Goal: Task Accomplishment & Management: Manage account settings

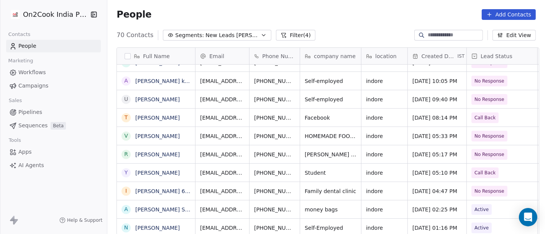
scroll to position [1, 0]
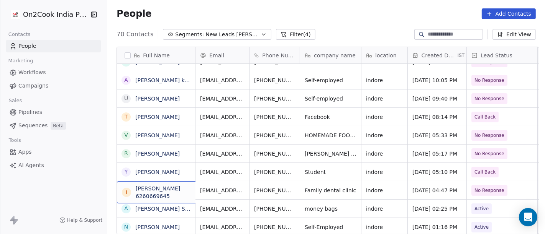
click at [164, 183] on div "I Iftekhar Khan 6260669645" at bounding box center [174, 193] width 115 height 22
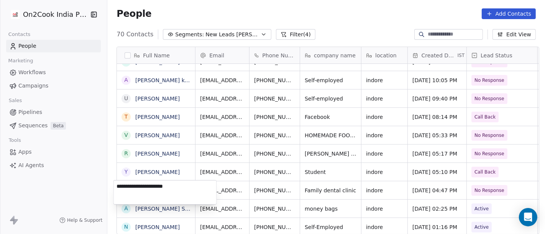
click at [162, 186] on textarea "**********" at bounding box center [165, 193] width 103 height 24
type textarea "**********"
click at [249, 188] on html "On2Cook India Pvt. Ltd. Contacts People Marketing Workflows Campaigns Sales Pip…" at bounding box center [272, 117] width 545 height 234
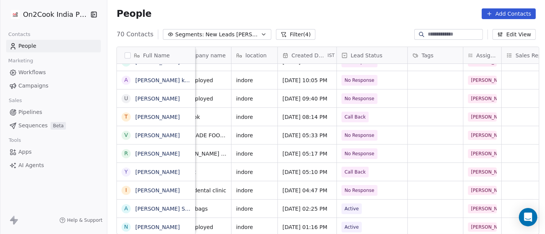
scroll to position [0, 155]
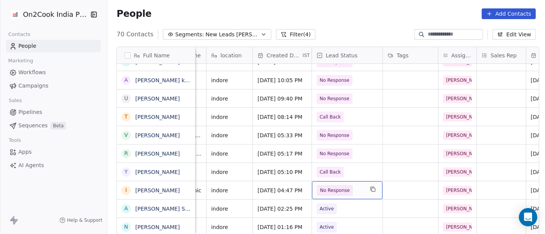
click at [317, 193] on span "No Response" at bounding box center [340, 190] width 47 height 11
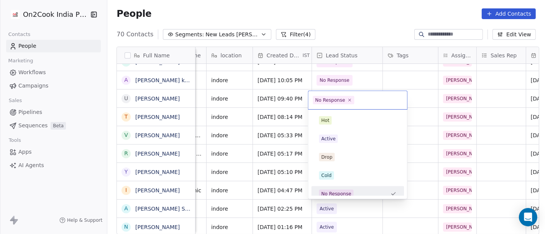
scroll to position [5, 0]
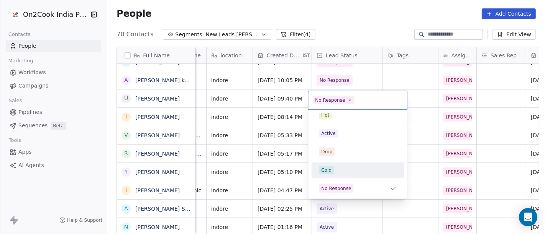
click at [339, 167] on div "Cold" at bounding box center [357, 170] width 77 height 8
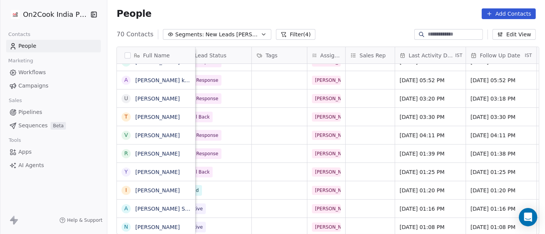
scroll to position [0, 319]
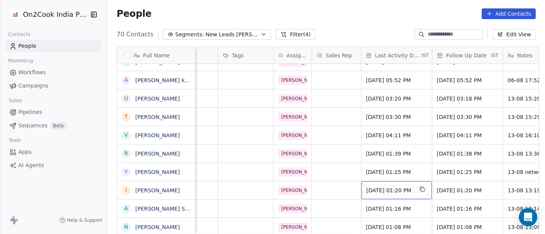
click at [377, 188] on span "Aug 13, 2025 01:20 PM" at bounding box center [389, 191] width 47 height 8
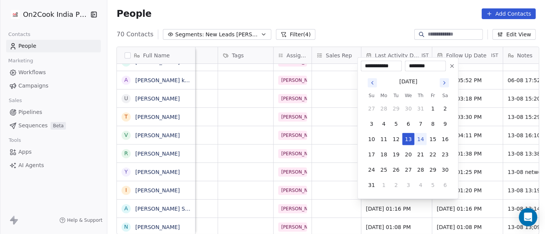
click at [422, 137] on button "14" at bounding box center [420, 139] width 12 height 12
type input "**********"
click at [364, 31] on html "On2Cook India Pvt. Ltd. Contacts People Marketing Workflows Campaigns Sales Pip…" at bounding box center [272, 117] width 545 height 234
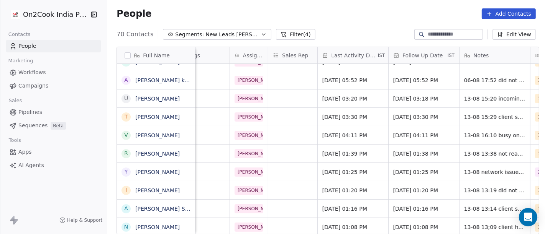
scroll to position [0, 365]
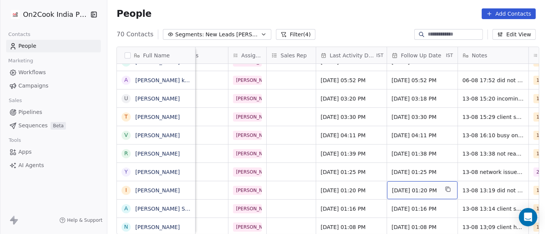
click at [396, 190] on span "24/08/2025 01:20 PM" at bounding box center [415, 191] width 47 height 8
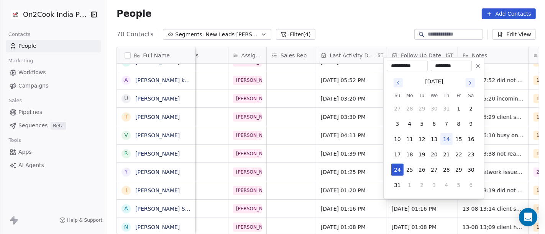
click at [475, 67] on icon at bounding box center [478, 66] width 6 height 6
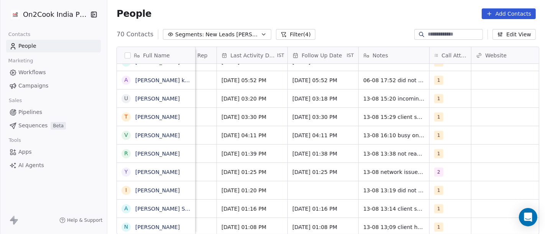
scroll to position [0, 465]
click at [451, 188] on div "1" at bounding box center [448, 191] width 41 height 18
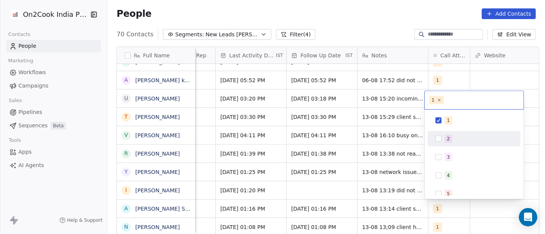
click at [449, 141] on div "2" at bounding box center [448, 139] width 3 height 7
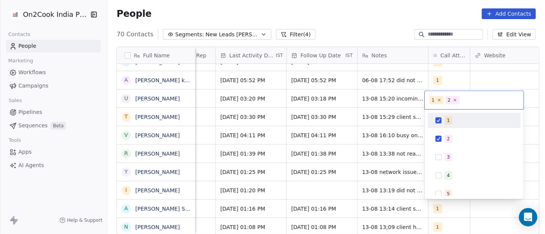
click at [446, 121] on span "1" at bounding box center [448, 120] width 8 height 8
click at [364, 33] on html "On2Cook India Pvt. Ltd. Contacts People Marketing Workflows Campaigns Sales Pip…" at bounding box center [272, 117] width 545 height 234
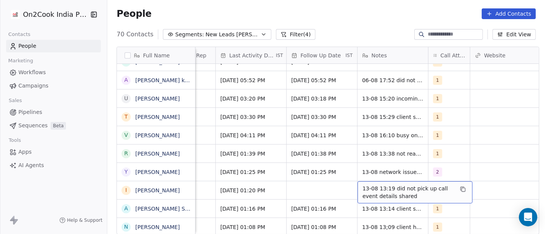
click at [396, 188] on span "13-08 13:19 did not pick up call event details shared" at bounding box center [407, 192] width 91 height 15
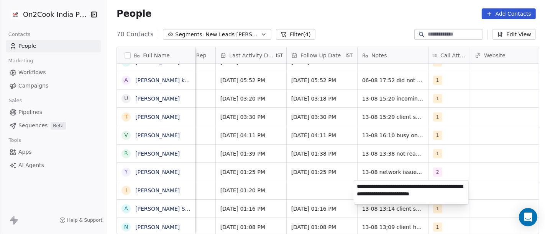
type textarea "**********"
click at [455, 168] on html "On2Cook India Pvt. Ltd. Contacts People Marketing Workflows Campaigns Sales Pip…" at bounding box center [272, 117] width 545 height 234
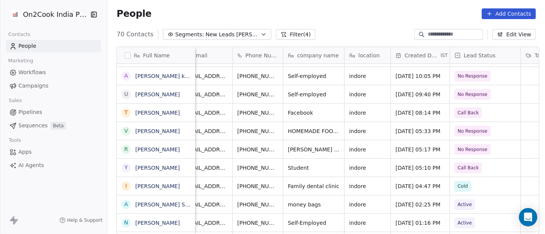
scroll to position [0, 16]
click at [293, 165] on icon "grid" at bounding box center [296, 167] width 6 height 6
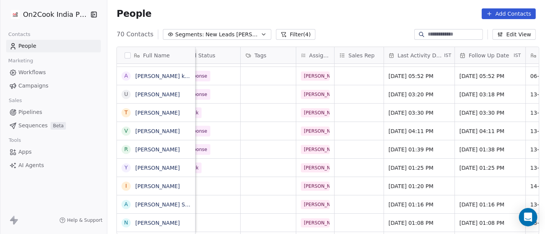
scroll to position [0, 303]
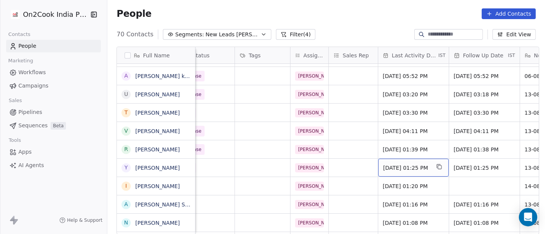
click at [408, 167] on span "Aug 13, 2025 01:25 PM" at bounding box center [406, 168] width 47 height 8
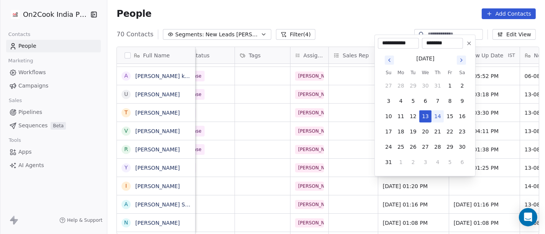
click at [440, 117] on button "14" at bounding box center [437, 116] width 12 height 12
type input "**********"
click at [368, 19] on html "On2Cook India Pvt. Ltd. Contacts People Marketing Workflows Campaigns Sales Pip…" at bounding box center [272, 117] width 545 height 234
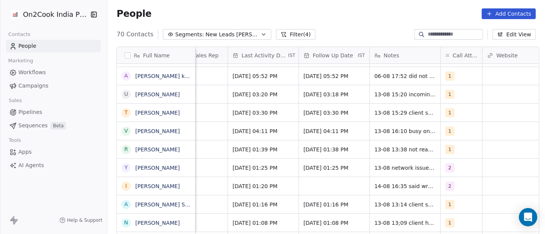
scroll to position [0, 454]
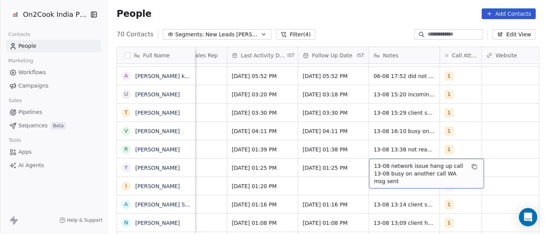
click at [399, 165] on span "13-08 network issue hang up call 13-08 busy on another call WA msg sent" at bounding box center [419, 173] width 91 height 23
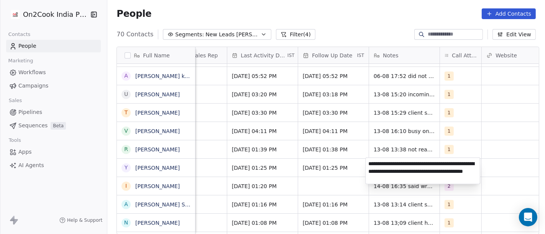
type textarea "**********"
click at [544, 144] on html "On2Cook India Pvt. Ltd. Contacts People Marketing Workflows Campaigns Sales Pip…" at bounding box center [272, 117] width 545 height 234
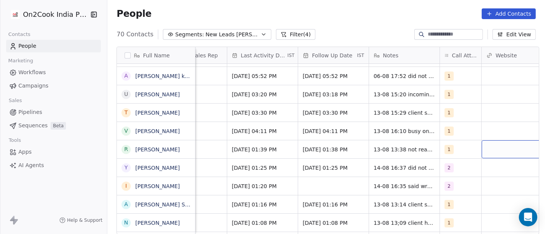
scroll to position [0, 474]
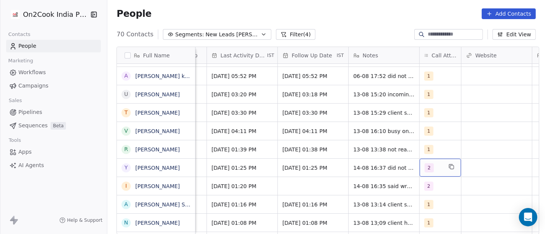
click at [441, 164] on div "2" at bounding box center [439, 168] width 41 height 18
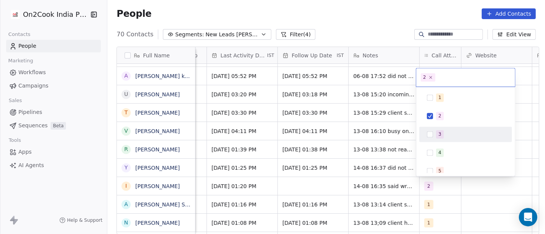
click at [436, 133] on span "3" at bounding box center [440, 135] width 8 height 8
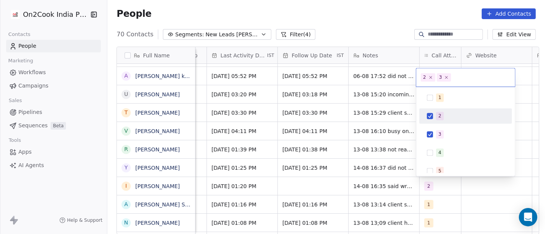
click at [428, 114] on button "Suggestions" at bounding box center [430, 116] width 6 height 6
click at [223, 165] on html "On2Cook India Pvt. Ltd. Contacts People Marketing Workflows Campaigns Sales Pip…" at bounding box center [272, 117] width 545 height 234
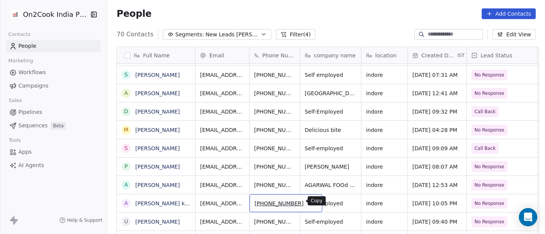
scroll to position [17, 0]
click at [310, 204] on icon "grid" at bounding box center [313, 202] width 6 height 6
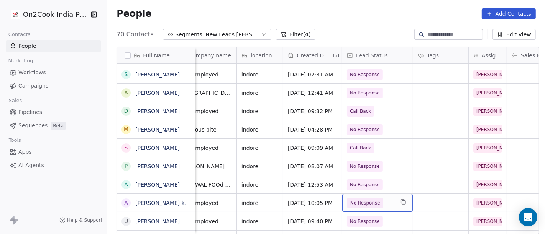
click at [357, 210] on div "No Response" at bounding box center [377, 203] width 70 height 18
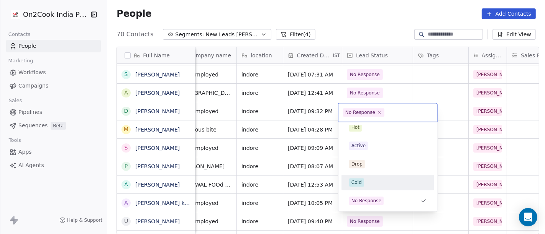
click at [361, 180] on div "Cold" at bounding box center [356, 182] width 10 height 7
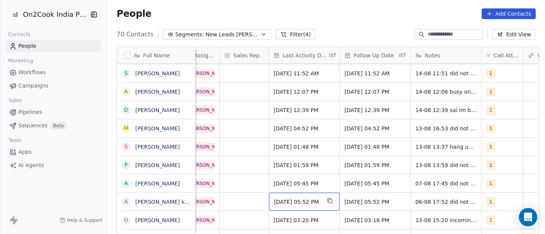
click at [296, 201] on span "Aug 06, 2025 05:52 PM" at bounding box center [297, 202] width 47 height 8
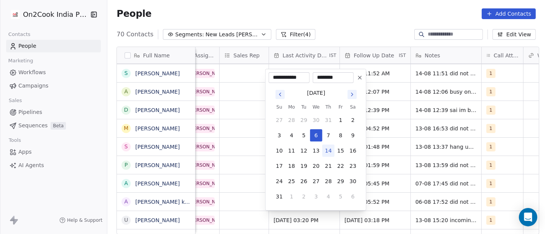
click at [329, 152] on button "14" at bounding box center [328, 151] width 12 height 12
type input "**********"
click at [350, 31] on html "On2Cook India Pvt. Ltd. Contacts People Marketing Workflows Campaigns Sales Pip…" at bounding box center [272, 117] width 545 height 234
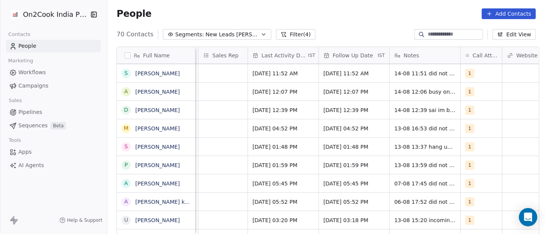
scroll to position [0, 437]
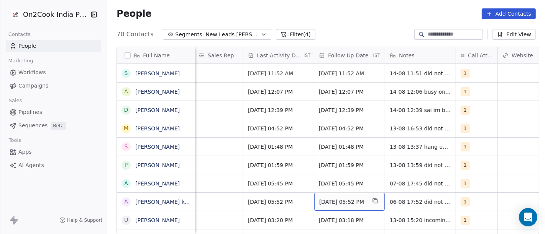
click at [350, 202] on span "13/08/2025 05:52 PM" at bounding box center [342, 202] width 47 height 8
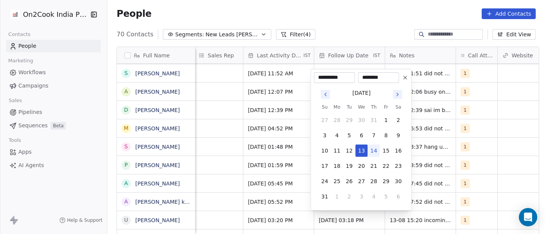
click at [406, 78] on icon at bounding box center [405, 78] width 6 height 6
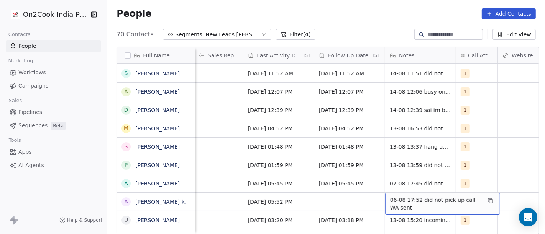
click at [424, 198] on span "06-08 17:52 did not pick up call WA sent" at bounding box center [435, 204] width 91 height 15
type textarea "**********"
click at [494, 148] on html "On2Cook India Pvt. Ltd. Contacts People Marketing Workflows Campaigns Sales Pip…" at bounding box center [272, 117] width 545 height 234
click at [473, 202] on div "1" at bounding box center [470, 202] width 18 height 9
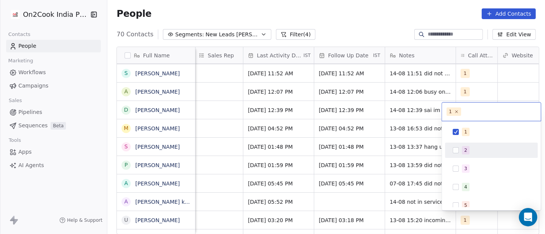
click at [475, 156] on div "2" at bounding box center [491, 150] width 87 height 12
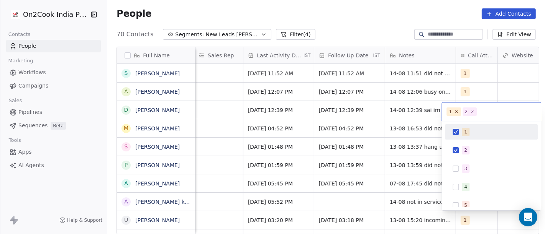
click at [460, 131] on div "1" at bounding box center [491, 132] width 87 height 12
click at [483, 93] on html "On2Cook India Pvt. Ltd. Contacts People Marketing Workflows Campaigns Sales Pip…" at bounding box center [272, 117] width 545 height 234
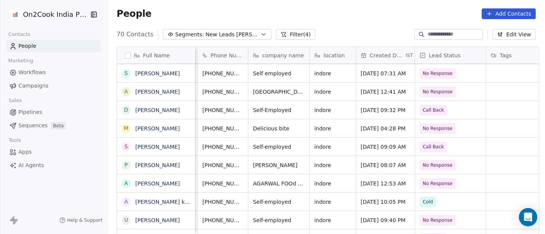
scroll to position [0, 45]
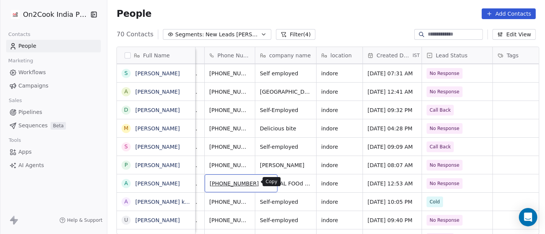
drag, startPoint x: 258, startPoint y: 183, endPoint x: 290, endPoint y: 211, distance: 43.4
click at [263, 183] on button "grid" at bounding box center [267, 182] width 9 height 9
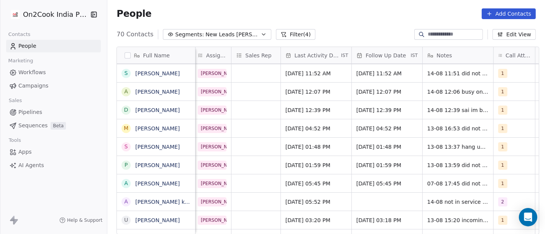
scroll to position [1, 406]
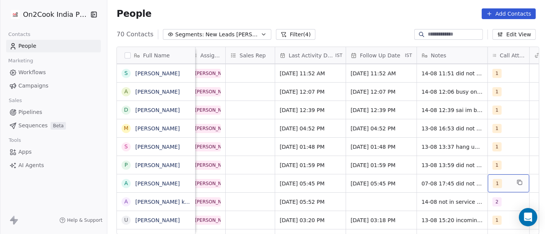
click at [488, 180] on div "1" at bounding box center [508, 184] width 41 height 18
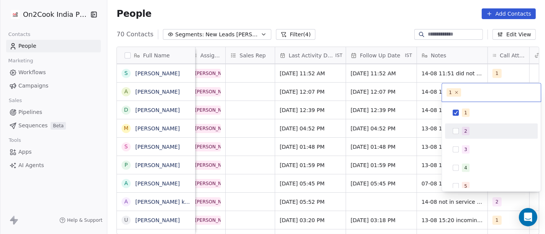
drag, startPoint x: 475, startPoint y: 128, endPoint x: 472, endPoint y: 122, distance: 6.7
click at [475, 128] on div "2" at bounding box center [496, 131] width 68 height 8
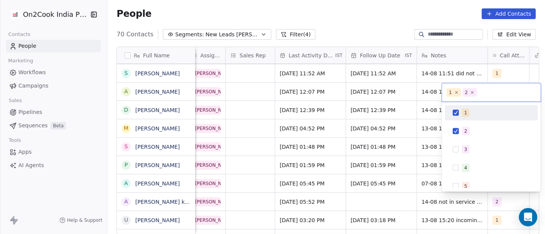
click at [465, 114] on div "1" at bounding box center [465, 113] width 3 height 7
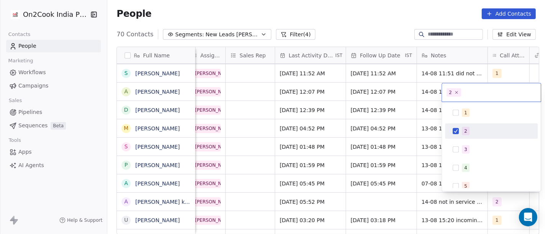
click at [417, 179] on html "On2Cook India Pvt. Ltd. Contacts People Marketing Workflows Campaigns Sales Pip…" at bounding box center [272, 117] width 545 height 234
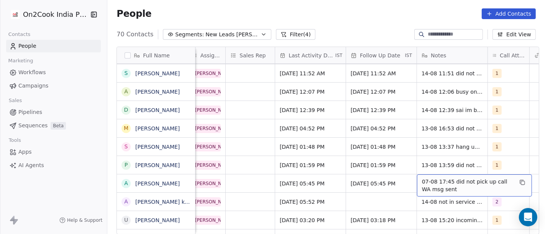
click at [450, 179] on span "07-08 17:45 did not pick up call WA msg sent" at bounding box center [467, 185] width 91 height 15
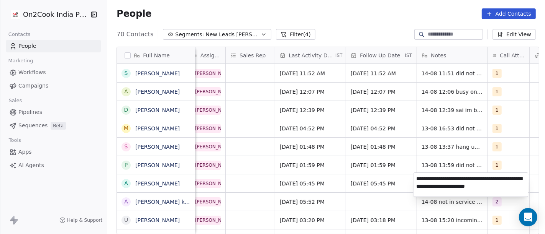
type textarea "**********"
click at [365, 182] on html "On2Cook India Pvt. Ltd. Contacts People Marketing Workflows Campaigns Sales Pip…" at bounding box center [272, 117] width 545 height 234
click at [352, 180] on html "On2Cook India Pvt. Ltd. Contacts People Marketing Workflows Campaigns Sales Pip…" at bounding box center [272, 117] width 545 height 234
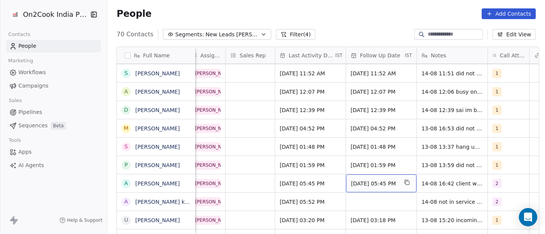
click at [352, 184] on span "14/08/2025 05:45 PM" at bounding box center [374, 184] width 47 height 8
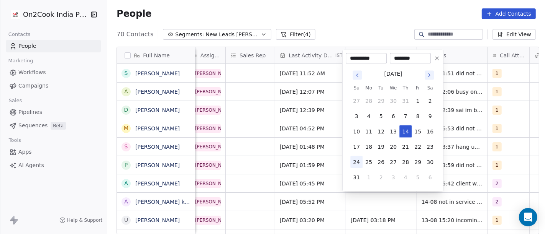
click at [357, 164] on button "24" at bounding box center [356, 162] width 12 height 12
type input "**********"
click at [295, 177] on html "On2Cook India Pvt. Ltd. Contacts People Marketing Workflows Campaigns Sales Pip…" at bounding box center [272, 117] width 545 height 234
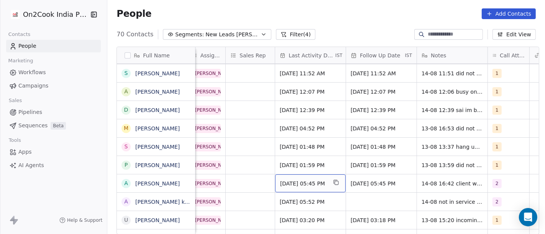
click at [295, 177] on div "Aug 07, 2025 05:45 PM" at bounding box center [310, 184] width 70 height 18
click at [299, 181] on span "Aug 07, 2025 05:45 PM" at bounding box center [303, 184] width 47 height 8
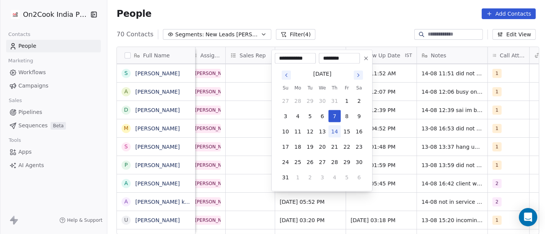
click at [331, 133] on button "14" at bounding box center [334, 132] width 12 height 12
type input "**********"
click at [402, 175] on html "On2Cook India Pvt. Ltd. Contacts People Marketing Workflows Campaigns Sales Pip…" at bounding box center [272, 117] width 545 height 234
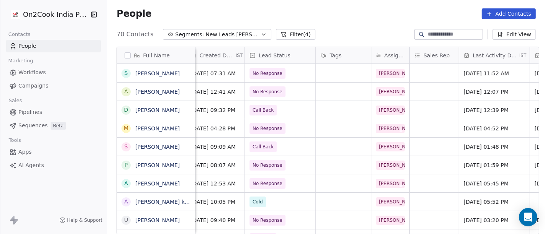
scroll to position [1, 204]
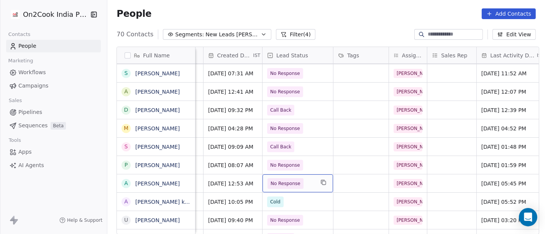
click at [262, 181] on div "No Response" at bounding box center [297, 184] width 70 height 18
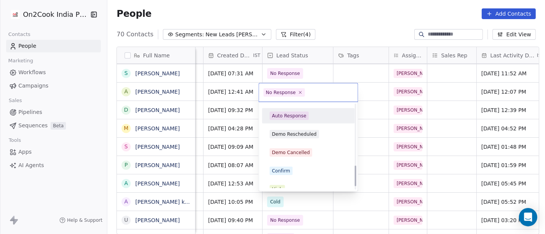
scroll to position [255, 0]
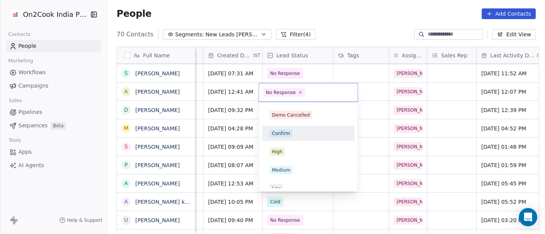
click at [288, 135] on div "Confirm" at bounding box center [281, 133] width 18 height 7
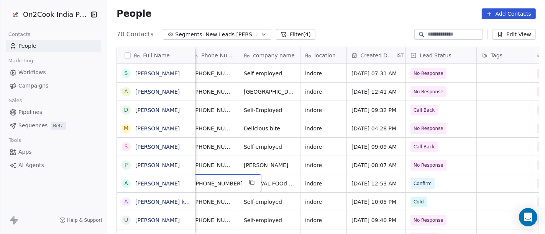
scroll to position [1, 54]
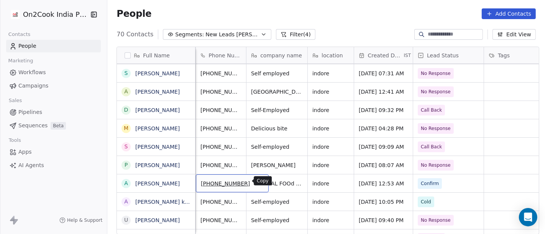
click at [256, 180] on icon "grid" at bounding box center [259, 183] width 6 height 6
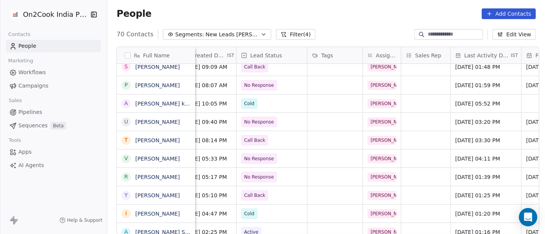
scroll to position [1, 228]
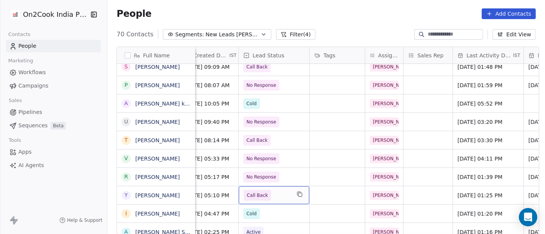
click at [264, 190] on span "Call Back" at bounding box center [257, 195] width 27 height 11
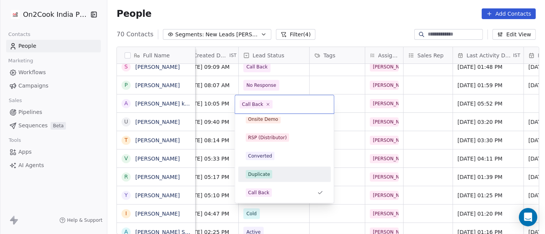
scroll to position [0, 0]
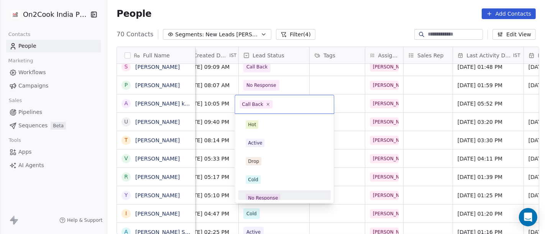
click at [260, 195] on div "No Response" at bounding box center [263, 198] width 30 height 7
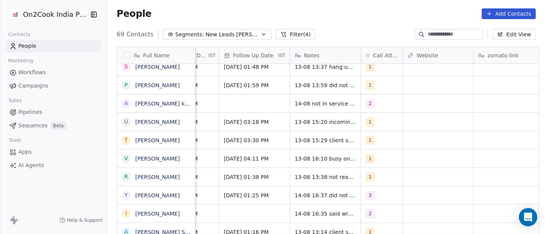
scroll to position [1, 533]
click at [370, 178] on span "1" at bounding box center [369, 177] width 9 height 9
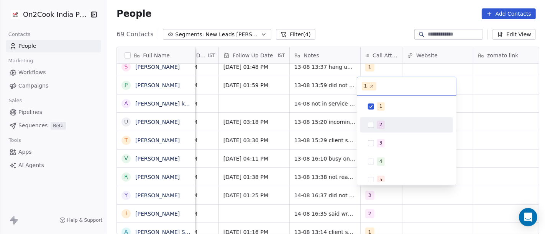
click at [376, 124] on div "2" at bounding box center [406, 125] width 87 height 12
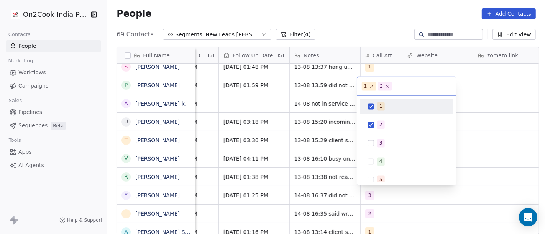
click at [370, 110] on div "1" at bounding box center [406, 106] width 87 height 12
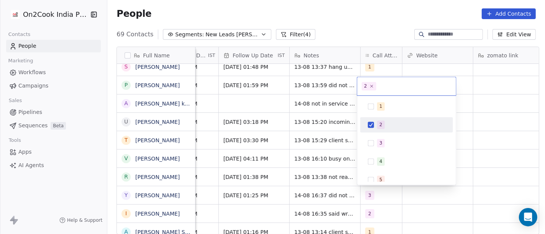
click at [317, 177] on html "On2Cook India Pvt. Ltd. Contacts People Marketing Workflows Campaigns Sales Pip…" at bounding box center [272, 117] width 545 height 234
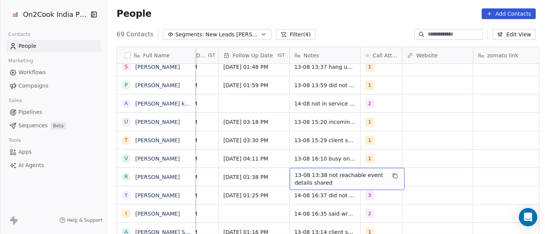
click at [315, 175] on span "13-08 13:38 not reachable event details shared" at bounding box center [340, 179] width 91 height 15
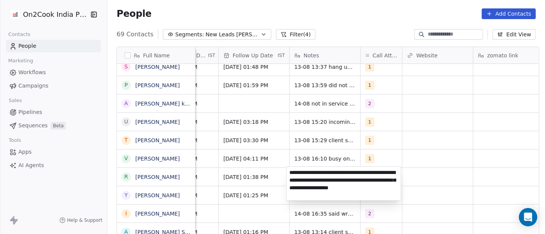
type textarea "**********"
click at [427, 149] on html "On2Cook India Pvt. Ltd. Contacts People Marketing Workflows Campaigns Sales Pip…" at bounding box center [272, 117] width 545 height 234
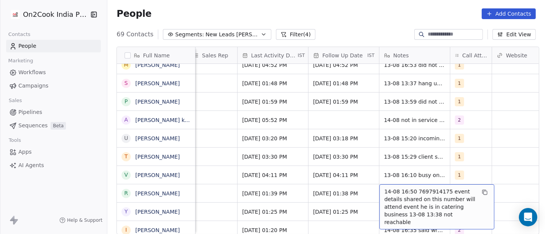
scroll to position [0, 450]
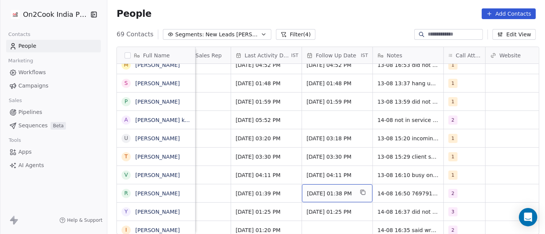
click at [341, 191] on span "24/08/2025 01:38 PM" at bounding box center [330, 194] width 47 height 8
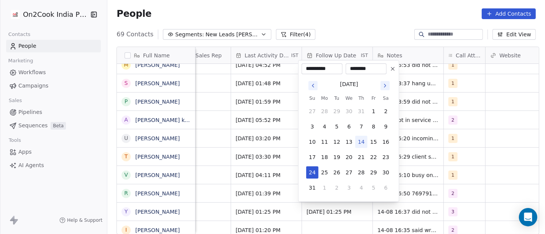
click at [244, 198] on html "On2Cook India Pvt. Ltd. Contacts People Marketing Workflows Campaigns Sales Pip…" at bounding box center [272, 117] width 545 height 234
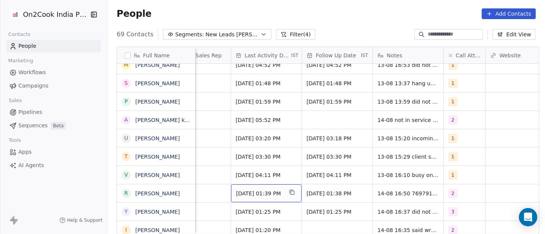
click at [244, 198] on div "Aug 13, 2025 01:39 PM" at bounding box center [266, 194] width 70 height 18
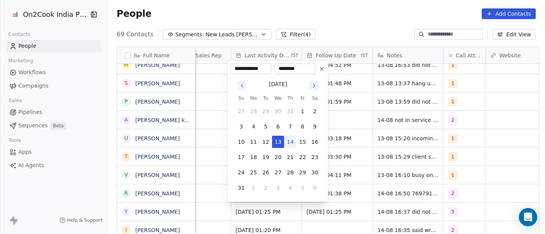
click at [292, 141] on button "14" at bounding box center [290, 142] width 12 height 12
type input "**********"
click at [224, 194] on html "On2Cook India Pvt. Ltd. Contacts People Marketing Workflows Campaigns Sales Pip…" at bounding box center [272, 117] width 545 height 234
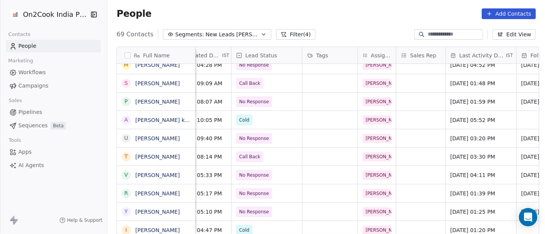
scroll to position [0, 231]
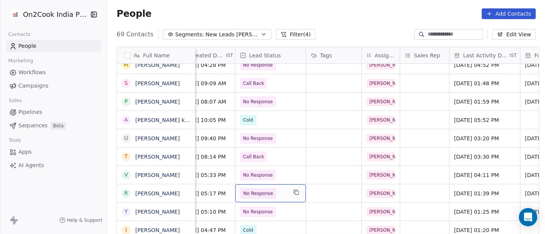
click at [256, 188] on span "No Response" at bounding box center [258, 193] width 36 height 11
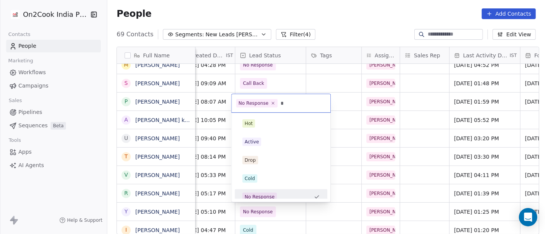
scroll to position [8, 0]
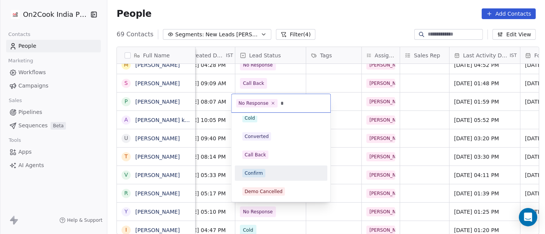
type input "*"
click at [254, 172] on div "Confirm" at bounding box center [253, 173] width 18 height 7
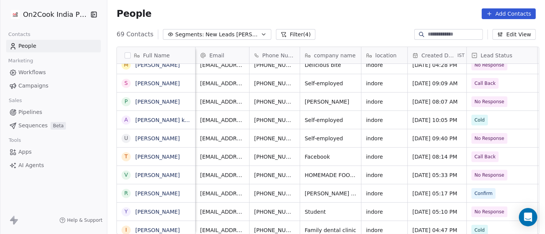
scroll to position [0, 1]
click at [310, 172] on icon "grid" at bounding box center [311, 173] width 3 height 3
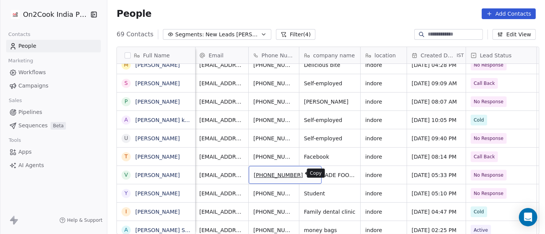
click at [309, 175] on icon "grid" at bounding box center [312, 174] width 6 height 6
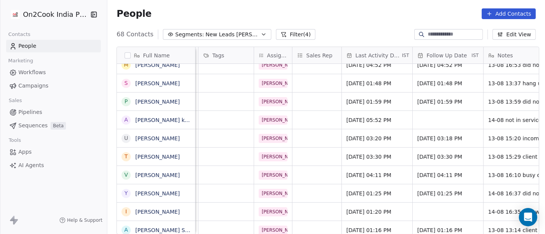
scroll to position [0, 339]
click at [362, 176] on span "Aug 13, 2025 04:11 PM" at bounding box center [369, 176] width 47 height 8
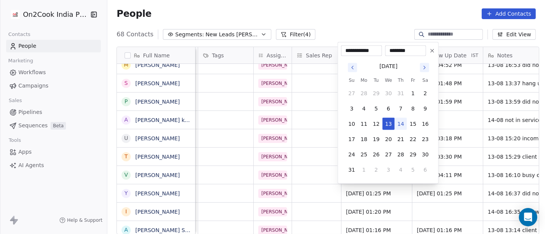
click at [398, 124] on button "14" at bounding box center [401, 124] width 12 height 12
type input "**********"
click at [308, 22] on html "On2Cook India Pvt. Ltd. Contacts People Marketing Workflows Campaigns Sales Pip…" at bounding box center [272, 117] width 545 height 234
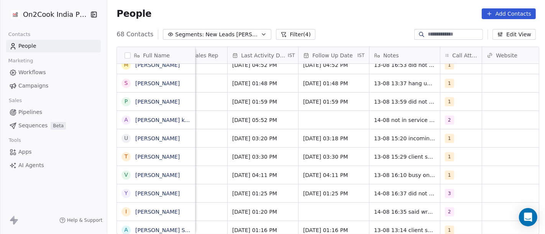
scroll to position [0, 466]
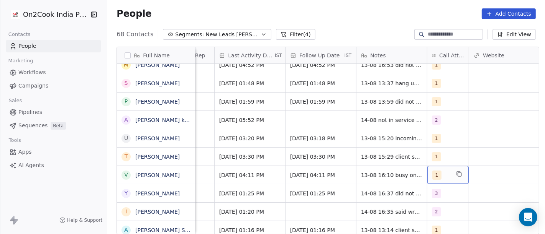
click at [441, 175] on div "1" at bounding box center [441, 175] width 18 height 9
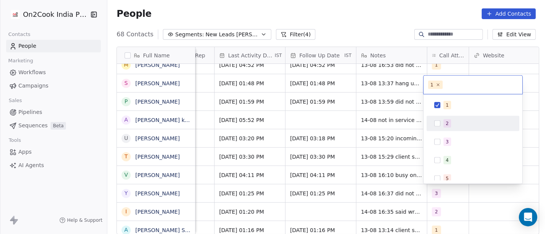
click at [436, 123] on button "Suggestions" at bounding box center [437, 124] width 6 height 6
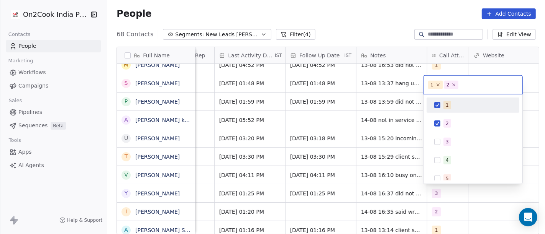
click at [438, 109] on div "1" at bounding box center [472, 105] width 87 height 12
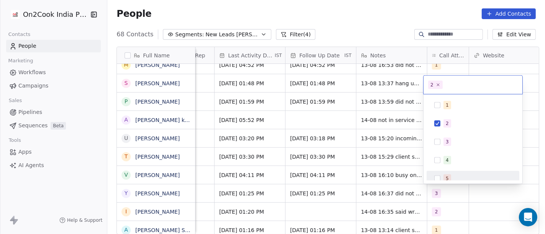
click at [383, 179] on html "On2Cook India Pvt. Ltd. Contacts People Marketing Workflows Campaigns Sales Pip…" at bounding box center [272, 117] width 545 height 234
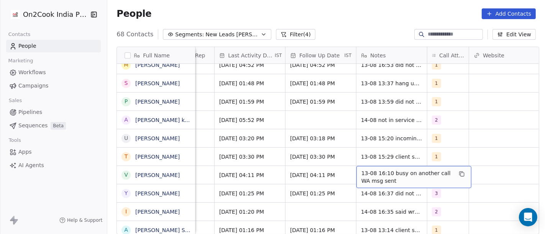
click at [383, 179] on span "13-08 16:10 busy on another call WA msg sent" at bounding box center [406, 177] width 91 height 15
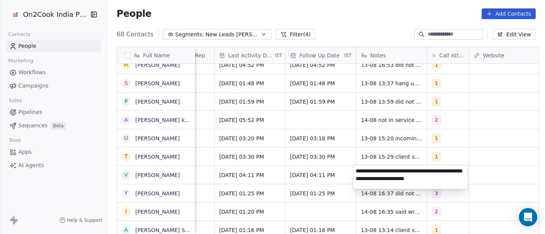
type textarea "**********"
click at [471, 150] on html "On2Cook India Pvt. Ltd. Contacts People Marketing Workflows Campaigns Sales Pip…" at bounding box center [272, 117] width 545 height 234
click at [472, 149] on html "On2Cook India Pvt. Ltd. Contacts People Marketing Workflows Campaigns Sales Pip…" at bounding box center [272, 117] width 545 height 234
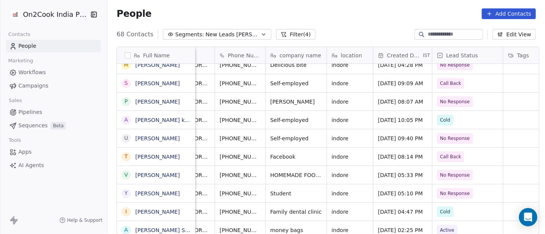
scroll to position [0, 0]
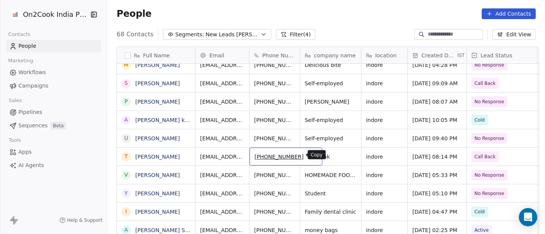
click at [310, 157] on icon "grid" at bounding box center [313, 156] width 6 height 6
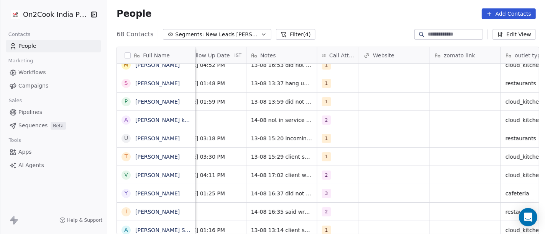
scroll to position [0, 575]
click at [336, 157] on div "1" at bounding box center [332, 156] width 18 height 9
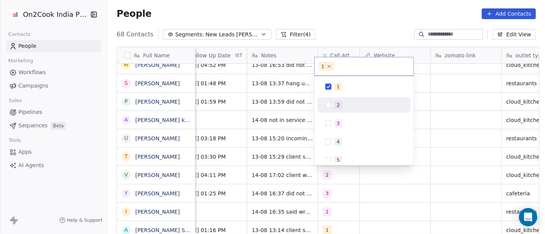
click at [337, 108] on div "2" at bounding box center [338, 105] width 3 height 7
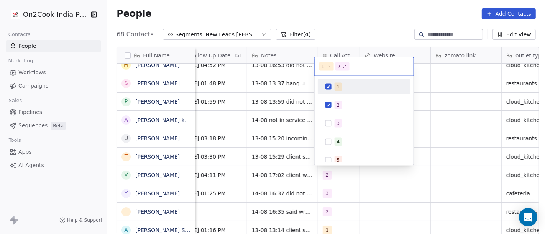
click at [334, 87] on span "1" at bounding box center [338, 87] width 8 height 8
click at [355, 37] on html "On2Cook India Pvt. Ltd. Contacts People Marketing Workflows Campaigns Sales Pip…" at bounding box center [272, 117] width 545 height 234
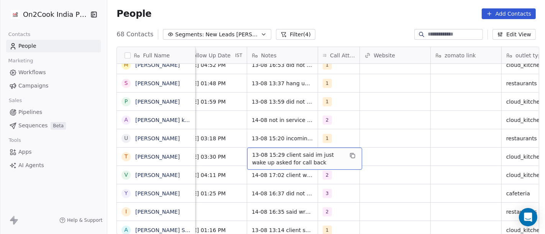
click at [277, 158] on span "13-08 15:29 client said im just wake up asked for call back" at bounding box center [297, 158] width 91 height 15
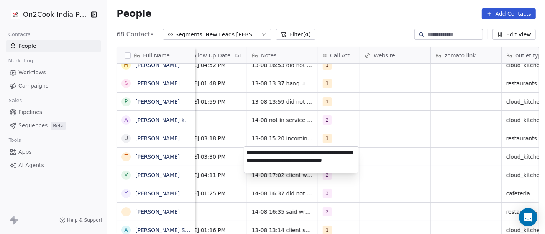
type textarea "**********"
click at [391, 150] on html "On2Cook India Pvt. Ltd. Contacts People Marketing Workflows Campaigns Sales Pip…" at bounding box center [272, 117] width 545 height 234
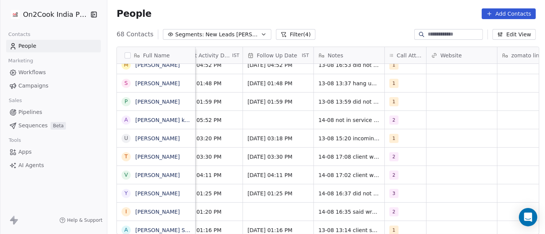
scroll to position [0, 455]
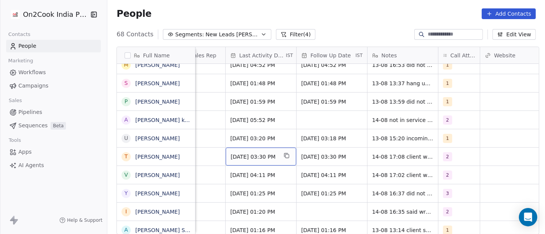
click at [262, 159] on span "Aug 13, 2025 03:30 PM" at bounding box center [254, 157] width 47 height 8
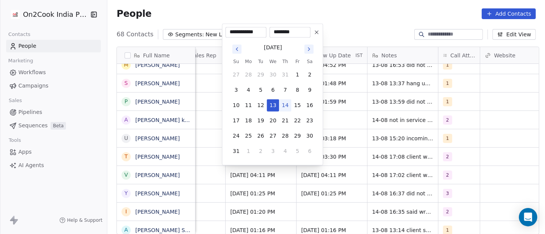
click at [288, 102] on button "14" at bounding box center [285, 105] width 12 height 12
type input "**********"
click at [392, 146] on html "On2Cook India Pvt. Ltd. Contacts People Marketing Workflows Campaigns Sales Pip…" at bounding box center [272, 117] width 545 height 234
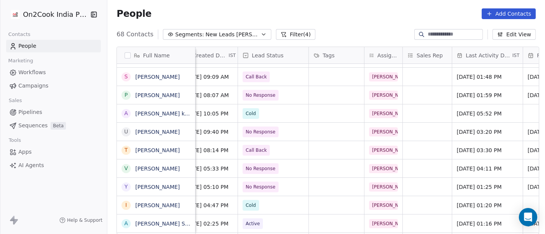
scroll to position [0, 219]
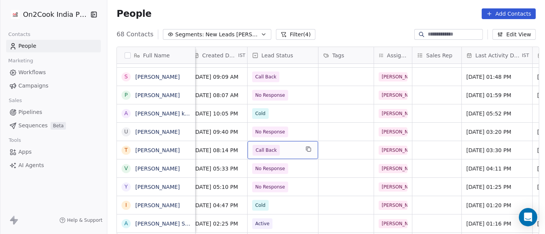
click at [273, 148] on span "Call Back" at bounding box center [265, 150] width 27 height 11
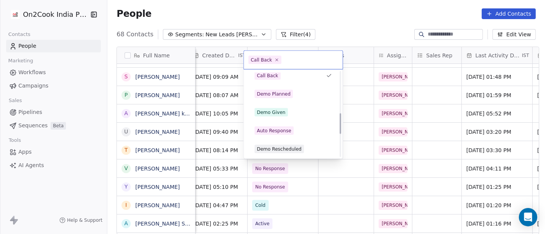
scroll to position [213, 0]
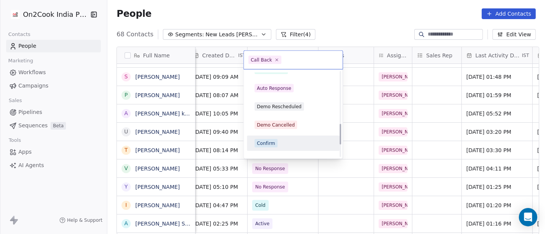
click at [283, 142] on div "Confirm" at bounding box center [292, 143] width 77 height 8
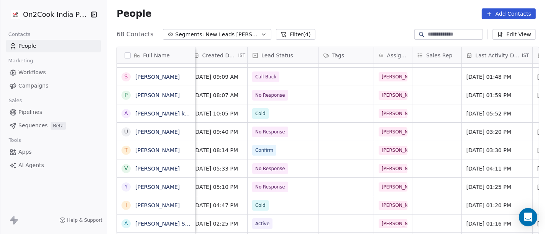
click at [319, 26] on div "People Add Contacts" at bounding box center [325, 13] width 437 height 29
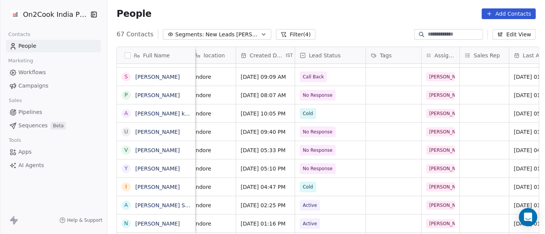
scroll to position [0, 172]
click at [319, 148] on span "No Response" at bounding box center [318, 151] width 30 height 8
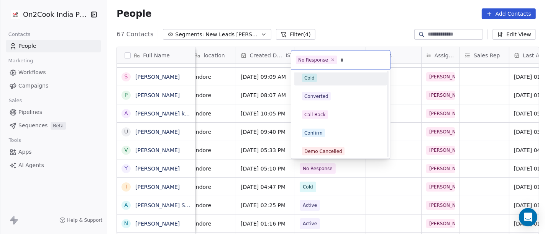
scroll to position [8, 0]
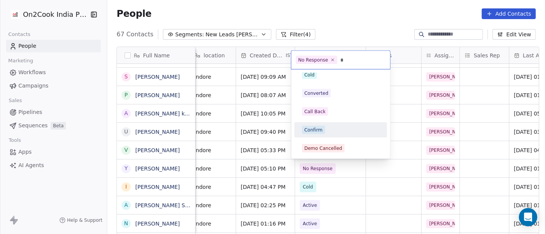
type input "*"
click at [324, 134] on div "Confirm" at bounding box center [340, 130] width 87 height 12
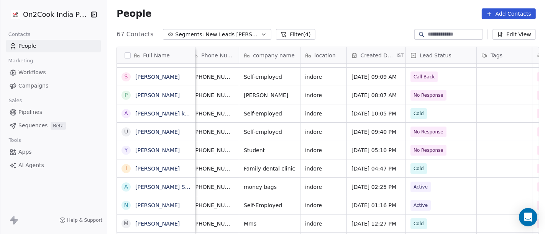
scroll to position [0, 35]
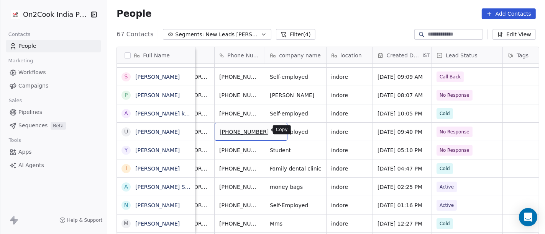
click at [275, 131] on icon "grid" at bounding box center [278, 131] width 6 height 6
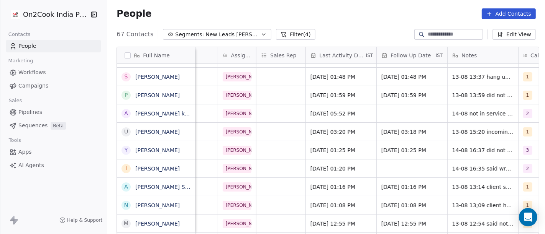
scroll to position [0, 384]
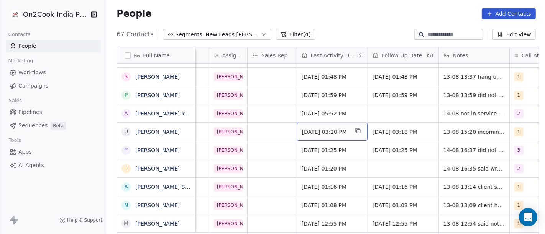
click at [349, 134] on span "Aug 13, 2025 03:20 PM" at bounding box center [325, 132] width 47 height 8
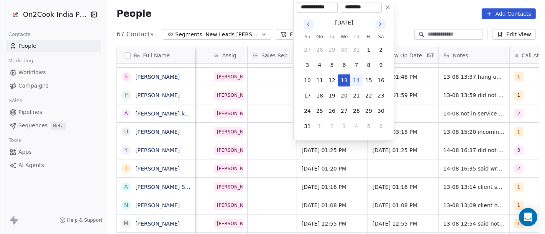
click at [354, 80] on button "14" at bounding box center [356, 80] width 12 height 12
type input "**********"
click at [455, 132] on html "On2Cook India Pvt. Ltd. Contacts People Marketing Workflows Campaigns Sales Pip…" at bounding box center [272, 117] width 545 height 234
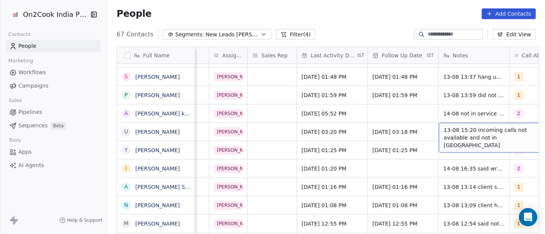
click at [455, 132] on span "13-08 15:20 incoming calls not available and not in WA" at bounding box center [489, 137] width 91 height 23
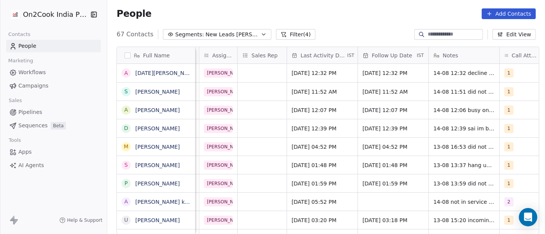
scroll to position [0, 408]
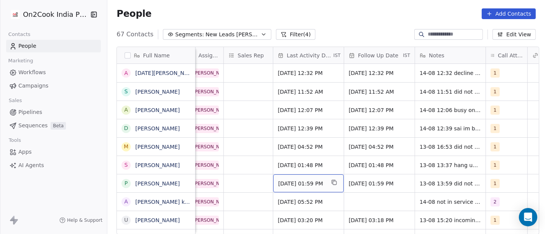
click at [284, 186] on span "Aug 13, 2025 01:59 PM" at bounding box center [301, 184] width 47 height 8
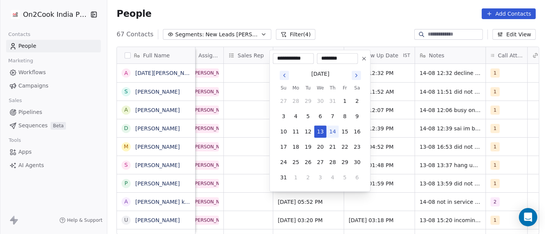
click at [331, 127] on button "14" at bounding box center [332, 132] width 12 height 12
type input "**********"
click at [436, 178] on html "On2Cook India Pvt. Ltd. Contacts People Marketing Workflows Campaigns Sales Pip…" at bounding box center [272, 117] width 545 height 234
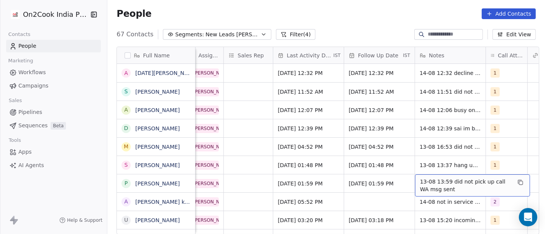
click at [436, 178] on span "13-08 13:59 did not pick up call WA msg sent" at bounding box center [465, 185] width 91 height 15
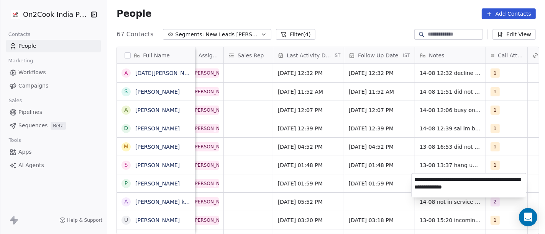
type textarea "**********"
click at [397, 178] on html "On2Cook India Pvt. Ltd. Contacts People Marketing Workflows Campaigns Sales Pip…" at bounding box center [272, 117] width 545 height 234
click at [363, 186] on html "On2Cook India Pvt. Ltd. Contacts People Marketing Workflows Campaigns Sales Pip…" at bounding box center [272, 117] width 545 height 234
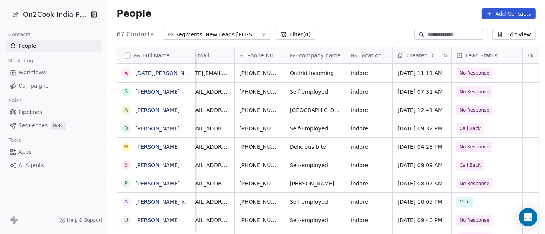
scroll to position [0, 14]
click at [295, 162] on icon "grid" at bounding box center [298, 164] width 6 height 6
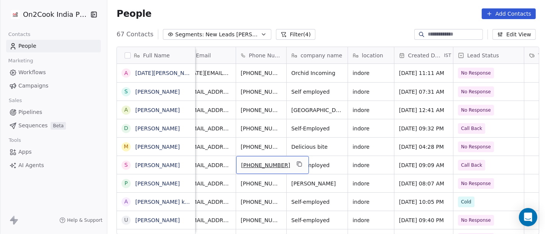
scroll to position [0, 13]
click at [296, 163] on icon "grid" at bounding box center [299, 164] width 6 height 6
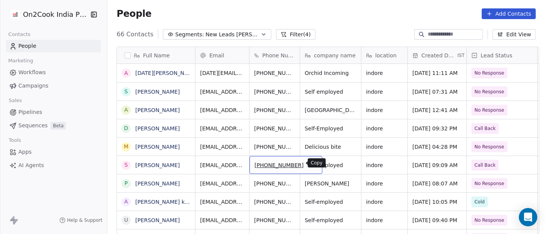
click at [310, 162] on icon "grid" at bounding box center [313, 164] width 6 height 6
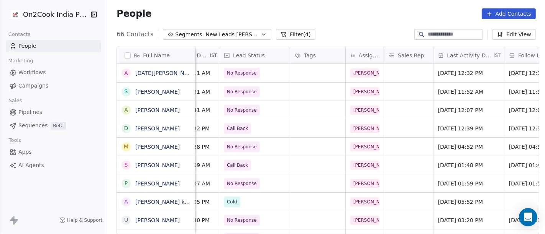
scroll to position [0, 247]
click at [256, 161] on span "Call Back" at bounding box center [247, 165] width 47 height 11
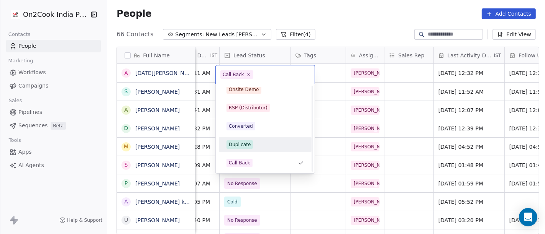
scroll to position [0, 0]
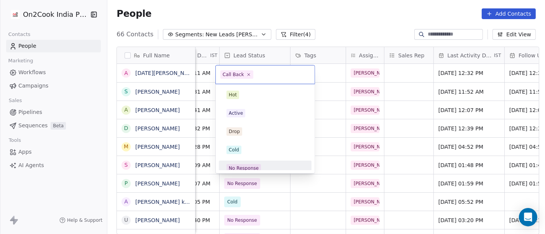
click at [244, 167] on div "No Response" at bounding box center [244, 168] width 30 height 7
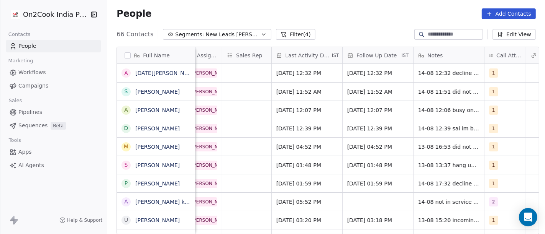
scroll to position [0, 409]
click at [495, 162] on div "1" at bounding box center [498, 165] width 18 height 9
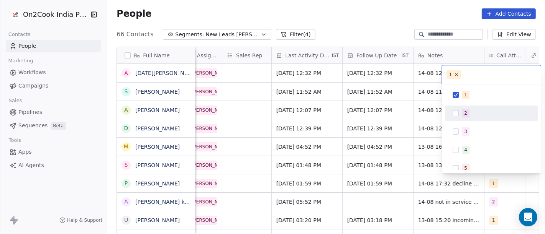
click at [473, 110] on div "2" at bounding box center [496, 113] width 68 height 8
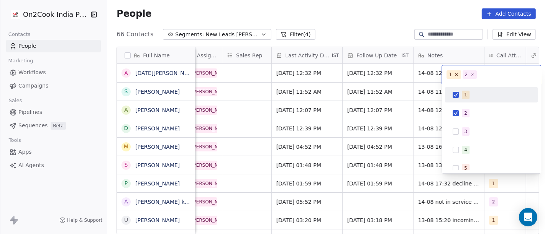
click at [467, 93] on span "1" at bounding box center [466, 95] width 8 height 8
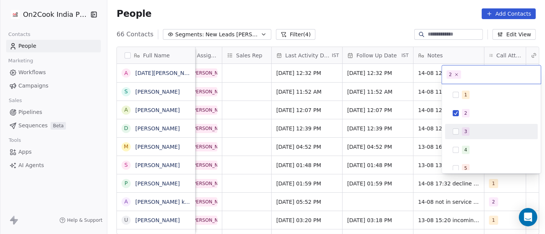
click at [333, 151] on html "On2Cook India Pvt. Ltd. Contacts People Marketing Workflows Campaigns Sales Pip…" at bounding box center [272, 117] width 545 height 234
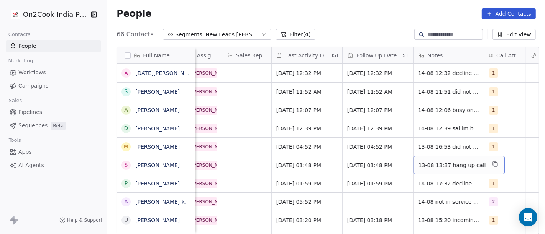
click at [453, 166] on span "13-08 13:37 hang up call" at bounding box center [451, 166] width 67 height 8
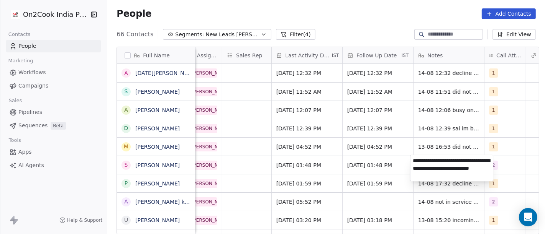
type textarea "**********"
click at [249, 154] on html "On2Cook India Pvt. Ltd. Contacts People Marketing Workflows Campaigns Sales Pip…" at bounding box center [272, 117] width 545 height 234
click at [243, 160] on html "On2Cook India Pvt. Ltd. Contacts People Marketing Workflows Campaigns Sales Pip…" at bounding box center [272, 117] width 545 height 234
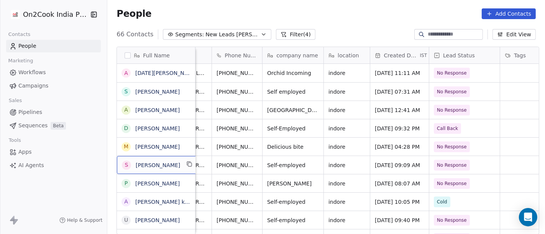
scroll to position [0, 37]
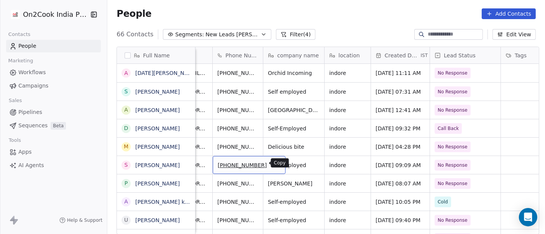
click at [273, 162] on icon "grid" at bounding box center [276, 164] width 6 height 6
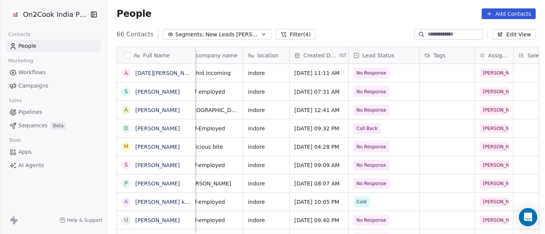
scroll to position [0, 0]
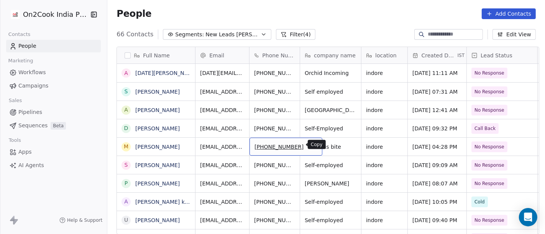
click at [310, 144] on icon "grid" at bounding box center [313, 146] width 6 height 6
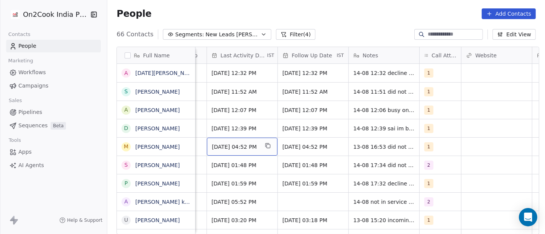
scroll to position [0, 474]
click at [243, 145] on span "Aug 13, 2025 04:52 PM" at bounding box center [235, 147] width 47 height 8
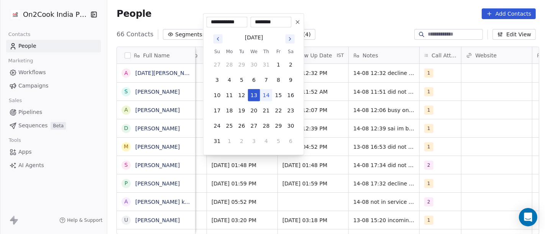
click at [267, 95] on button "14" at bounding box center [266, 95] width 12 height 12
type input "**********"
click at [361, 29] on html "On2Cook India Pvt. Ltd. Contacts People Marketing Workflows Campaigns Sales Pip…" at bounding box center [272, 117] width 545 height 234
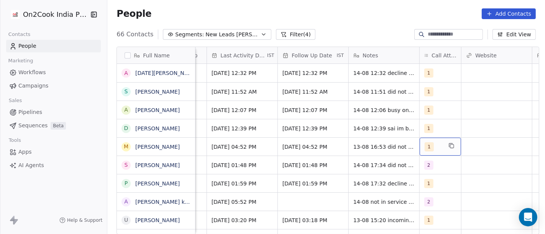
click at [436, 144] on div "1" at bounding box center [433, 147] width 18 height 9
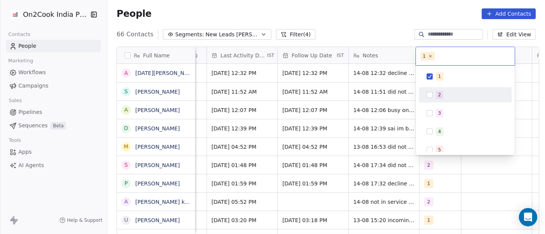
click at [428, 93] on button "Suggestions" at bounding box center [429, 95] width 6 height 6
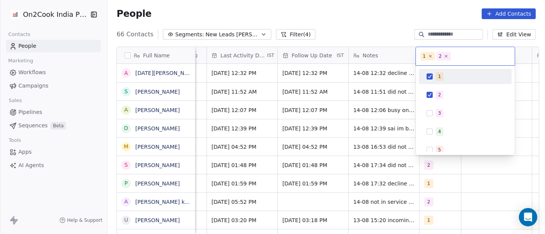
click at [434, 71] on div "1" at bounding box center [465, 76] width 87 height 12
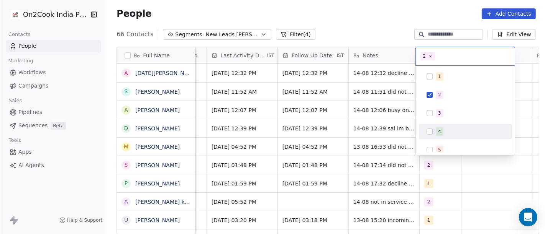
click at [369, 147] on html "On2Cook India Pvt. Ltd. Contacts People Marketing Workflows Campaigns Sales Pip…" at bounding box center [272, 117] width 545 height 234
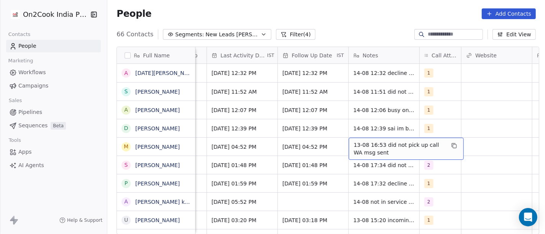
click at [369, 147] on span "13-08 16:53 did not pick up call WA msg sent" at bounding box center [399, 148] width 91 height 15
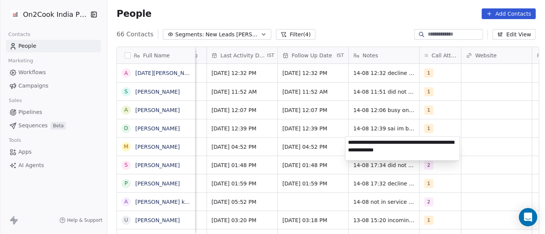
type textarea "**********"
click at [451, 128] on html "On2Cook India Pvt. Ltd. Contacts People Marketing Workflows Campaigns Sales Pip…" at bounding box center [272, 117] width 545 height 234
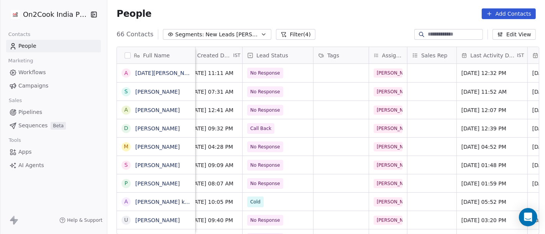
scroll to position [0, 223]
click at [276, 30] on button "Filter (4)" at bounding box center [295, 34] width 39 height 11
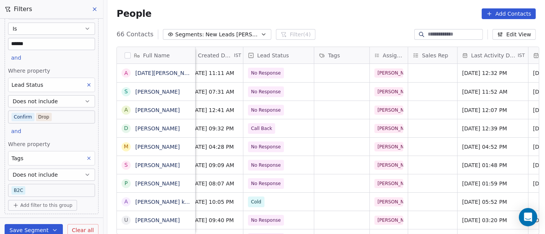
scroll to position [123, 0]
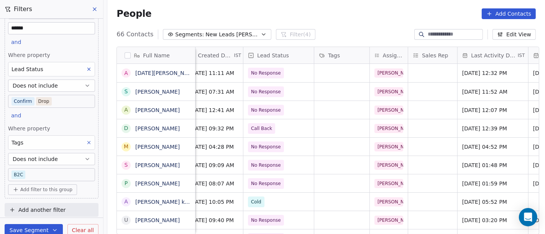
click at [44, 187] on span "Add filter to this group" at bounding box center [46, 190] width 52 height 6
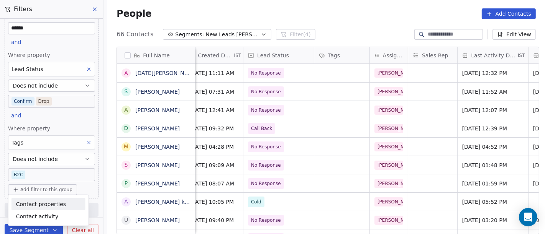
click at [49, 202] on span "Contact properties" at bounding box center [41, 204] width 50 height 8
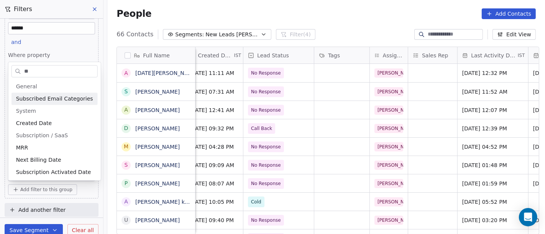
type input "*"
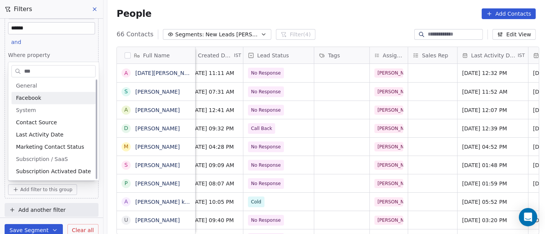
scroll to position [0, 0]
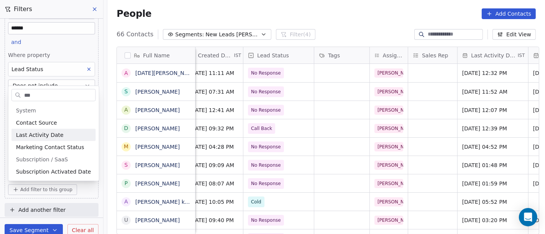
type input "***"
click at [37, 134] on span "Last Activity Date" at bounding box center [40, 135] width 48 height 8
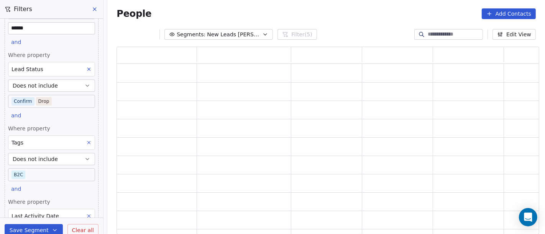
scroll to position [196, 0]
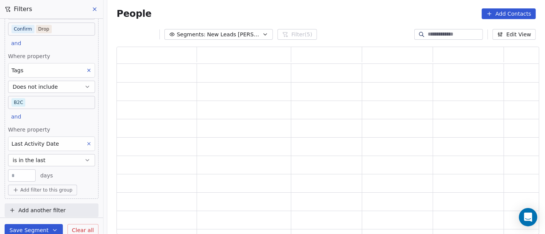
click at [45, 159] on button "is in the last" at bounding box center [51, 160] width 87 height 12
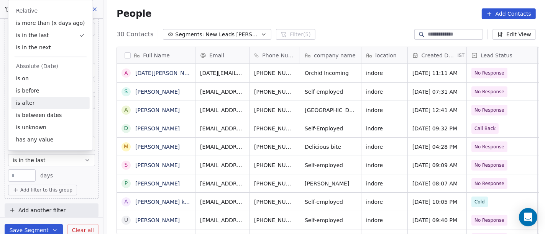
scroll to position [200, 434]
click at [49, 92] on div "is before" at bounding box center [50, 91] width 78 height 12
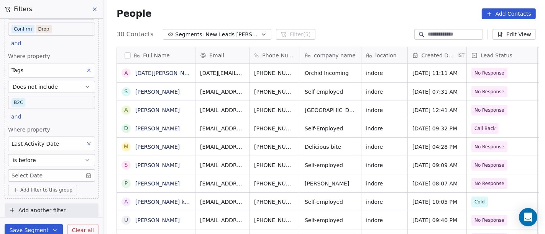
click at [51, 175] on body "On2Cook India Pvt. Ltd. Contacts People Marketing Workflows Campaigns Sales Pip…" at bounding box center [272, 117] width 545 height 234
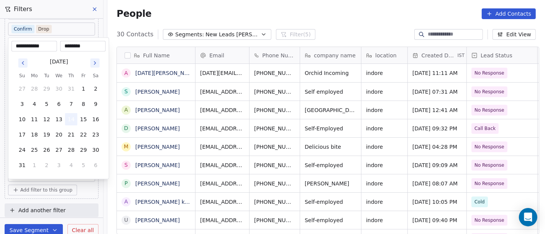
click at [72, 121] on button "14" at bounding box center [71, 119] width 12 height 12
click at [327, 22] on html "On2Cook India Pvt. Ltd. Contacts People Marketing Workflows Campaigns Sales Pip…" at bounding box center [272, 117] width 545 height 234
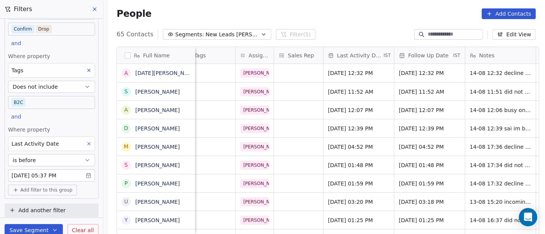
scroll to position [0, 318]
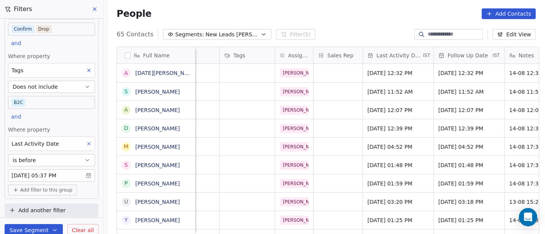
click at [66, 172] on body "On2Cook India Pvt. Ltd. Contacts People Marketing Workflows Campaigns Sales Pip…" at bounding box center [272, 117] width 545 height 234
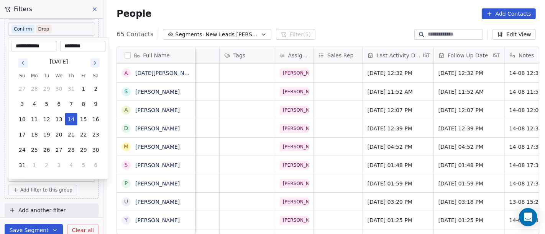
click at [318, 27] on html "On2Cook India Pvt. Ltd. Contacts People Marketing Workflows Campaigns Sales Pip…" at bounding box center [272, 117] width 545 height 234
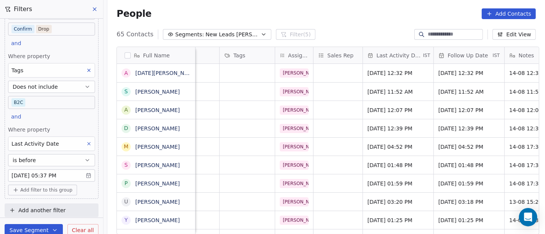
click at [59, 160] on button "is before" at bounding box center [51, 160] width 87 height 12
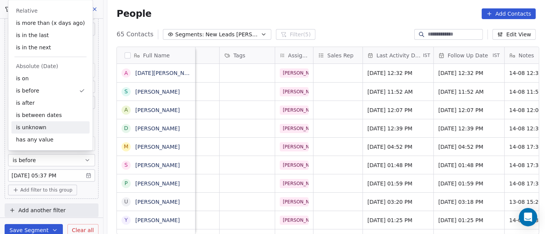
click at [46, 125] on div "is unknown" at bounding box center [50, 127] width 78 height 12
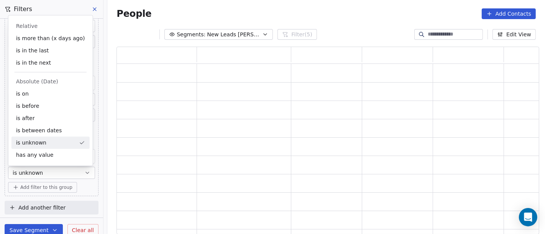
scroll to position [182, 416]
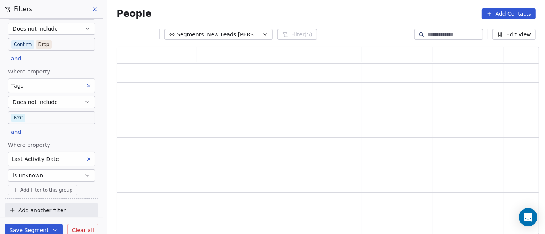
click at [42, 172] on button "is unknown" at bounding box center [51, 176] width 87 height 12
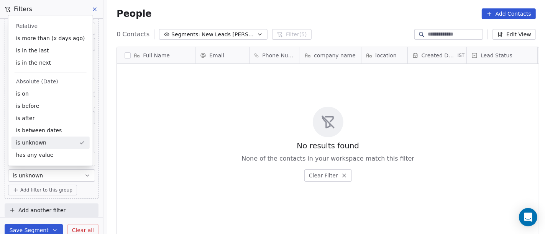
scroll to position [200, 434]
click at [49, 106] on div "is before" at bounding box center [50, 106] width 78 height 12
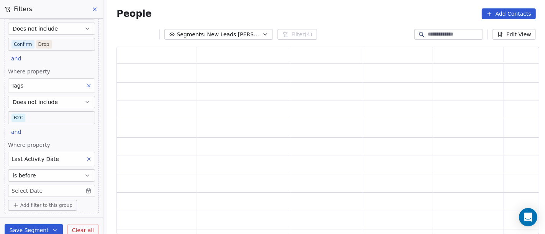
scroll to position [182, 416]
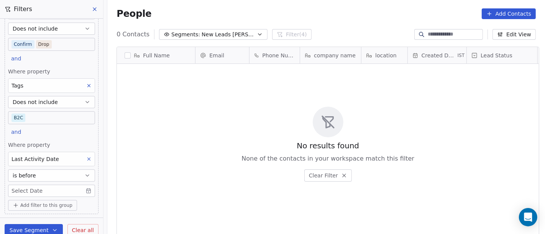
click at [48, 173] on button "is before" at bounding box center [51, 176] width 87 height 12
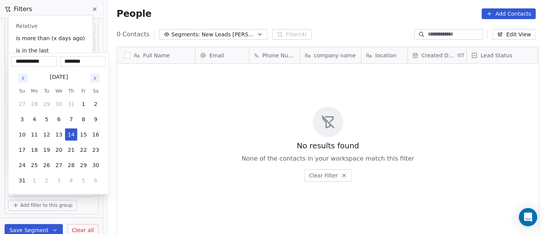
click at [66, 189] on body "On2Cook India Pvt. Ltd. Contacts People Marketing Workflows Campaigns Sales Pip…" at bounding box center [272, 117] width 545 height 234
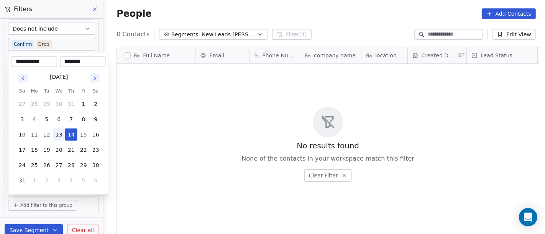
click at [60, 134] on button "13" at bounding box center [59, 135] width 12 height 12
type input "**********"
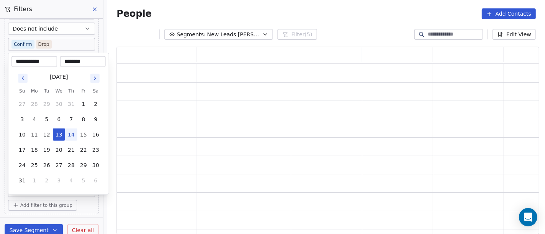
click at [212, 112] on html "**********" at bounding box center [272, 117] width 545 height 234
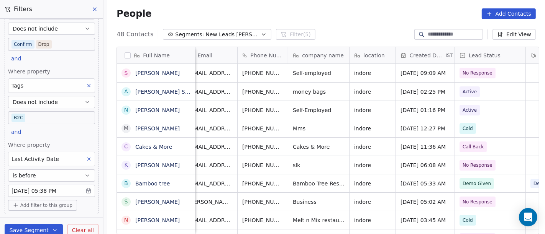
scroll to position [7, 13]
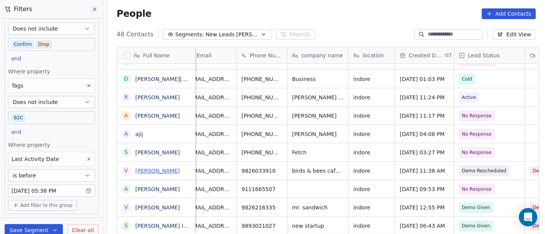
click at [159, 172] on link "Vinod Porwal" at bounding box center [157, 171] width 44 height 6
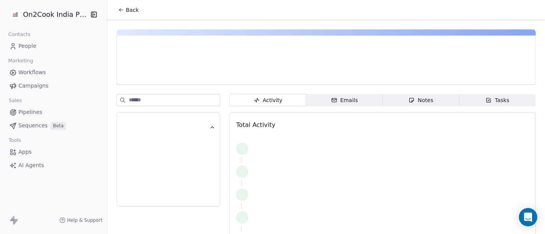
click at [126, 13] on span "Back" at bounding box center [132, 10] width 13 height 8
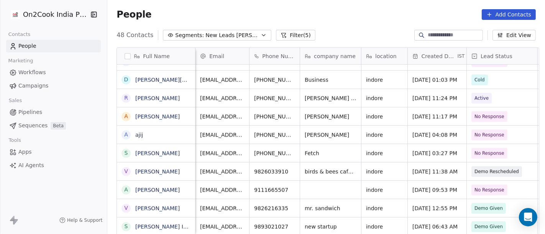
scroll to position [0, 206]
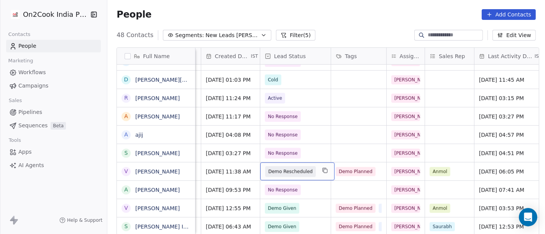
click at [282, 169] on span "Demo Rescheduled" at bounding box center [290, 172] width 44 height 8
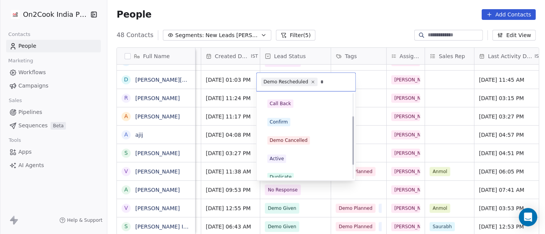
scroll to position [38, 0]
type input "*"
click at [293, 122] on div "Confirm" at bounding box center [305, 122] width 77 height 8
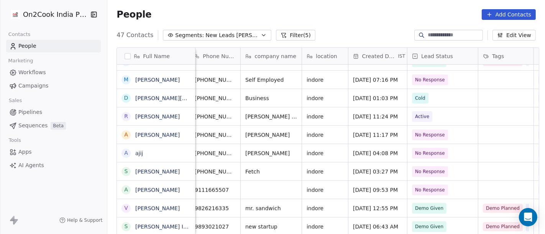
scroll to position [4, 59]
click at [276, 34] on button "Filter (5)" at bounding box center [295, 35] width 39 height 11
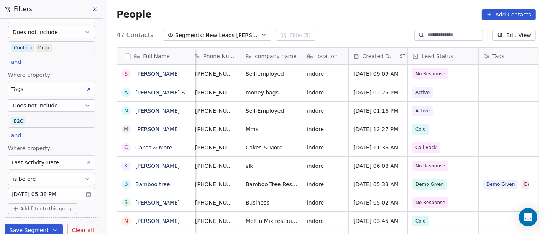
scroll to position [196, 0]
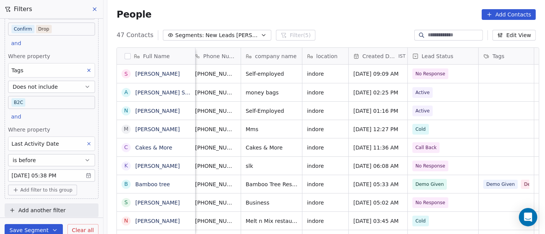
click at [88, 143] on icon at bounding box center [89, 144] width 3 height 3
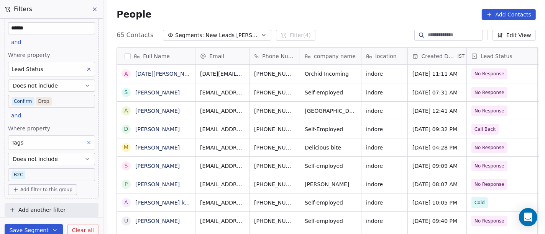
scroll to position [200, 434]
click at [319, 22] on div "People Add Contacts" at bounding box center [325, 14] width 437 height 29
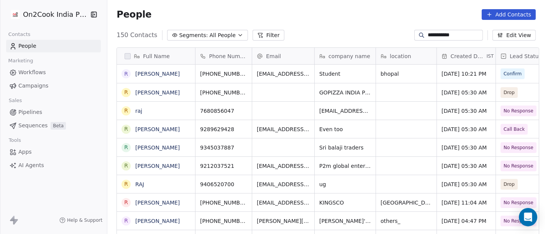
scroll to position [200, 434]
click at [428, 32] on input "**********" at bounding box center [455, 35] width 54 height 8
paste input
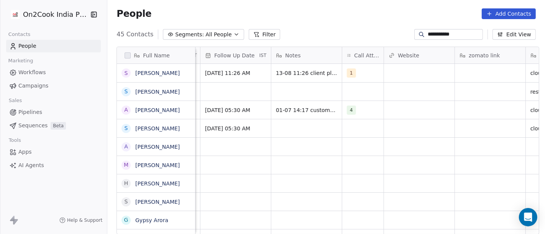
scroll to position [0, 580]
type input "**********"
click at [358, 75] on div "1" at bounding box center [356, 73] width 18 height 9
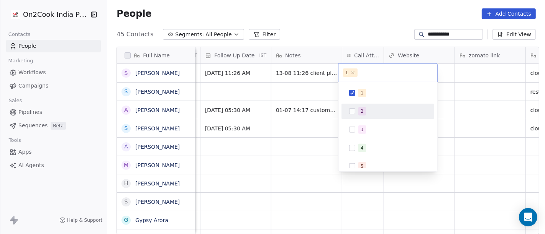
click at [355, 108] on button "Suggestions" at bounding box center [352, 111] width 6 height 6
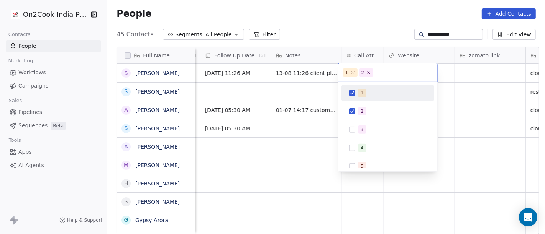
click at [350, 93] on button "Suggestions" at bounding box center [352, 93] width 6 height 6
click at [314, 32] on html "**********" at bounding box center [272, 117] width 545 height 234
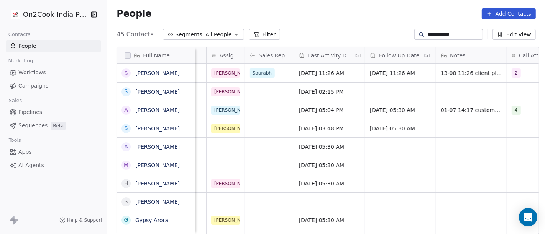
scroll to position [0, 414]
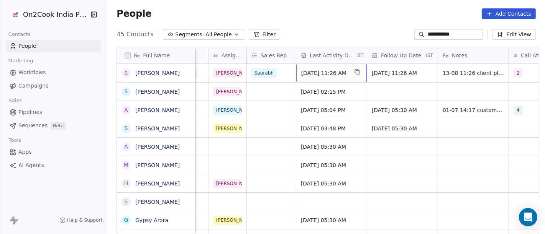
click at [337, 70] on span "Aug 13, 2025 11:26 AM" at bounding box center [324, 73] width 47 height 8
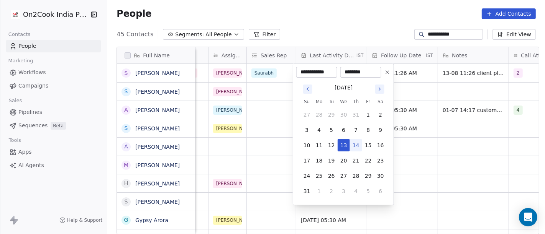
click at [354, 144] on button "14" at bounding box center [356, 145] width 12 height 12
type input "**********"
click at [343, 27] on html "**********" at bounding box center [272, 117] width 545 height 234
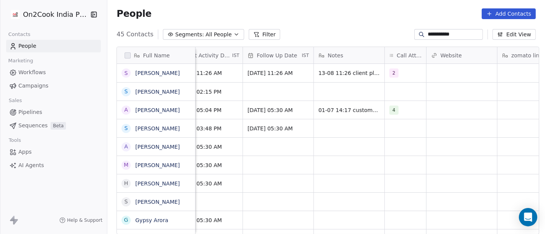
scroll to position [0, 538]
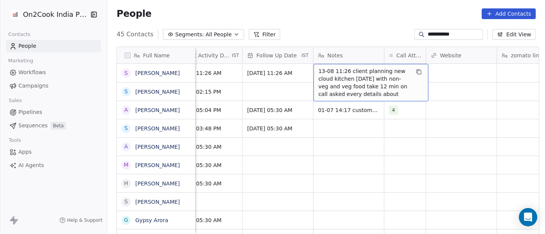
click at [322, 70] on span "13-08 11:26 client planning new cloud kitchen in 2 months with non-veg and veg …" at bounding box center [363, 82] width 91 height 31
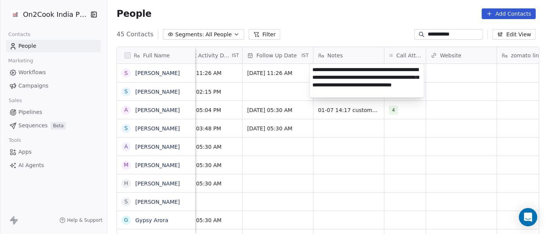
type textarea "**********"
click at [354, 144] on html "**********" at bounding box center [272, 117] width 545 height 234
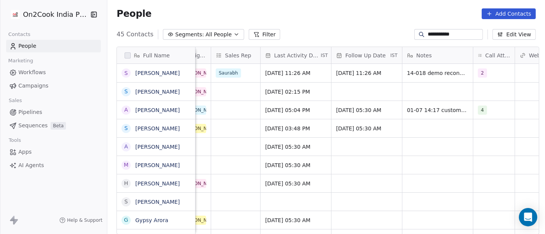
scroll to position [0, 450]
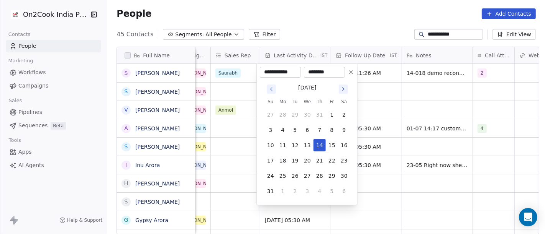
click at [322, 26] on html "**********" at bounding box center [272, 117] width 545 height 234
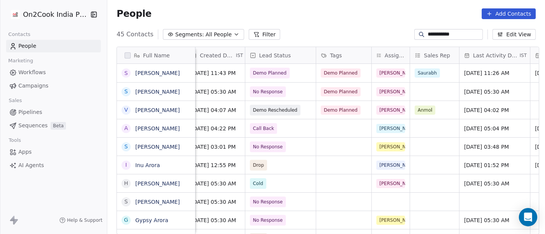
scroll to position [0, 249]
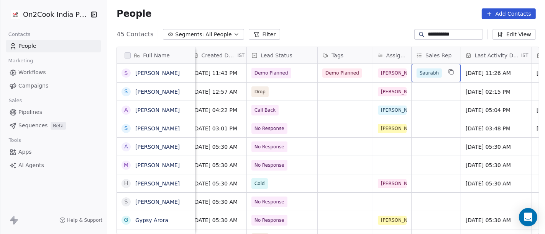
click at [423, 65] on div "Saurabh" at bounding box center [435, 73] width 49 height 18
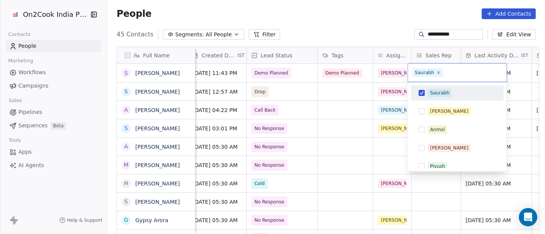
click at [429, 99] on div "Saurabh" at bounding box center [457, 92] width 93 height 15
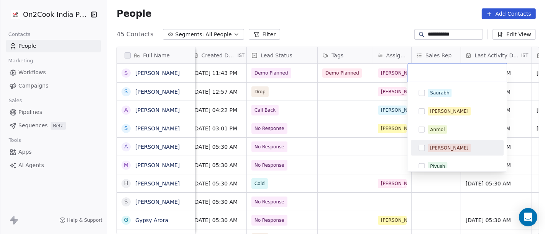
click at [430, 145] on div "[PERSON_NAME]" at bounding box center [449, 148] width 38 height 7
click at [344, 6] on html "**********" at bounding box center [272, 117] width 545 height 234
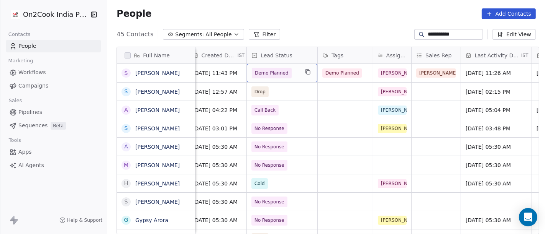
click at [285, 72] on span "Demo Planned" at bounding box center [272, 73] width 40 height 11
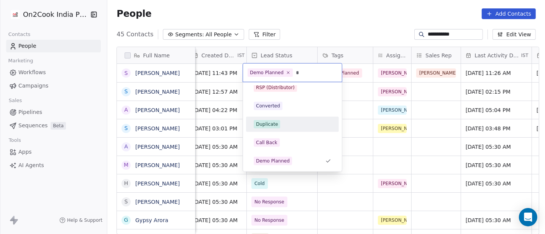
scroll to position [21, 0]
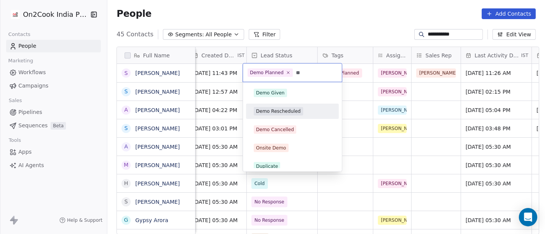
type input "**"
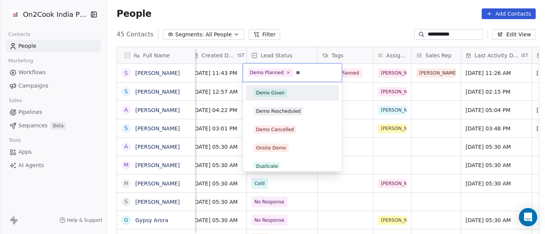
click at [287, 99] on div "Demo Given" at bounding box center [292, 92] width 93 height 15
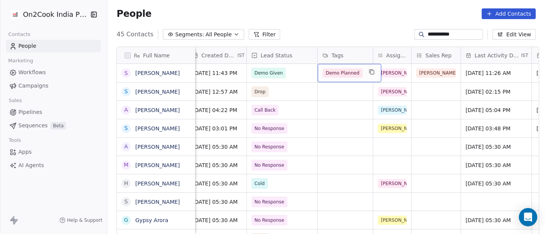
click at [344, 74] on span "Demo Planned" at bounding box center [343, 73] width 40 height 9
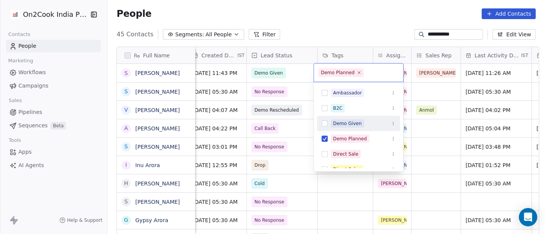
click at [355, 123] on div "Demo Given" at bounding box center [347, 123] width 29 height 7
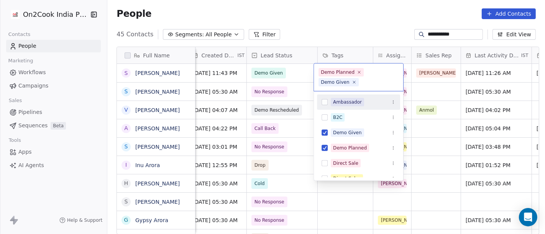
click at [360, 26] on html "**********" at bounding box center [272, 117] width 545 height 234
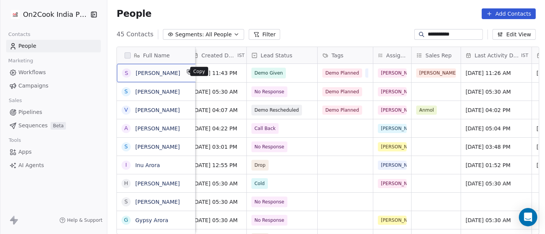
click at [187, 74] on icon "grid" at bounding box center [190, 72] width 6 height 6
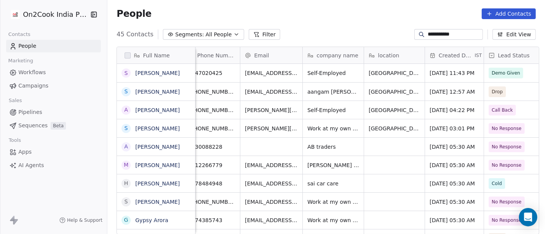
scroll to position [0, 0]
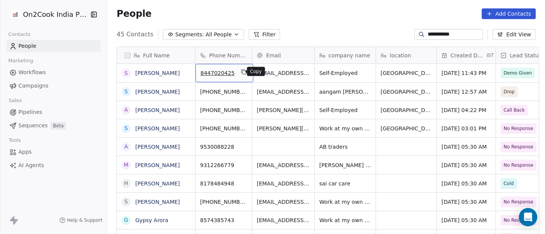
click at [242, 70] on button "grid" at bounding box center [243, 71] width 9 height 9
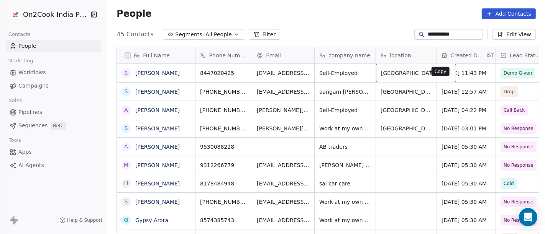
click at [443, 72] on icon "grid" at bounding box center [446, 72] width 6 height 6
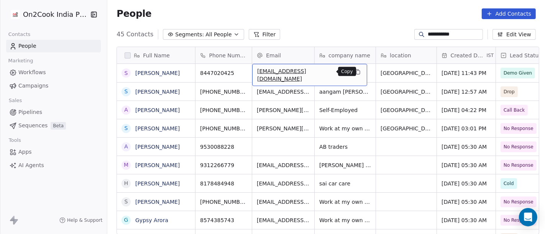
click at [354, 74] on icon "grid" at bounding box center [357, 72] width 6 height 6
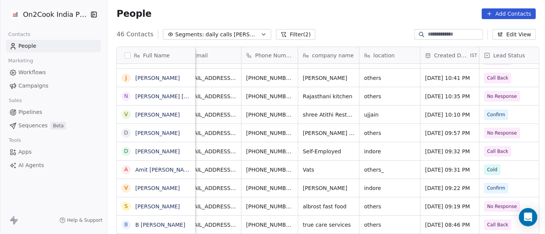
scroll to position [0, 15]
click at [280, 33] on icon at bounding box center [283, 34] width 6 height 6
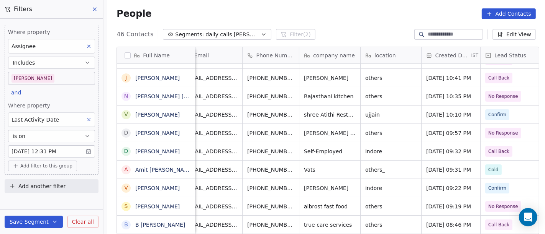
click at [29, 77] on body "On2Cook India Pvt. Ltd. Contacts People Marketing Workflows Campaigns Sales Pip…" at bounding box center [272, 117] width 545 height 234
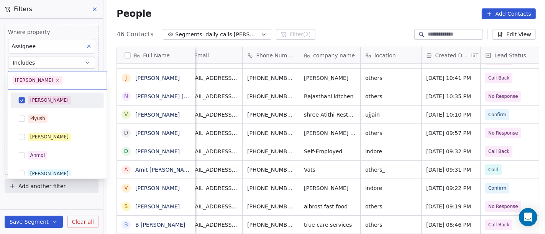
click at [31, 101] on div "[PERSON_NAME]" at bounding box center [49, 100] width 38 height 7
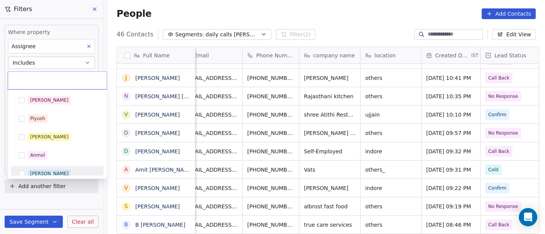
click at [44, 170] on div "[PERSON_NAME]" at bounding box center [62, 174] width 68 height 8
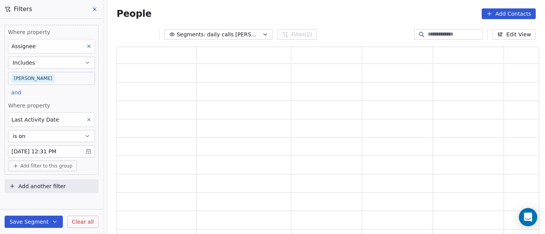
click at [311, 12] on html "On2Cook India Pvt. Ltd. Contacts People Marketing Workflows Campaigns Sales Pip…" at bounding box center [272, 117] width 545 height 234
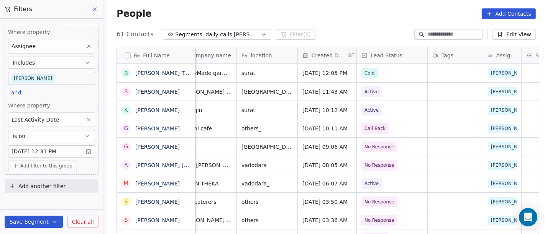
scroll to position [0, 0]
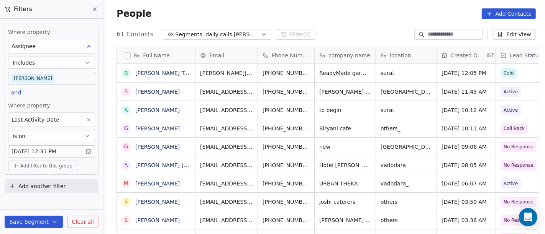
click at [42, 150] on body "On2Cook India Pvt. Ltd. Contacts People Marketing Workflows Campaigns Sales Pip…" at bounding box center [272, 117] width 545 height 234
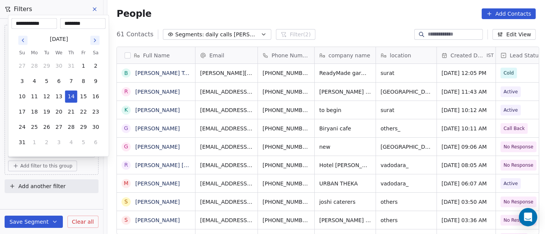
click at [181, 13] on html "On2Cook India Pvt. Ltd. Contacts People Marketing Workflows Campaigns Sales Pip…" at bounding box center [272, 117] width 545 height 234
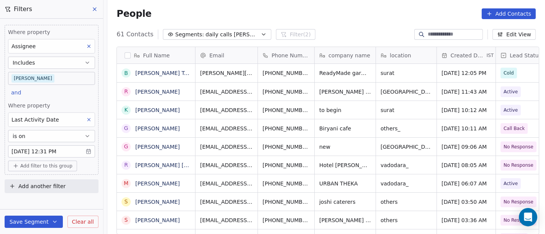
click at [38, 83] on body "On2Cook India Pvt. Ltd. Contacts People Marketing Workflows Campaigns Sales Pip…" at bounding box center [272, 117] width 545 height 234
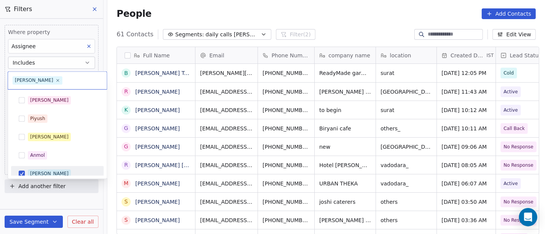
scroll to position [5, 0]
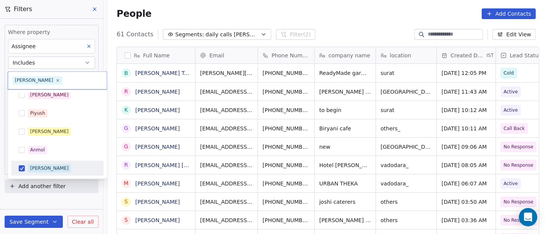
click at [31, 165] on div "[PERSON_NAME]" at bounding box center [49, 168] width 38 height 7
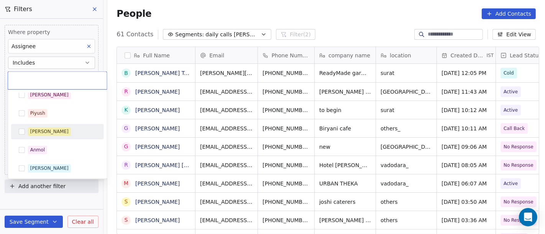
click at [46, 133] on div "[PERSON_NAME]" at bounding box center [49, 131] width 38 height 7
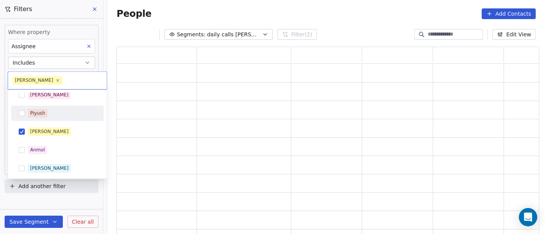
click at [179, 13] on html "On2Cook India Pvt. Ltd. Contacts People Marketing Workflows Campaigns Sales Pip…" at bounding box center [272, 117] width 545 height 234
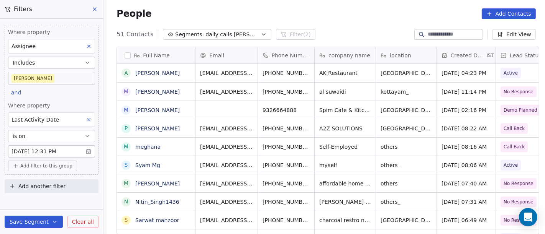
scroll to position [200, 434]
click at [62, 80] on body "On2Cook India Pvt. Ltd. Contacts People Marketing Workflows Campaigns Sales Pip…" at bounding box center [272, 117] width 545 height 234
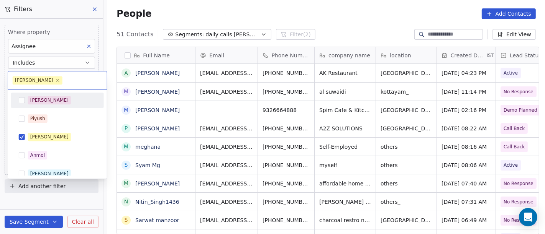
click at [54, 102] on div "[PERSON_NAME]" at bounding box center [62, 100] width 68 height 8
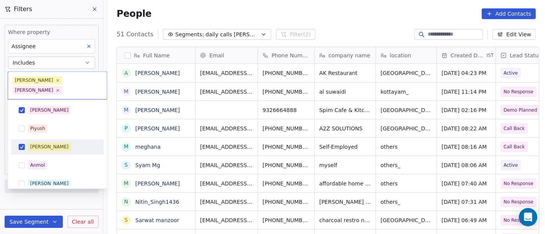
click at [34, 144] on div "[PERSON_NAME]" at bounding box center [49, 147] width 38 height 7
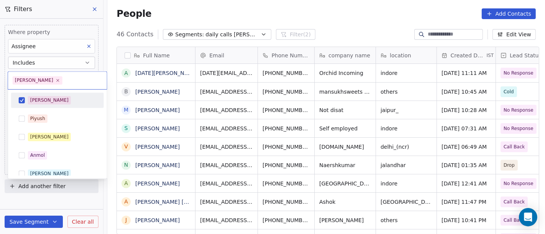
click at [184, 23] on html "On2Cook India Pvt. Ltd. Contacts People Marketing Workflows Campaigns Sales Pip…" at bounding box center [272, 117] width 545 height 234
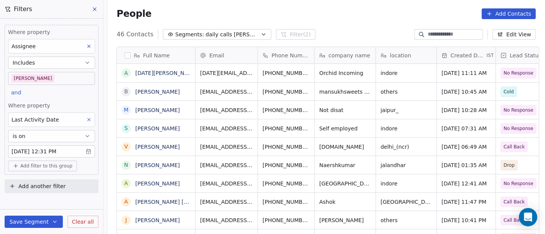
click at [42, 152] on body "On2Cook India Pvt. Ltd. Contacts People Marketing Workflows Campaigns Sales Pip…" at bounding box center [272, 117] width 545 height 234
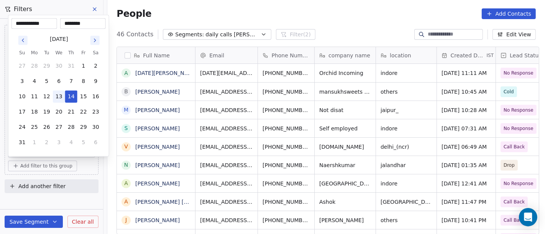
click at [61, 96] on button "13" at bounding box center [59, 97] width 12 height 12
type input "**********"
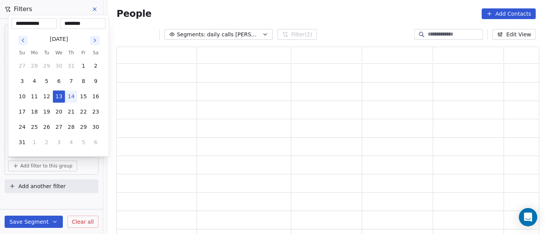
click at [393, 8] on html "**********" at bounding box center [272, 117] width 545 height 234
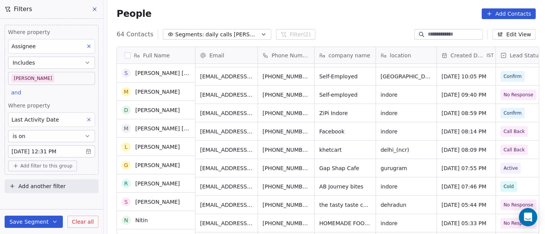
scroll to position [310, 0]
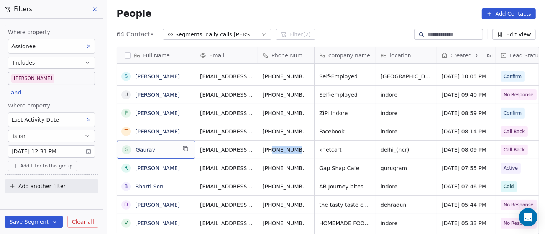
click at [174, 143] on div "G Gaurav" at bounding box center [156, 150] width 78 height 18
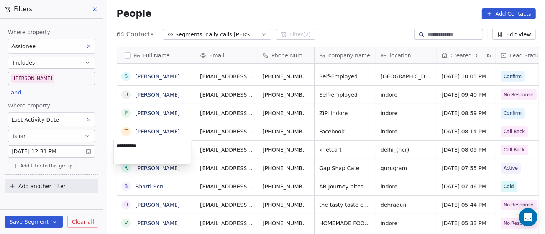
type textarea "**********"
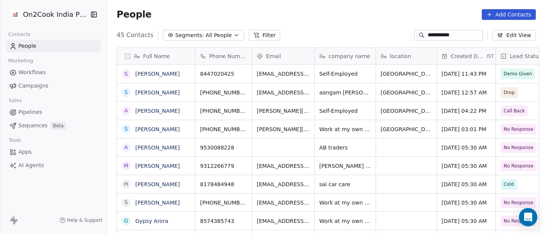
click at [432, 33] on input "**********" at bounding box center [455, 35] width 54 height 8
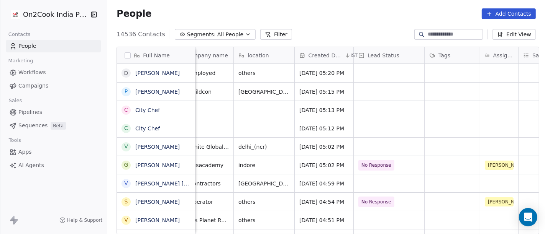
scroll to position [0, 142]
click at [496, 89] on div "grid" at bounding box center [499, 92] width 38 height 18
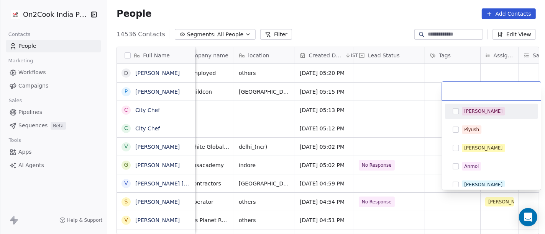
click at [482, 114] on div "[PERSON_NAME]" at bounding box center [496, 111] width 68 height 8
click at [404, 122] on html "On2Cook India Pvt. Ltd. Contacts People Marketing Workflows Campaigns Sales Pip…" at bounding box center [272, 117] width 545 height 234
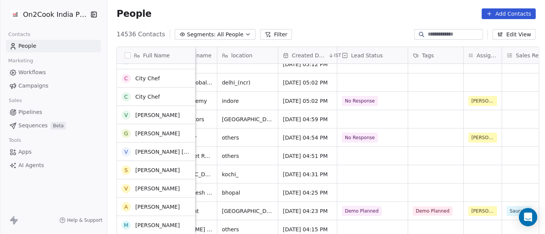
scroll to position [66, 0]
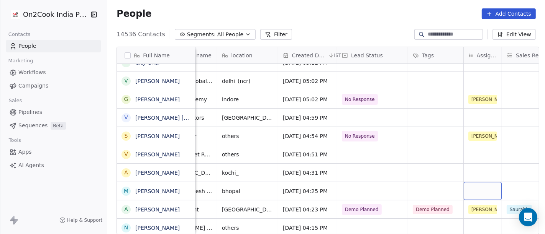
click at [470, 185] on div "grid" at bounding box center [483, 191] width 38 height 18
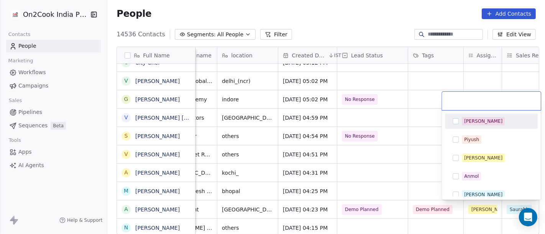
click at [468, 125] on span "[PERSON_NAME]" at bounding box center [483, 121] width 43 height 8
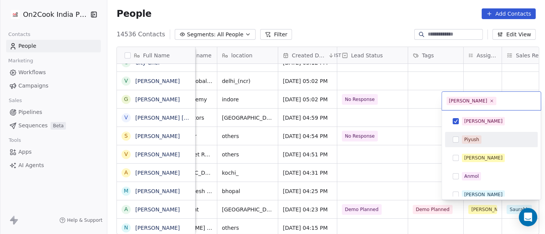
click at [393, 170] on html "On2Cook India Pvt. Ltd. Contacts People Marketing Workflows Campaigns Sales Pip…" at bounding box center [272, 117] width 545 height 234
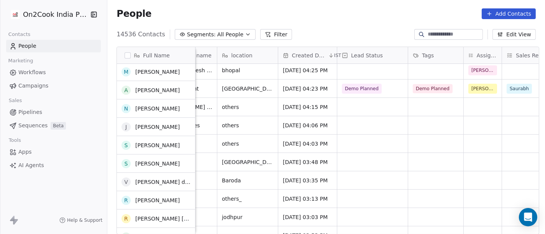
scroll to position [187, 0]
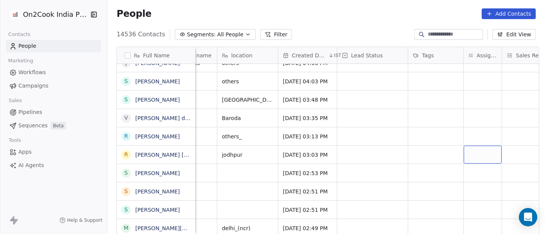
click at [476, 151] on div "grid" at bounding box center [483, 155] width 38 height 18
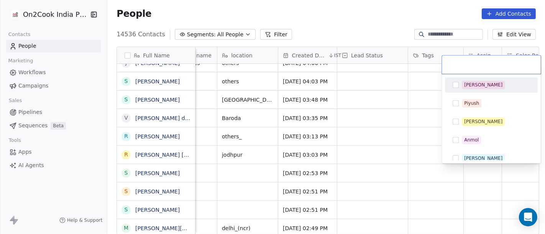
click at [473, 89] on span "[PERSON_NAME]" at bounding box center [483, 85] width 43 height 8
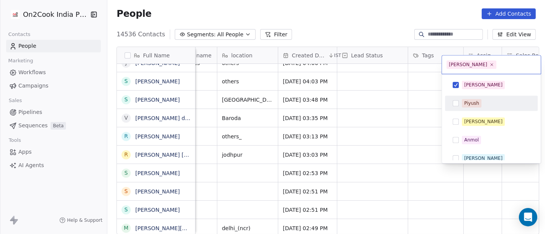
click at [401, 121] on html "On2Cook India Pvt. Ltd. Contacts People Marketing Workflows Campaigns Sales Pip…" at bounding box center [272, 117] width 545 height 234
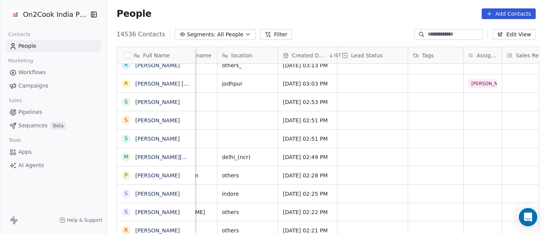
click at [446, 33] on input at bounding box center [455, 35] width 54 height 8
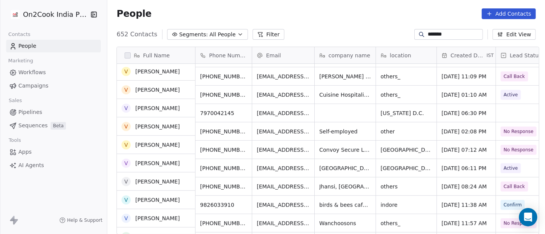
scroll to position [426, 0]
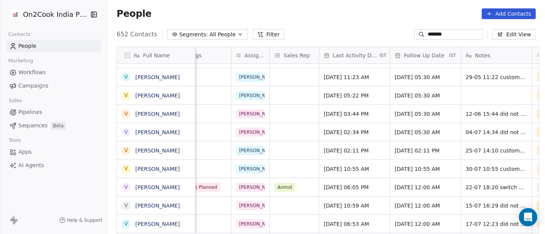
type input "*******"
click at [352, 186] on span "Jul 22, 2025 06:05 PM" at bounding box center [347, 188] width 47 height 8
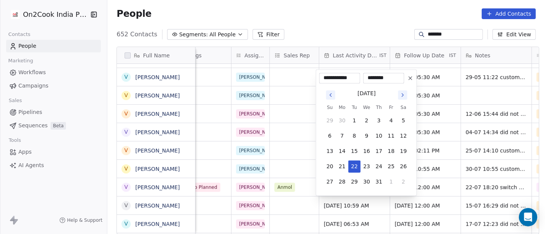
click at [402, 96] on icon "Go to next month" at bounding box center [403, 94] width 2 height 3
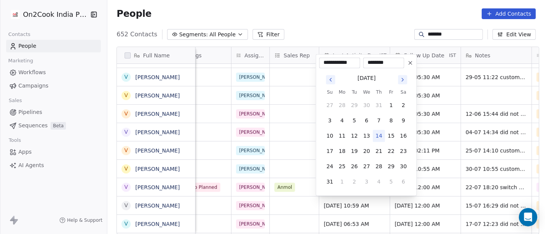
click at [379, 133] on button "14" at bounding box center [379, 136] width 12 height 12
type input "**********"
click at [360, 2] on html "On2Cook India Pvt. Ltd. Contacts People Marketing Workflows Campaigns Sales Pip…" at bounding box center [272, 117] width 545 height 234
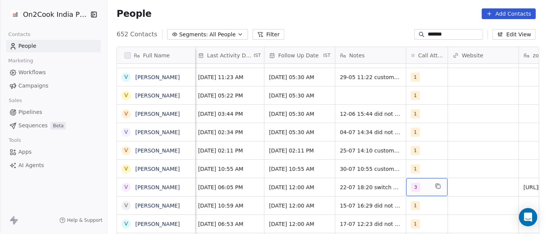
click at [418, 187] on div "3" at bounding box center [420, 187] width 18 height 9
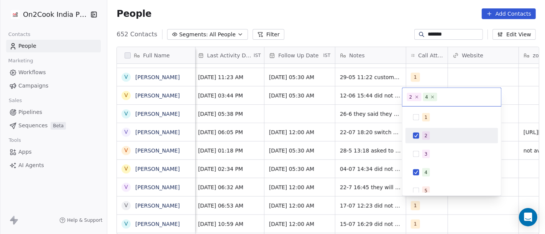
click at [417, 134] on button "Suggestions" at bounding box center [416, 136] width 6 height 6
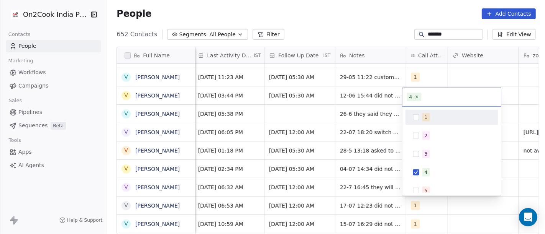
click at [362, 17] on html "On2Cook India Pvt. Ltd. Contacts People Marketing Workflows Campaigns Sales Pip…" at bounding box center [272, 117] width 545 height 234
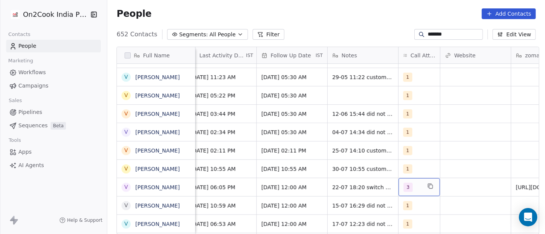
click at [403, 183] on span "3" at bounding box center [407, 187] width 9 height 9
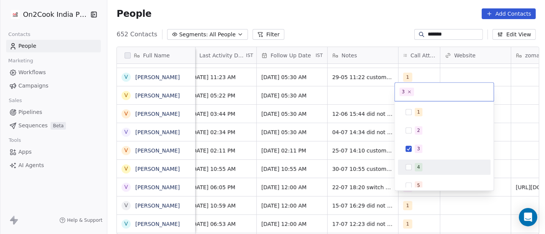
click at [413, 164] on div "4" at bounding box center [444, 167] width 87 height 12
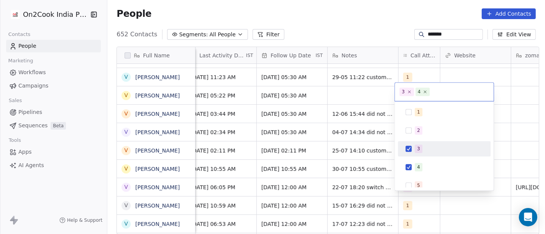
click at [413, 151] on div "3" at bounding box center [444, 149] width 87 height 12
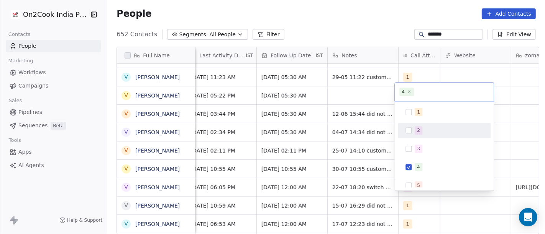
click at [369, 23] on html "On2Cook India Pvt. Ltd. Contacts People Marketing Workflows Campaigns Sales Pip…" at bounding box center [272, 117] width 545 height 234
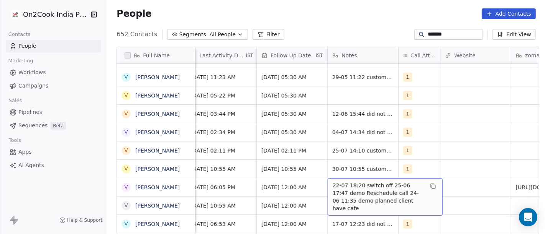
click at [342, 183] on span "22-07 18:20 switch off 25-06 17:47 demo Reschedule call 24-06 11:35 demo planne…" at bounding box center [378, 197] width 91 height 31
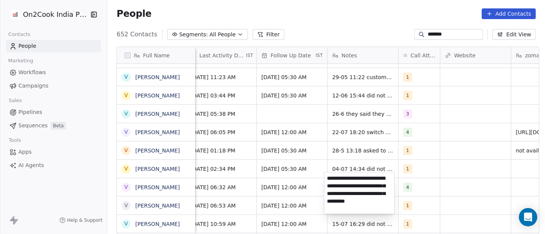
type textarea "**********"
click at [271, 183] on html "On2Cook India Pvt. Ltd. Contacts People Marketing Workflows Campaigns Sales Pip…" at bounding box center [272, 117] width 545 height 234
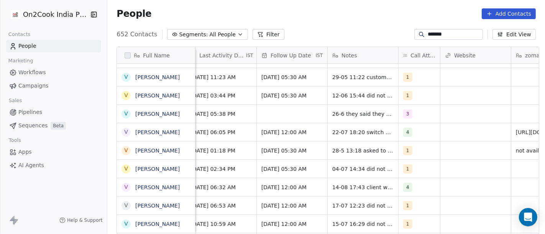
scroll to position [5, 465]
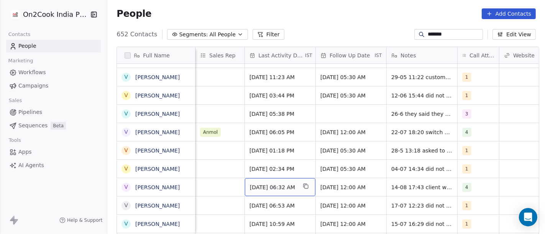
click at [271, 184] on span "Jul 22, 2025 06:32 AM" at bounding box center [273, 188] width 47 height 8
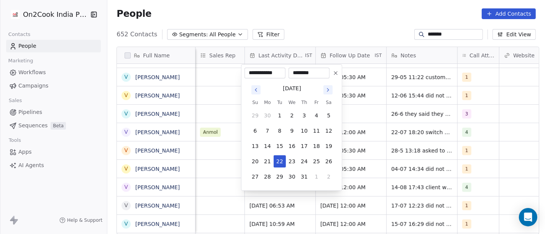
click at [328, 89] on icon "Go to next month" at bounding box center [328, 90] width 6 height 6
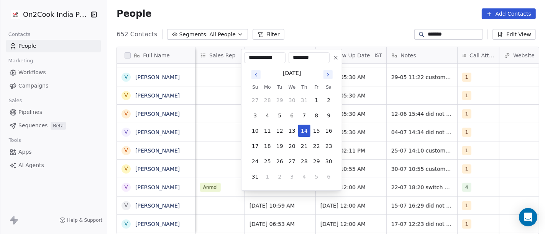
click at [345, 13] on html "On2Cook India Pvt. Ltd. Contacts People Marketing Workflows Campaigns Sales Pip…" at bounding box center [272, 117] width 545 height 234
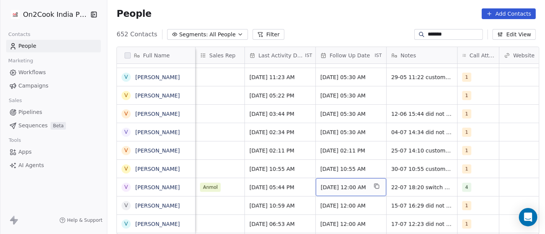
click at [341, 184] on span "31/07/2025 12:00 AM" at bounding box center [344, 188] width 47 height 8
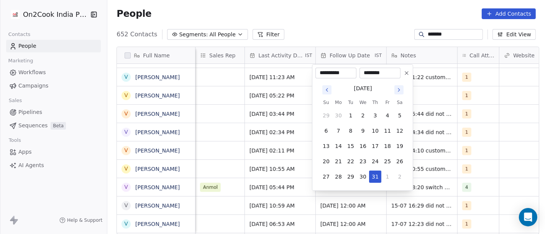
click at [399, 87] on icon "Go to next month" at bounding box center [399, 90] width 6 height 6
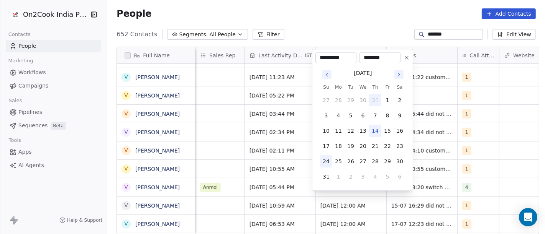
click at [326, 162] on button "24" at bounding box center [326, 162] width 12 height 12
type input "**********"
click at [360, 23] on html "On2Cook India Pvt. Ltd. Contacts People Marketing Workflows Campaigns Sales Pip…" at bounding box center [272, 117] width 545 height 234
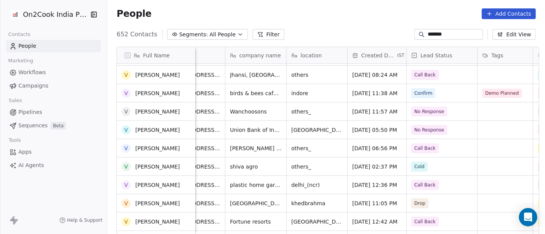
scroll to position [495, 0]
click at [428, 32] on input "*******" at bounding box center [455, 35] width 54 height 8
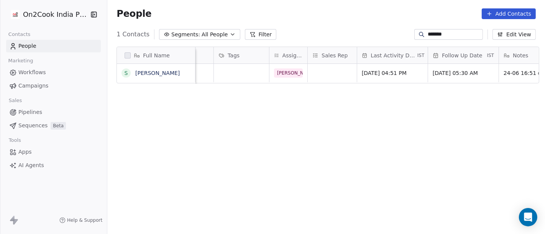
scroll to position [0, 351]
type input "*******"
click at [373, 75] on span "Jun 24, 2025 04:51 PM" at bounding box center [387, 73] width 47 height 8
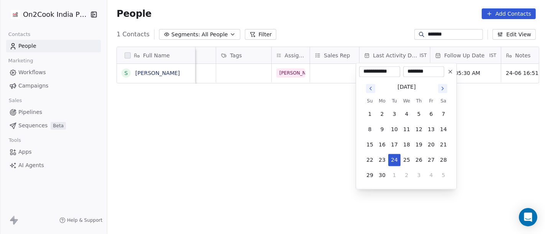
click at [444, 88] on icon "Go to next month" at bounding box center [442, 88] width 6 height 6
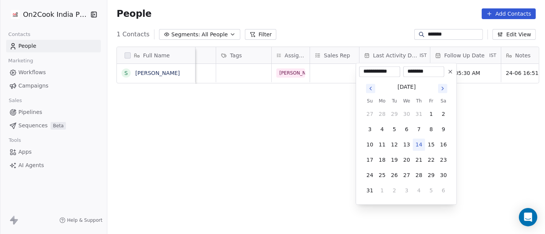
click at [416, 143] on button "14" at bounding box center [419, 145] width 12 height 12
type input "**********"
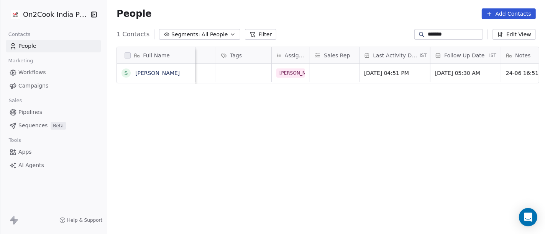
click at [279, 156] on html "On2Cook India Pvt. Ltd. Contacts People Marketing Workflows Campaigns Sales Pip…" at bounding box center [272, 117] width 545 height 234
click at [279, 156] on div "Full Name S Shelton Rozario company name location Created Date IST Lead Status …" at bounding box center [325, 144] width 437 height 206
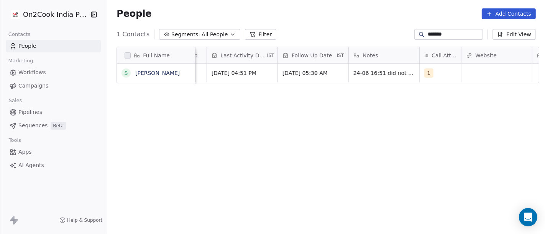
scroll to position [0, 526]
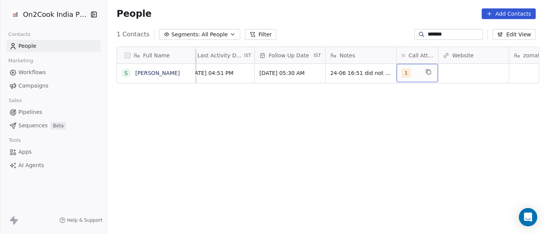
click at [404, 72] on span "1" at bounding box center [405, 73] width 9 height 9
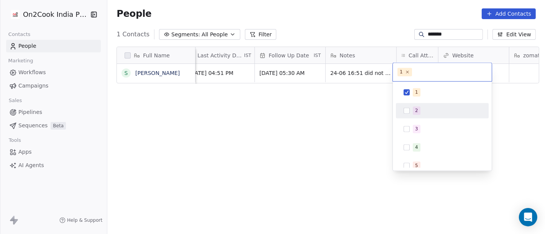
click at [411, 109] on div "2" at bounding box center [442, 111] width 87 height 12
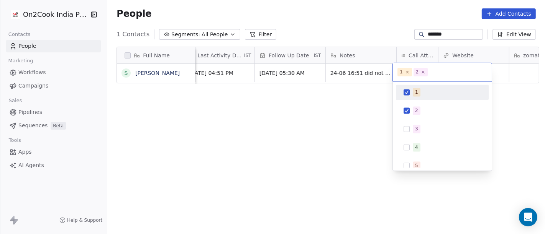
click at [406, 94] on button "Suggestions" at bounding box center [406, 92] width 6 height 6
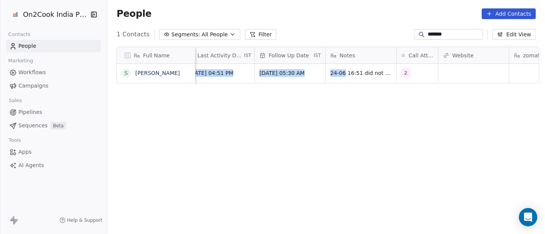
drag, startPoint x: 298, startPoint y: 121, endPoint x: 341, endPoint y: 71, distance: 66.0
click at [341, 71] on html "On2Cook India Pvt. Ltd. Contacts People Marketing Workflows Campaigns Sales Pip…" at bounding box center [272, 117] width 545 height 234
click at [341, 71] on span "24-06 16:51 did not pick up call WA msg sent" at bounding box center [376, 74] width 91 height 15
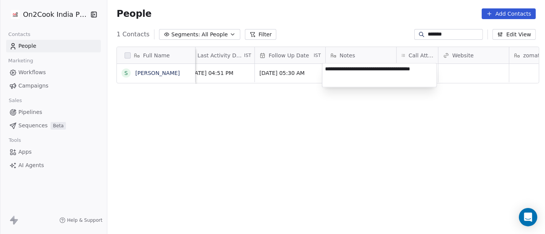
click at [341, 71] on textarea "**********" at bounding box center [379, 75] width 114 height 24
type textarea "**********"
click at [354, 164] on html "**********" at bounding box center [272, 117] width 545 height 234
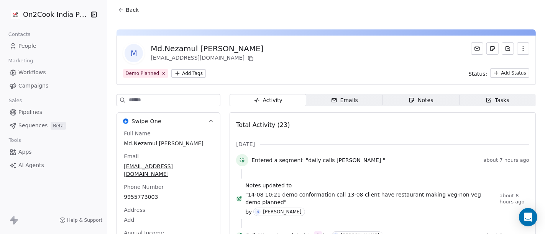
click at [128, 11] on span "Back" at bounding box center [132, 10] width 13 height 8
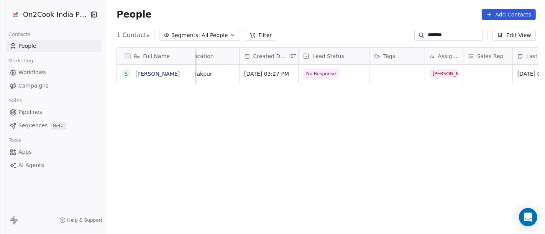
scroll to position [0, 213]
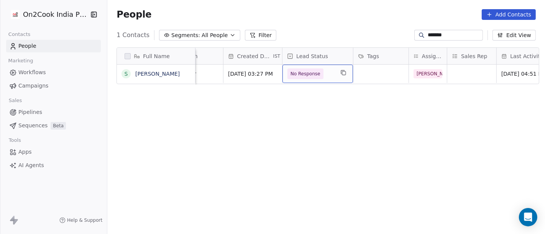
click at [306, 74] on span "No Response" at bounding box center [305, 74] width 30 height 8
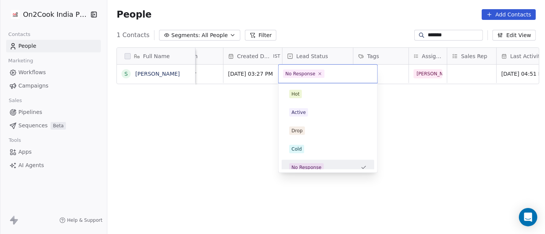
scroll to position [5, 0]
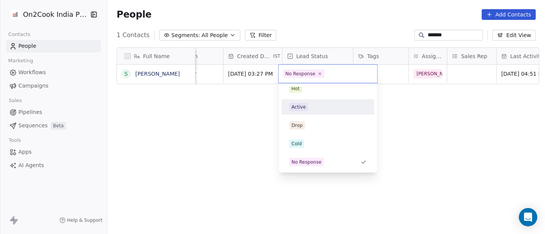
click at [306, 105] on span "Active" at bounding box center [298, 107] width 19 height 8
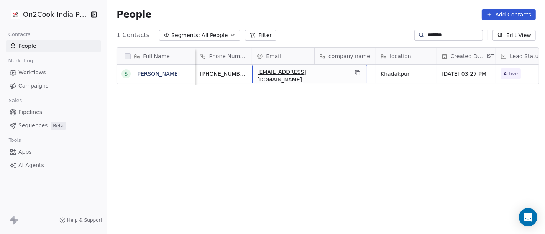
scroll to position [0, 0]
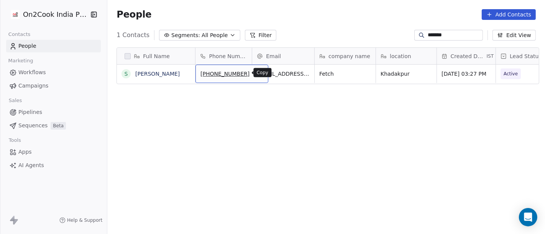
click at [256, 72] on icon "grid" at bounding box center [259, 73] width 6 height 6
click at [254, 69] on button "grid" at bounding box center [258, 72] width 9 height 9
click at [433, 36] on input "*******" at bounding box center [455, 35] width 54 height 8
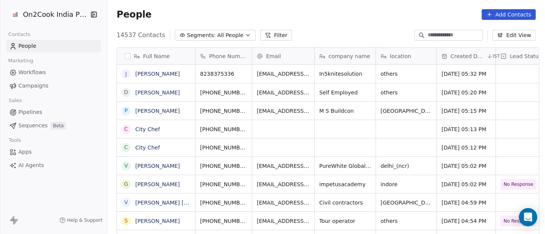
scroll to position [200, 434]
click at [223, 34] on span "All People" at bounding box center [230, 35] width 26 height 8
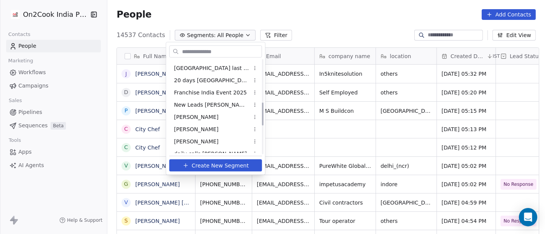
scroll to position [171, 0]
click at [207, 102] on span "New Leads Salim" at bounding box center [211, 104] width 75 height 8
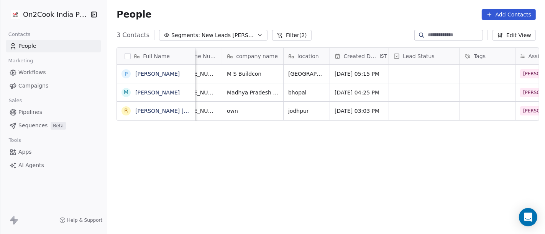
scroll to position [0, 82]
click at [435, 32] on input at bounding box center [455, 35] width 54 height 8
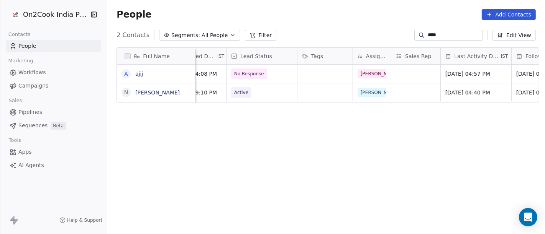
scroll to position [0, 269]
type input "****"
click at [264, 74] on span "No Response" at bounding box center [255, 74] width 47 height 11
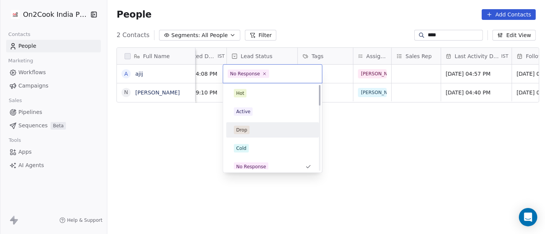
scroll to position [0, 0]
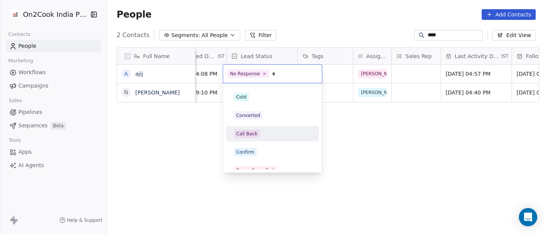
type input "*"
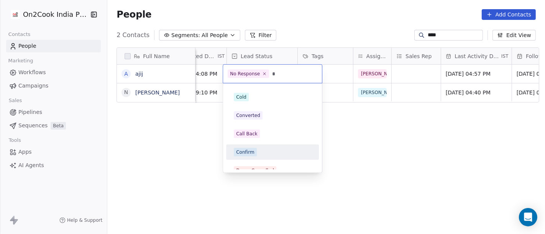
click at [267, 151] on div "Confirm" at bounding box center [272, 152] width 77 height 8
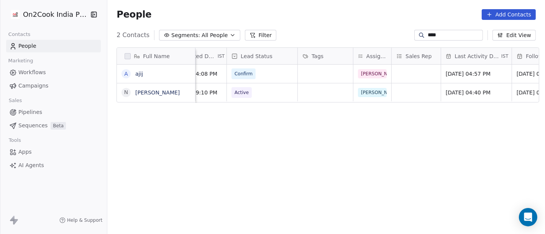
click at [457, 36] on input "****" at bounding box center [455, 35] width 54 height 8
paste input "**********"
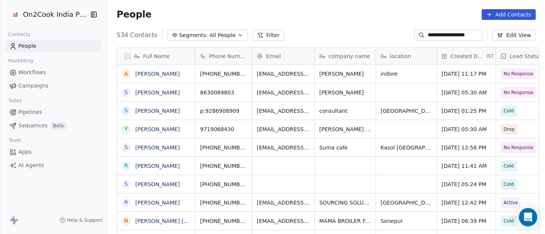
scroll to position [7, 7]
click at [443, 34] on input "**********" at bounding box center [455, 35] width 54 height 8
paste input
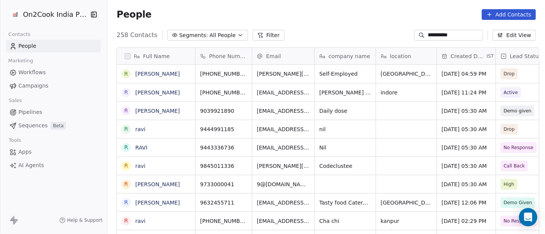
scroll to position [200, 434]
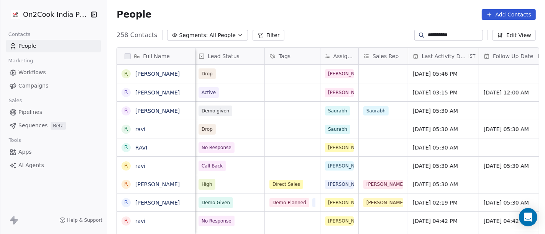
type input "**********"
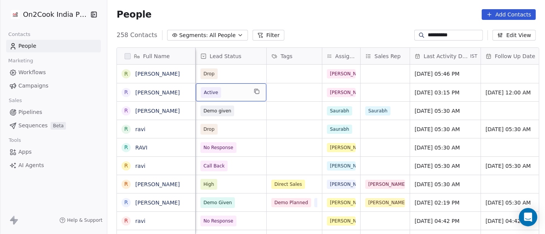
click at [237, 90] on span "Active" at bounding box center [224, 92] width 47 height 11
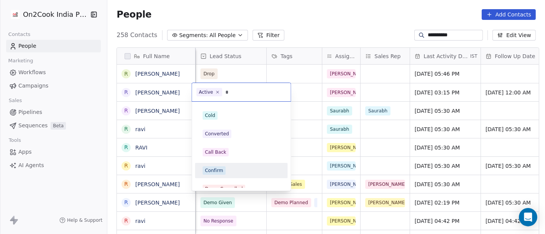
type input "*"
click at [230, 169] on div "Confirm" at bounding box center [241, 171] width 77 height 8
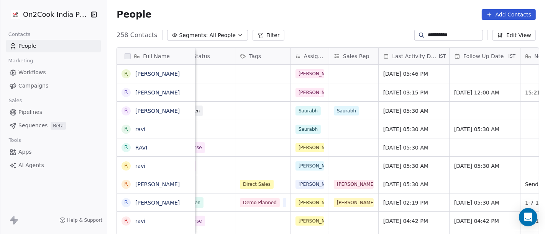
scroll to position [0, 383]
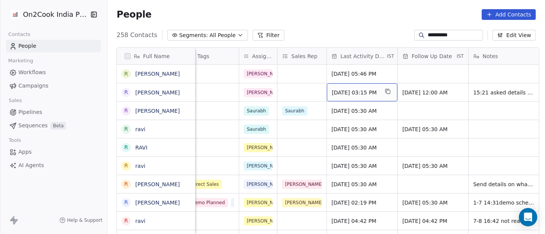
click at [352, 91] on span "Jun 25, 2025 03:15 PM" at bounding box center [355, 93] width 47 height 8
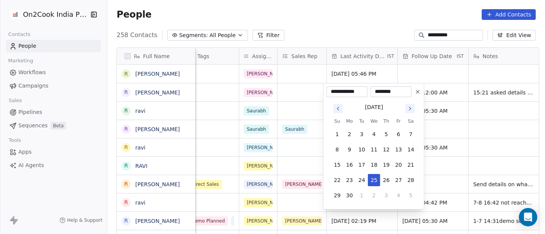
click at [410, 109] on icon "Go to next month" at bounding box center [410, 108] width 2 height 3
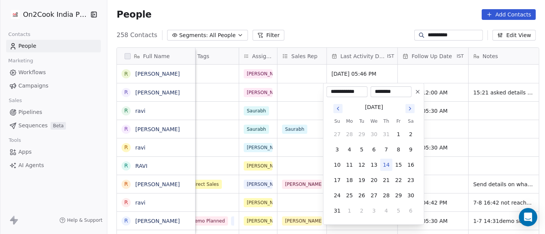
click at [384, 165] on button "14" at bounding box center [386, 165] width 12 height 12
type input "**********"
click at [341, 10] on html "**********" at bounding box center [272, 117] width 545 height 234
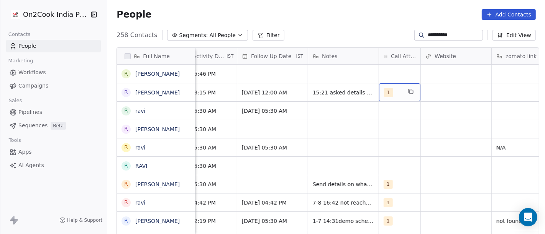
click at [396, 87] on div "1" at bounding box center [399, 93] width 41 height 18
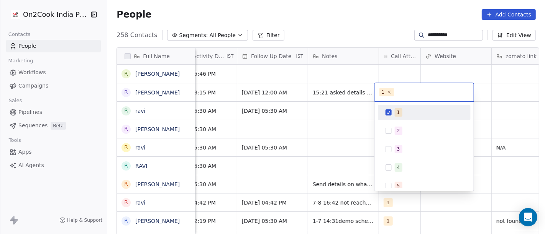
scroll to position [0, 544]
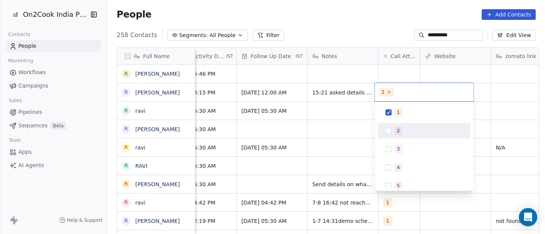
click at [401, 129] on span "2" at bounding box center [399, 131] width 8 height 8
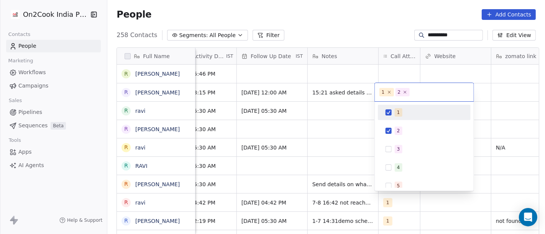
click at [393, 109] on div "1" at bounding box center [424, 112] width 87 height 12
click at [372, 26] on html "**********" at bounding box center [272, 117] width 545 height 234
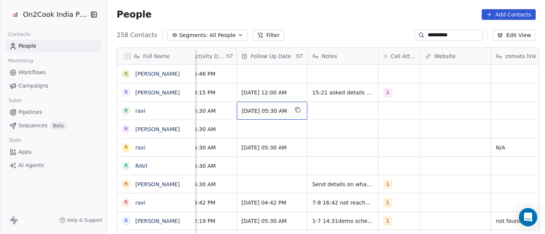
click at [250, 102] on div "31/12/2024 05:30 AM" at bounding box center [272, 111] width 70 height 18
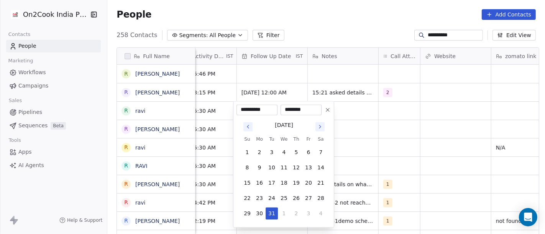
click at [323, 27] on html "**********" at bounding box center [272, 117] width 545 height 234
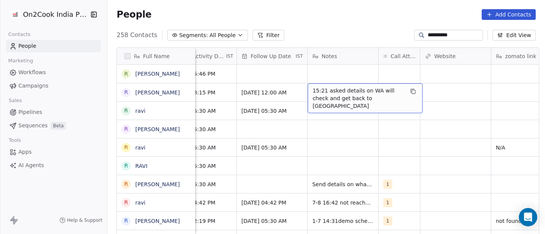
click at [323, 92] on span "15:21 asked details on WA will check and get back to us" at bounding box center [358, 98] width 91 height 23
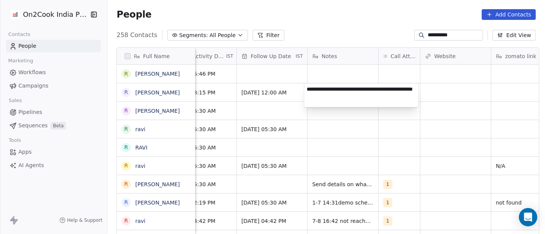
click at [306, 29] on html "**********" at bounding box center [272, 117] width 545 height 234
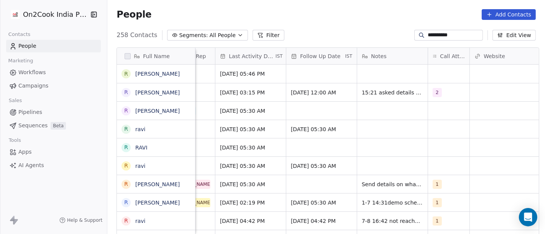
scroll to position [0, 494]
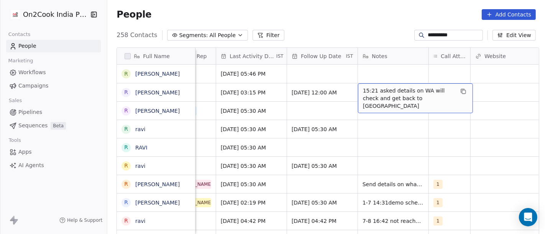
click at [371, 92] on span "15:21 asked details on WA will check and get back to us" at bounding box center [408, 98] width 91 height 23
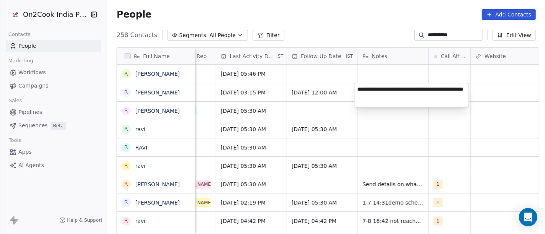
click at [371, 92] on textarea "**********" at bounding box center [411, 96] width 114 height 24
type textarea "**********"
click at [376, 147] on html "**********" at bounding box center [272, 117] width 545 height 234
click at [357, 116] on html "**********" at bounding box center [272, 117] width 545 height 234
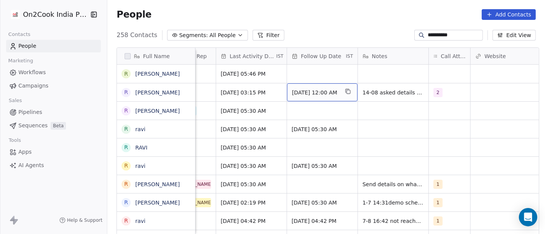
click at [310, 90] on span "31/07/2025 12:00 AM" at bounding box center [315, 93] width 47 height 8
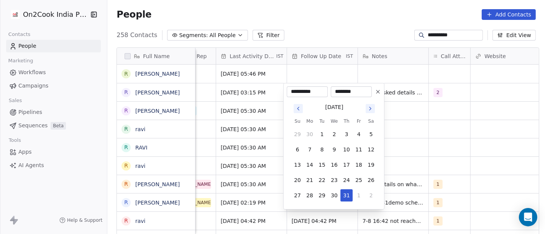
click at [367, 109] on icon "Go to next month" at bounding box center [370, 109] width 6 height 6
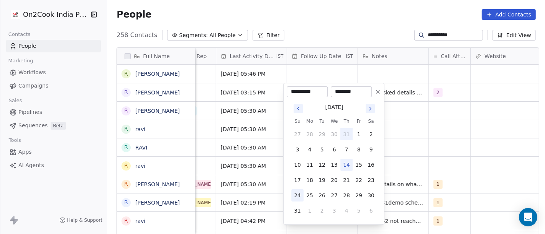
click at [294, 198] on button "24" at bounding box center [297, 196] width 12 height 12
type input "**********"
click at [359, 22] on html "**********" at bounding box center [272, 117] width 545 height 234
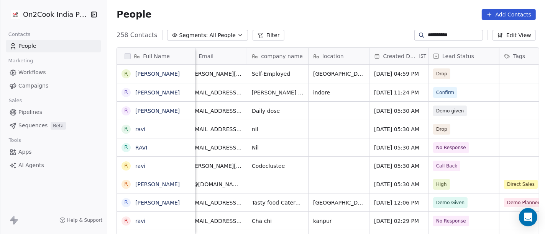
scroll to position [0, 67]
click at [434, 35] on input "**********" at bounding box center [455, 35] width 54 height 8
paste input
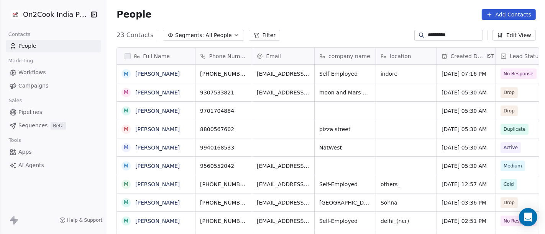
scroll to position [200, 434]
type input "*********"
click at [257, 74] on icon "grid" at bounding box center [258, 71] width 3 height 3
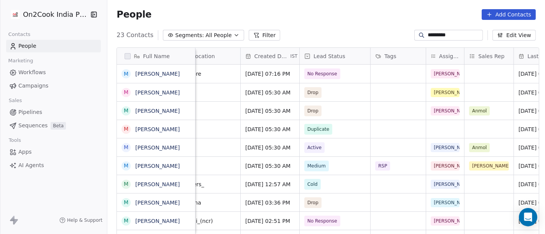
scroll to position [0, 200]
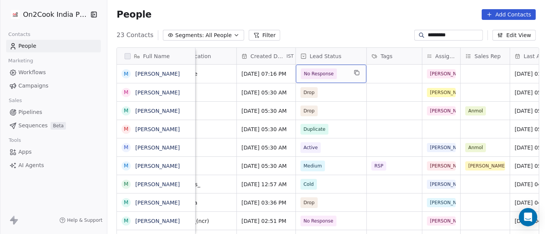
click at [327, 72] on span "No Response" at bounding box center [319, 74] width 30 height 8
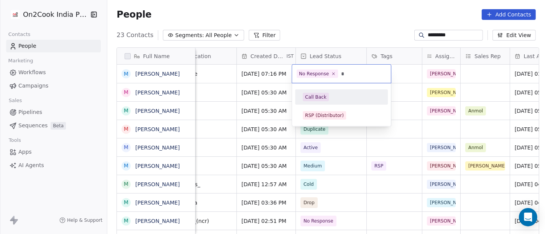
scroll to position [0, 0]
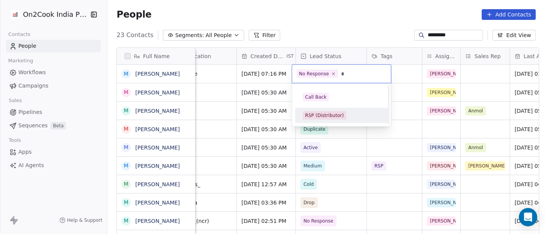
type input "*"
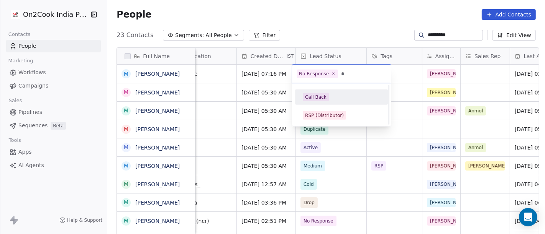
click at [330, 99] on div "Call Back" at bounding box center [341, 97] width 77 height 8
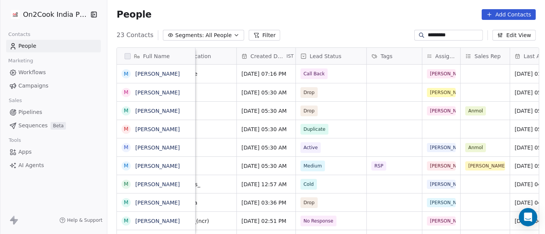
click at [361, 19] on div "People Add Contacts" at bounding box center [325, 14] width 419 height 11
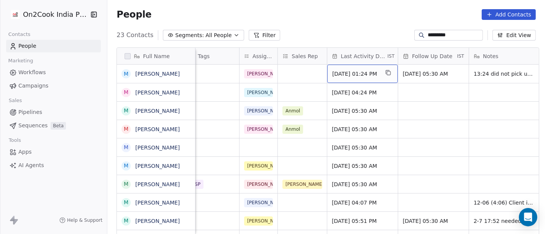
scroll to position [0, 383]
click at [348, 70] on span "Jun 26, 2025 01:24 PM" at bounding box center [355, 74] width 47 height 8
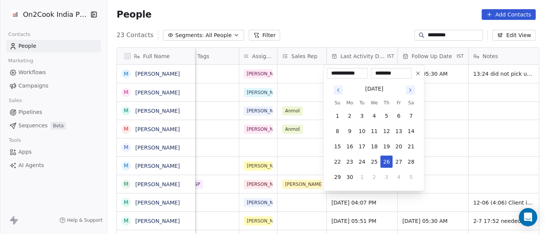
click at [409, 92] on icon "Go to next month" at bounding box center [410, 90] width 6 height 6
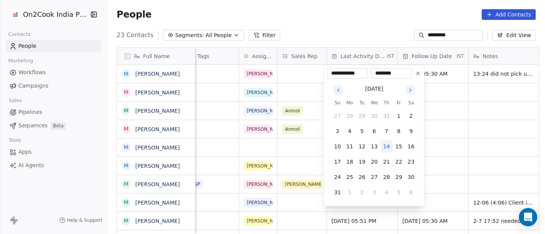
click at [386, 143] on button "14" at bounding box center [386, 147] width 12 height 12
type input "**********"
click at [334, 0] on html "On2Cook India Pvt. Ltd. Contacts People Marketing Workflows Campaigns Sales Pip…" at bounding box center [272, 117] width 545 height 234
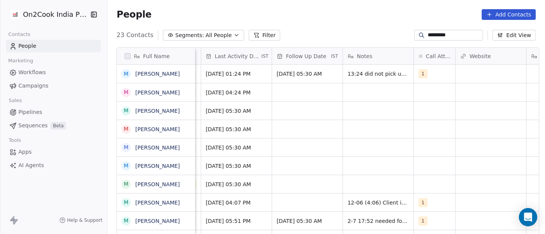
scroll to position [0, 516]
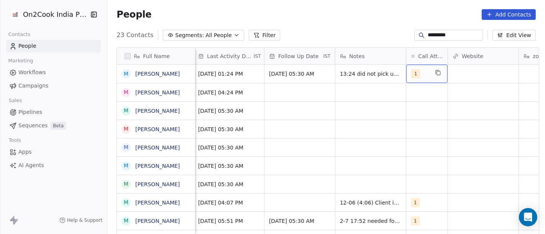
click at [419, 71] on div "1" at bounding box center [420, 73] width 18 height 9
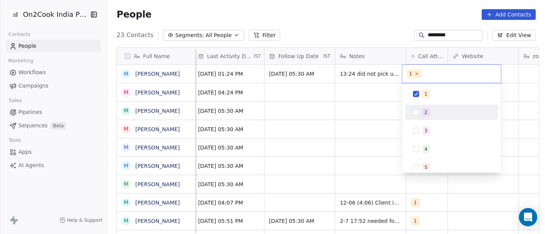
click at [424, 109] on div "2" at bounding box center [425, 112] width 3 height 7
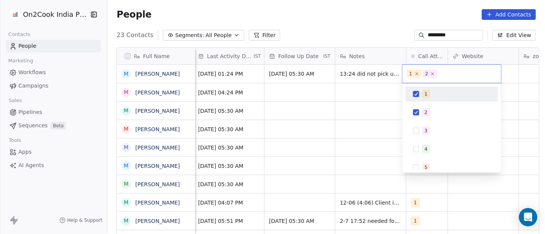
click at [418, 89] on div "1" at bounding box center [451, 94] width 87 height 12
click at [343, 17] on html "On2Cook India Pvt. Ltd. Contacts People Marketing Workflows Campaigns Sales Pip…" at bounding box center [272, 117] width 545 height 234
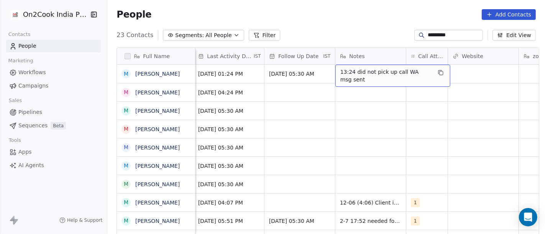
click at [383, 82] on span "13:24 did not pick up call WA msg sent" at bounding box center [385, 75] width 91 height 15
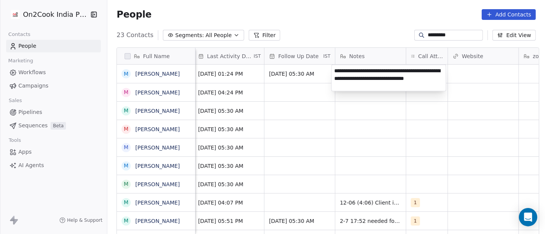
type textarea "**********"
click at [354, 136] on html "On2Cook India Pvt. Ltd. Contacts People Marketing Workflows Campaigns Sales Pip…" at bounding box center [272, 117] width 545 height 234
click at [303, 96] on html "On2Cook India Pvt. Ltd. Contacts People Marketing Workflows Campaigns Sales Pip…" at bounding box center [272, 117] width 545 height 234
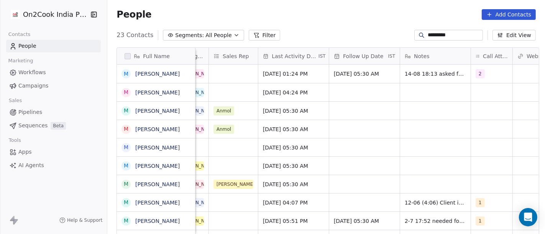
scroll to position [0, 447]
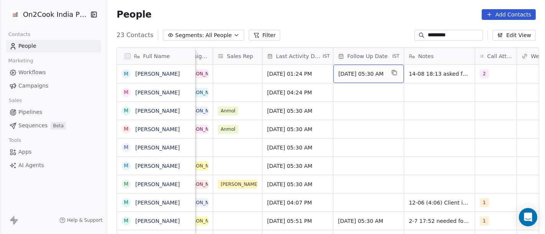
click at [349, 70] on span "03/07/2025 05:30 AM" at bounding box center [361, 74] width 47 height 8
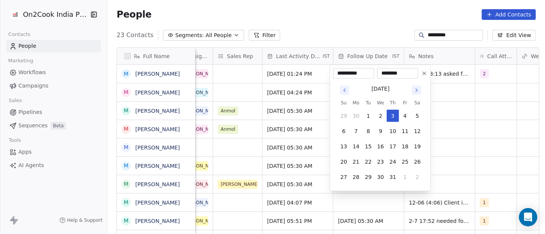
click at [417, 92] on icon "Go to next month" at bounding box center [416, 90] width 6 height 6
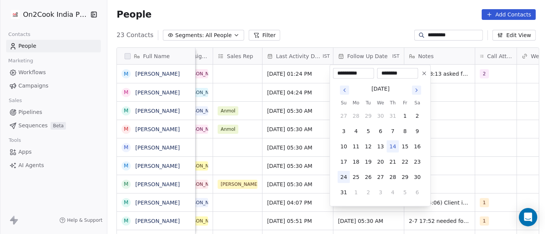
click at [345, 175] on button "24" at bounding box center [343, 177] width 12 height 12
type input "**********"
click at [372, 20] on html "On2Cook India Pvt. Ltd. Contacts People Marketing Workflows Campaigns Sales Pip…" at bounding box center [272, 117] width 545 height 234
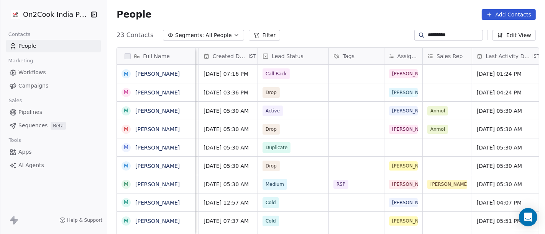
scroll to position [0, 238]
click at [428, 31] on input "*********" at bounding box center [455, 35] width 54 height 8
paste input "***"
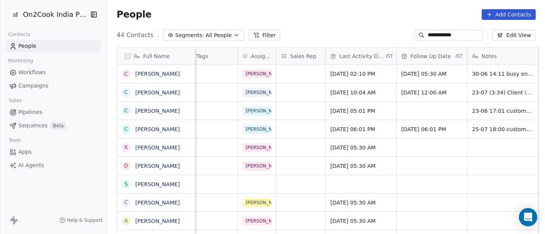
scroll to position [0, 452]
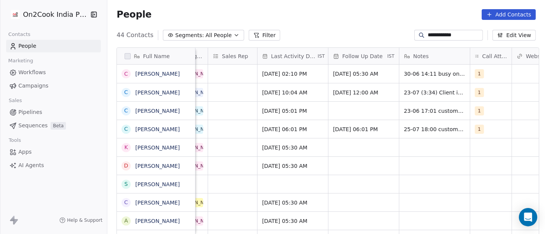
type input "**********"
click at [475, 75] on span "1" at bounding box center [479, 73] width 9 height 9
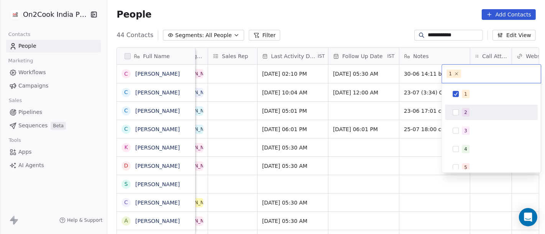
click at [482, 106] on div "2" at bounding box center [491, 112] width 87 height 12
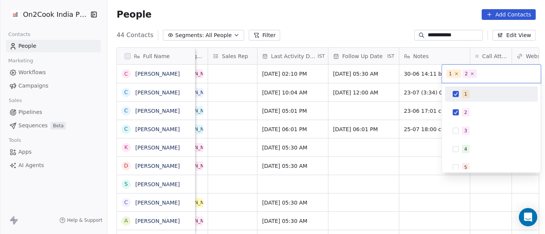
click at [475, 93] on div "1" at bounding box center [496, 94] width 68 height 8
click at [366, 18] on html "**********" at bounding box center [272, 117] width 545 height 234
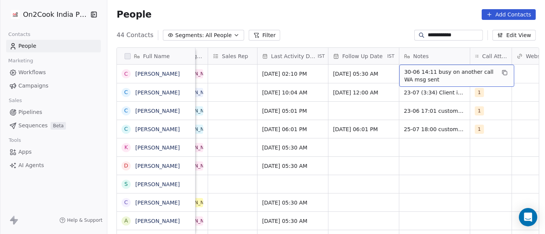
click at [413, 72] on span "30-06 14:11 busy on another call WA msg sent" at bounding box center [449, 75] width 91 height 15
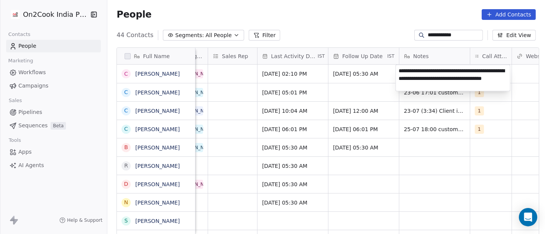
type textarea "**********"
click at [329, 91] on html "**********" at bounding box center [272, 117] width 545 height 234
click at [359, 93] on html "**********" at bounding box center [272, 117] width 545 height 234
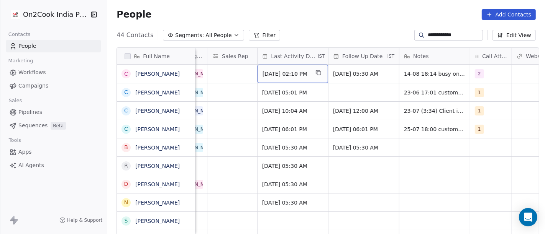
click at [289, 69] on div "Jun 30, 2025 02:10 PM" at bounding box center [292, 74] width 70 height 18
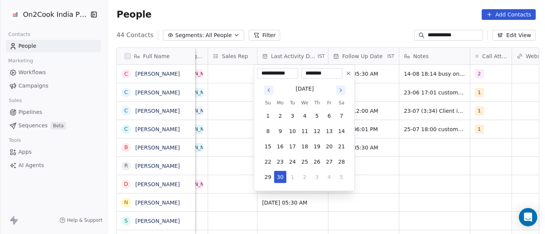
click at [344, 89] on button "Go to next month" at bounding box center [340, 90] width 9 height 9
click at [341, 96] on div "July 2025 Su Mo Tu We Th Fr Sa 29 30 1 2 3 4 5 6 7 8 9 10 11 12 13 14 15 16 17 …" at bounding box center [305, 134] width 86 height 100
click at [344, 86] on button "Go to next month" at bounding box center [340, 90] width 9 height 9
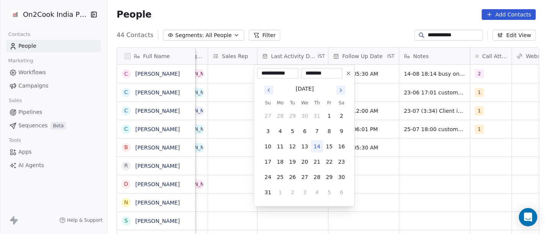
click at [318, 147] on button "14" at bounding box center [317, 147] width 12 height 12
type input "**********"
click at [346, 24] on html "**********" at bounding box center [272, 117] width 545 height 234
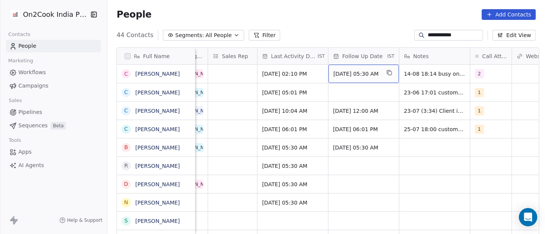
click at [358, 71] on span "07/07/2025 05:30 AM" at bounding box center [356, 74] width 47 height 8
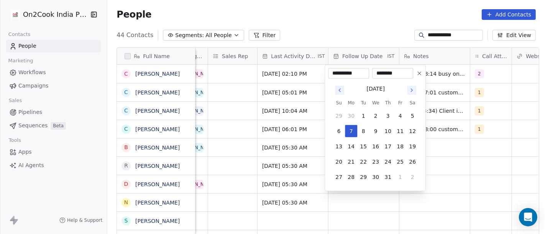
click at [411, 88] on icon "Go to next month" at bounding box center [411, 90] width 6 height 6
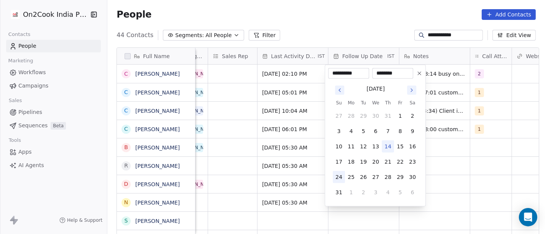
click at [336, 177] on button "24" at bounding box center [339, 177] width 12 height 12
type input "**********"
click at [336, 25] on html "**********" at bounding box center [272, 117] width 545 height 234
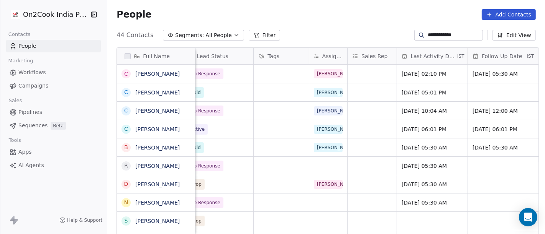
scroll to position [0, 280]
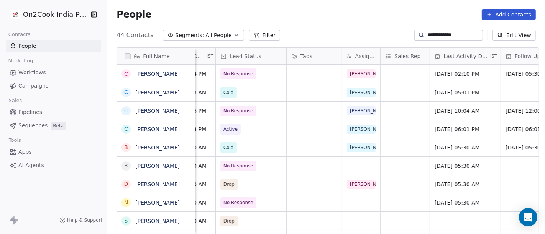
click at [428, 32] on input "**********" at bounding box center [455, 35] width 54 height 8
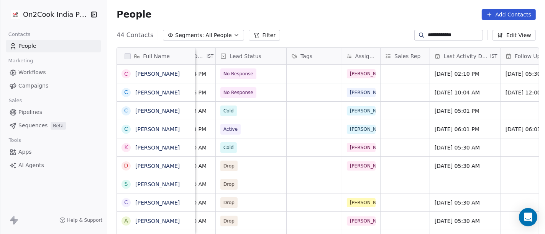
paste input
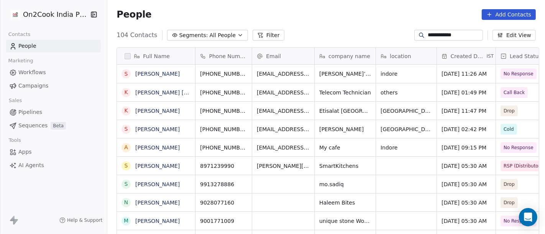
scroll to position [200, 434]
type input "**********"
click at [256, 71] on icon "grid" at bounding box center [259, 73] width 6 height 6
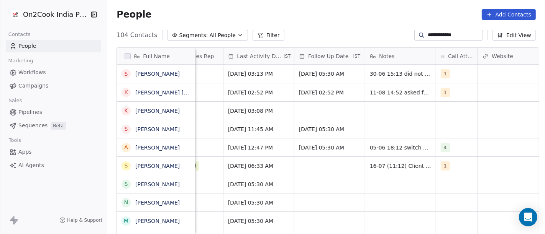
scroll to position [0, 487]
click at [456, 75] on div "1" at bounding box center [456, 74] width 41 height 18
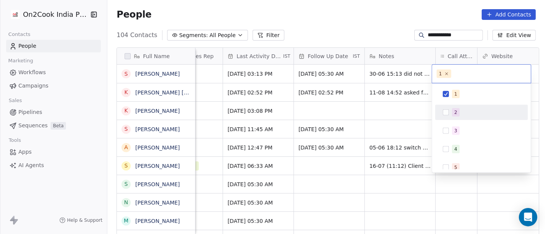
click at [447, 113] on button "Suggestions" at bounding box center [445, 113] width 6 height 6
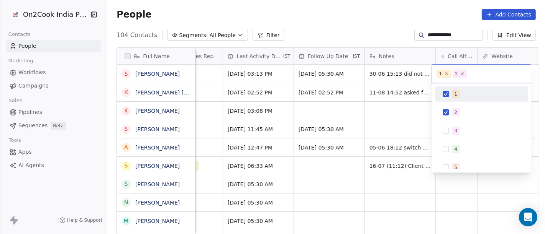
click at [450, 99] on div "1" at bounding box center [481, 94] width 87 height 12
click at [370, 17] on html "**********" at bounding box center [272, 117] width 545 height 234
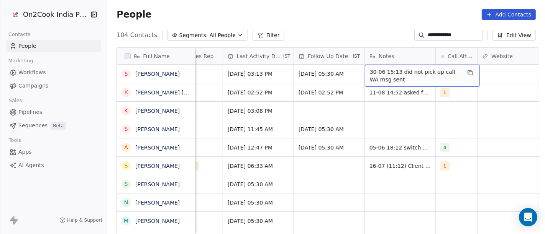
click at [390, 80] on span "30-06 15:13 did not pick up call WA msg sent" at bounding box center [415, 75] width 91 height 15
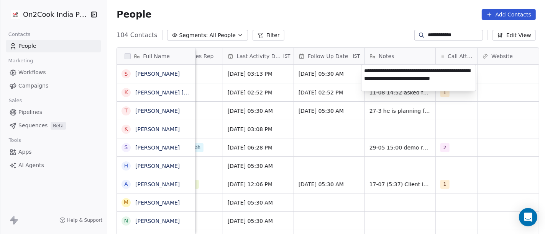
type textarea "**********"
click at [344, 102] on html "**********" at bounding box center [272, 117] width 545 height 234
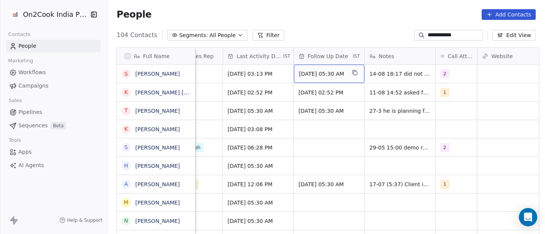
click at [314, 73] on span "07/07/2025 05:30 AM" at bounding box center [322, 74] width 47 height 8
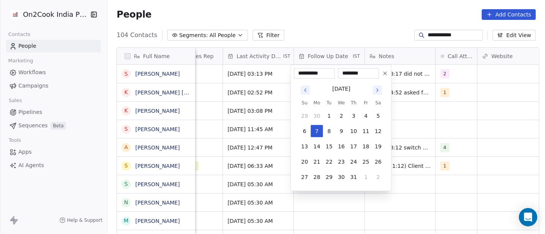
click at [378, 91] on icon "Go to next month" at bounding box center [377, 90] width 6 height 6
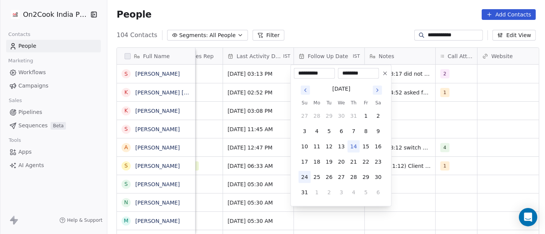
click at [305, 175] on button "24" at bounding box center [304, 177] width 12 height 12
type input "**********"
click at [332, 21] on html "**********" at bounding box center [272, 117] width 545 height 234
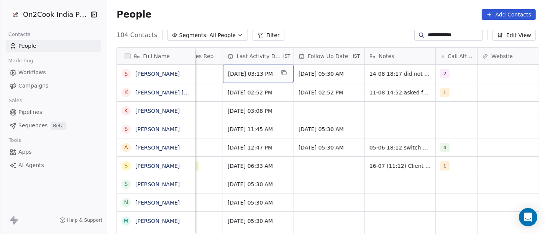
click at [253, 69] on div "Jun 30, 2025 03:13 PM" at bounding box center [258, 74] width 70 height 18
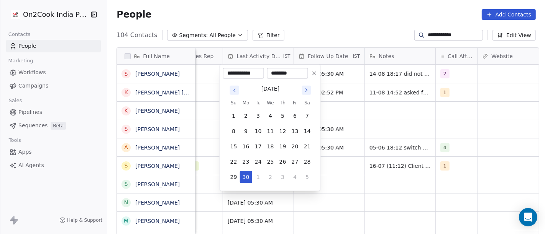
click at [305, 92] on icon "Go to next month" at bounding box center [306, 90] width 6 height 6
click at [246, 146] on button "14" at bounding box center [246, 147] width 12 height 12
type input "**********"
click at [345, 28] on html "**********" at bounding box center [272, 117] width 545 height 234
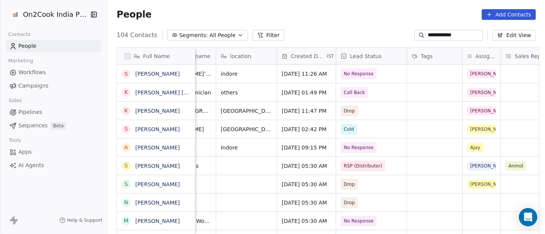
scroll to position [0, 158]
click at [438, 34] on input "**********" at bounding box center [455, 35] width 54 height 8
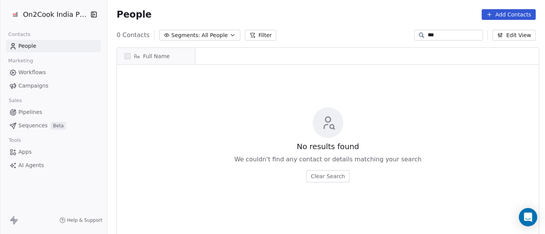
scroll to position [200, 434]
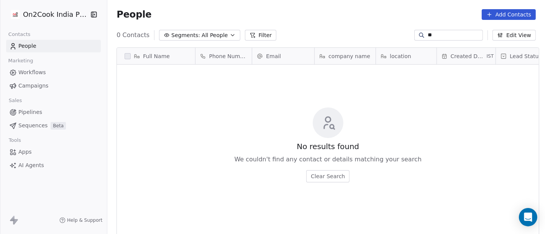
type input "*"
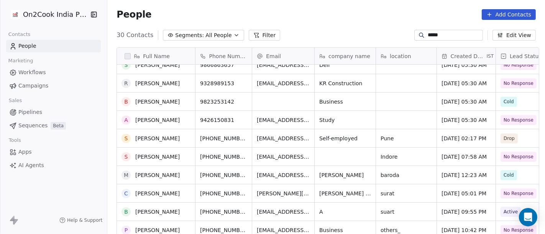
scroll to position [201, 0]
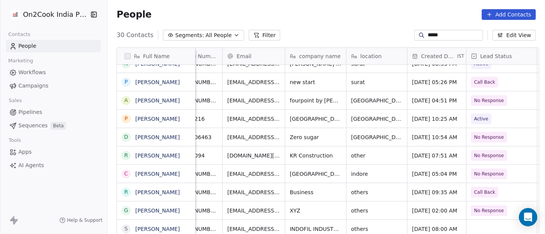
type input "*****"
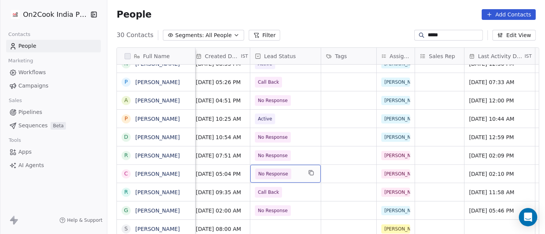
click at [290, 170] on span "No Response" at bounding box center [278, 174] width 47 height 11
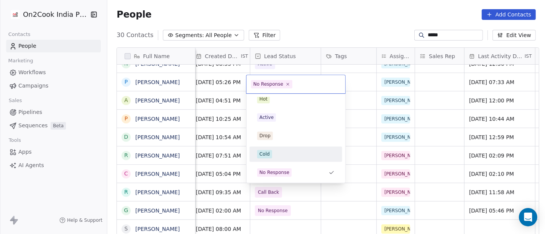
click at [279, 156] on div "Cold" at bounding box center [295, 154] width 77 height 8
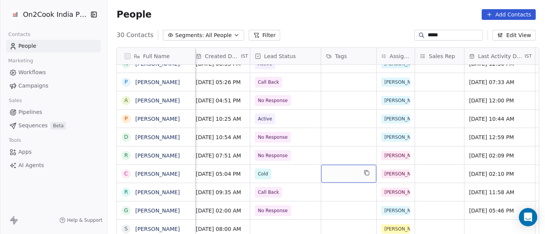
click at [347, 178] on div "grid" at bounding box center [348, 174] width 55 height 18
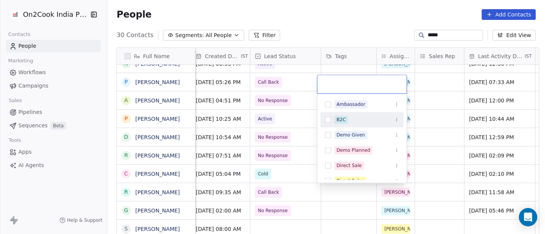
click at [346, 118] on span "B2C" at bounding box center [341, 120] width 14 height 8
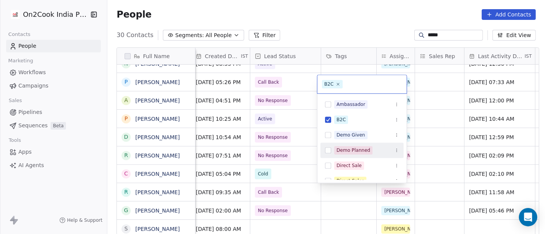
click at [478, 177] on html "On2Cook India Pvt. Ltd. Contacts People Marketing Workflows Campaigns Sales Pip…" at bounding box center [272, 117] width 545 height 234
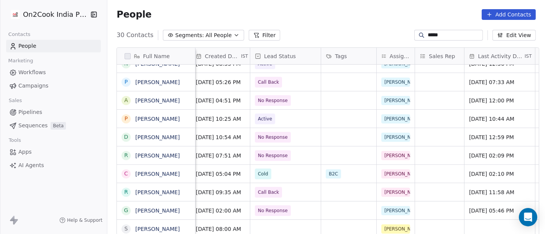
scroll to position [0, 492]
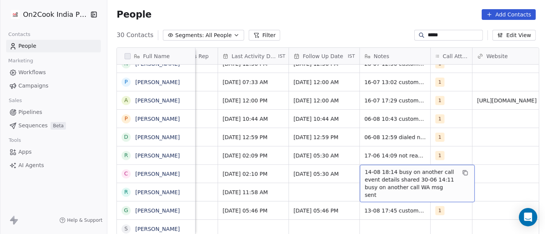
click at [382, 178] on span "14-08 18:14 busy on another call event details shared 30-06 14:11 busy on anoth…" at bounding box center [410, 184] width 91 height 31
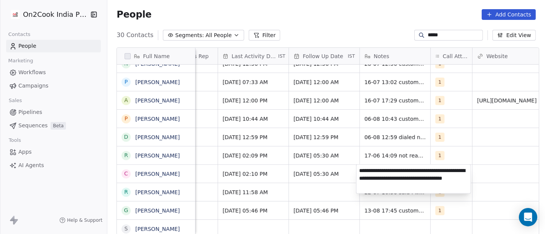
click at [382, 178] on textarea "**********" at bounding box center [413, 179] width 114 height 29
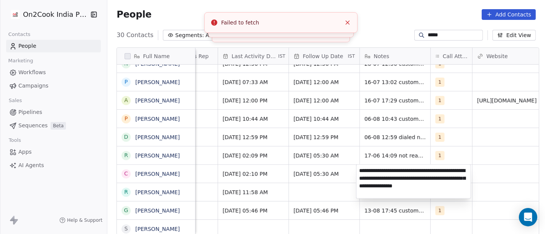
type textarea "**********"
click at [502, 160] on html "On2Cook India Pvt. Ltd. Contacts People Marketing Workflows Campaigns Sales Pip…" at bounding box center [272, 117] width 545 height 234
click at [495, 153] on html "On2Cook India Pvt. Ltd. Contacts People Marketing Workflows Campaigns Sales Pip…" at bounding box center [272, 117] width 545 height 234
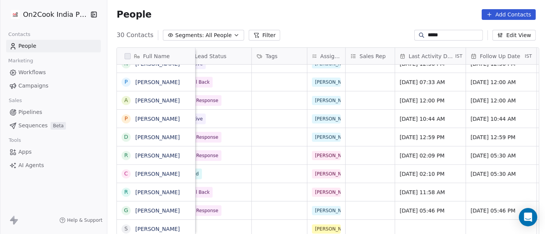
scroll to position [0, 315]
click at [283, 170] on div "grid" at bounding box center [278, 174] width 55 height 18
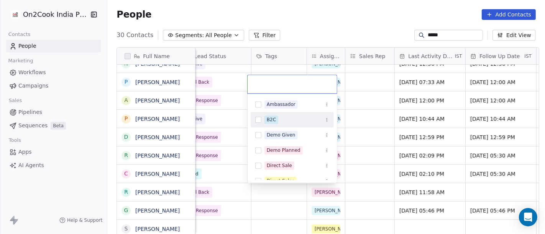
click at [271, 120] on div "B2C" at bounding box center [271, 119] width 9 height 7
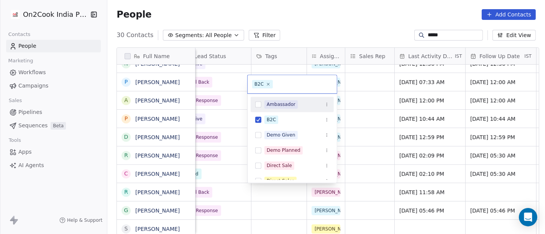
click at [314, 27] on html "On2Cook India Pvt. Ltd. Contacts People Marketing Workflows Campaigns Sales Pip…" at bounding box center [272, 117] width 545 height 234
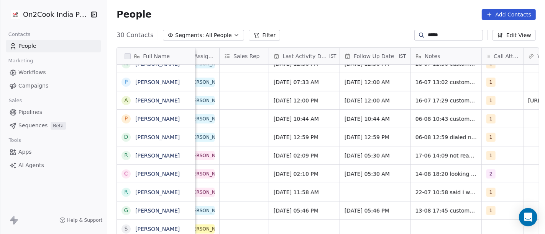
scroll to position [0, 444]
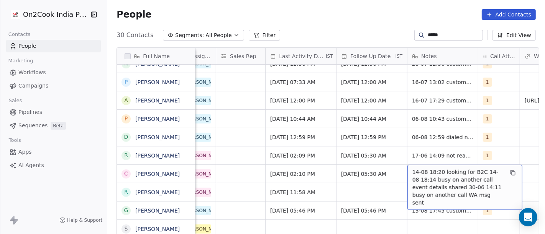
click at [426, 169] on span "14-08 18:20 looking for B2C 14-08 18:14 busy on another call event details shar…" at bounding box center [457, 188] width 91 height 38
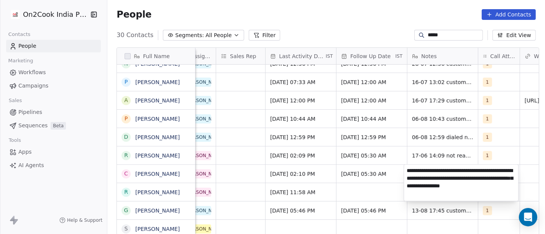
click at [369, 181] on html "On2Cook India Pvt. Ltd. Contacts People Marketing Workflows Campaigns Sales Pip…" at bounding box center [272, 117] width 545 height 234
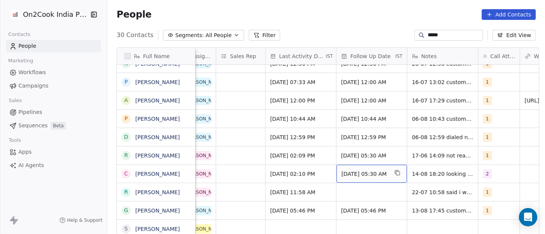
click at [367, 169] on div "24/08/2025 05:30 AM" at bounding box center [371, 174] width 70 height 18
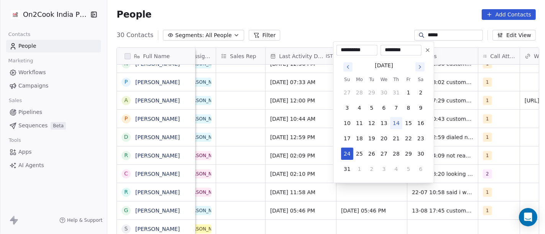
click at [427, 47] on icon at bounding box center [427, 50] width 6 height 6
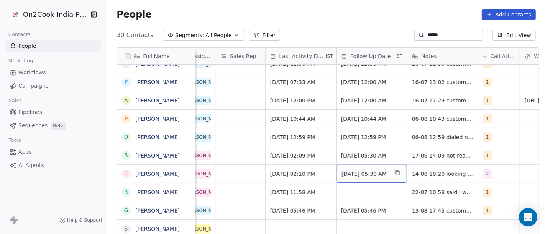
click at [350, 171] on span "24/08/2025 05:30 AM" at bounding box center [364, 174] width 47 height 8
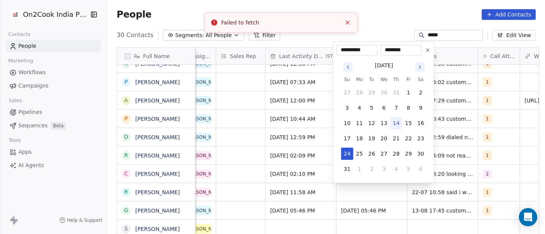
click at [427, 52] on icon at bounding box center [427, 50] width 6 height 6
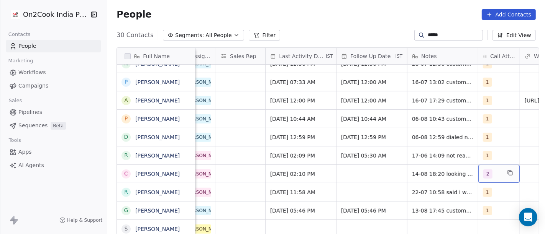
click at [483, 172] on span "2" at bounding box center [487, 174] width 9 height 9
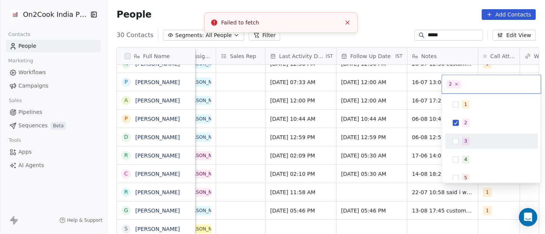
click at [463, 143] on span "3" at bounding box center [466, 141] width 8 height 8
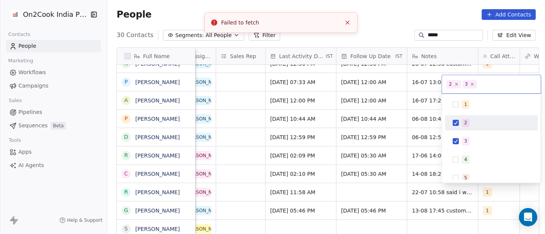
click at [459, 121] on div "2" at bounding box center [491, 123] width 87 height 12
click at [399, 31] on html "On2Cook India Pvt. Ltd. Contacts People Marketing Workflows Campaigns Sales Pip…" at bounding box center [272, 117] width 545 height 234
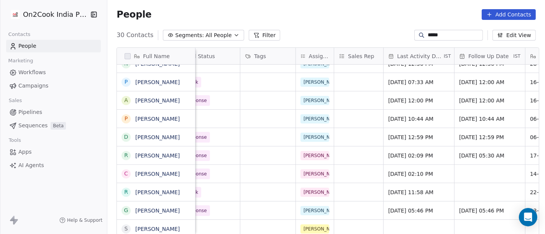
scroll to position [0, 319]
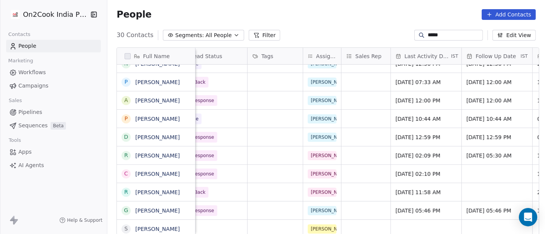
drag, startPoint x: 433, startPoint y: 31, endPoint x: 430, endPoint y: 34, distance: 4.3
click at [430, 34] on div "*****" at bounding box center [448, 35] width 69 height 11
click at [430, 34] on input "*****" at bounding box center [455, 35] width 54 height 8
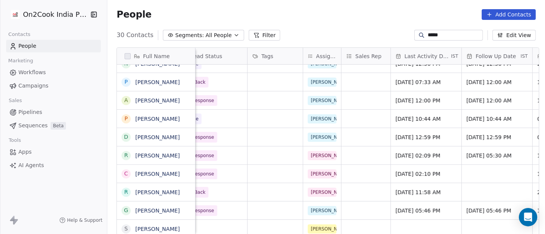
click at [430, 34] on input "*****" at bounding box center [455, 35] width 54 height 8
paste input "********"
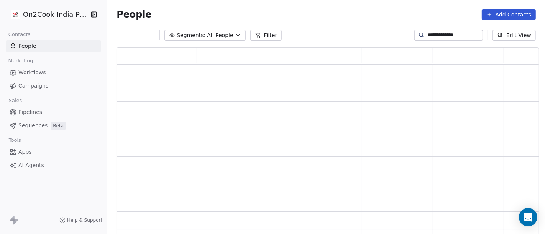
scroll to position [182, 416]
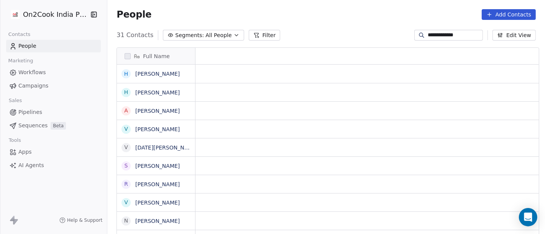
type input "**********"
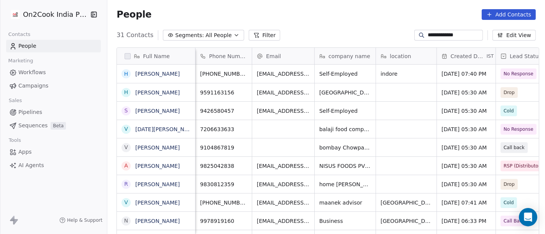
scroll to position [0, 158]
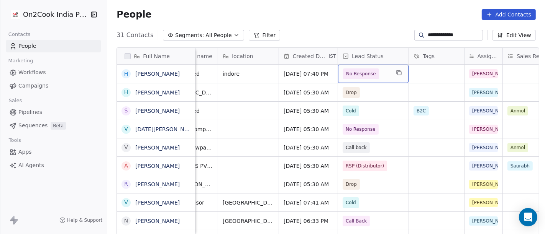
click at [361, 77] on span "No Response" at bounding box center [361, 74] width 30 height 8
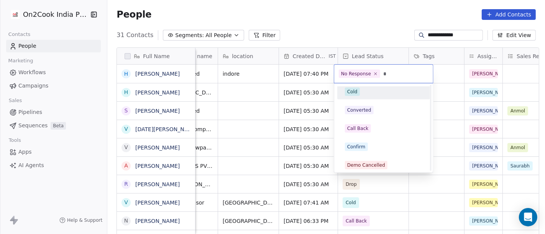
scroll to position [8, 0]
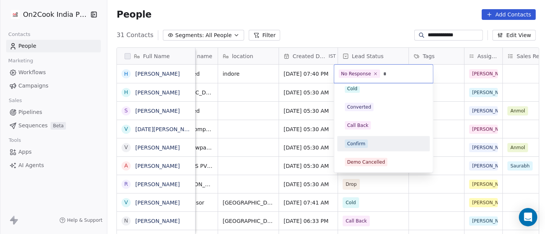
type input "*"
click at [362, 143] on div "Confirm" at bounding box center [356, 144] width 18 height 7
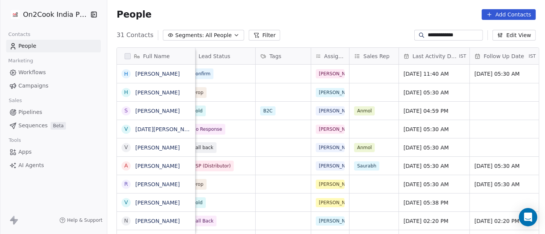
scroll to position [0, 319]
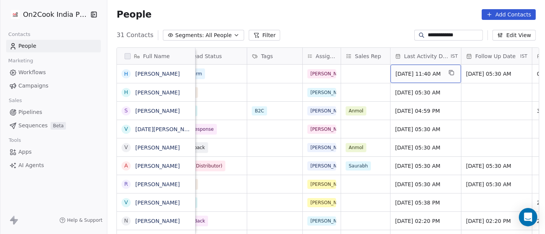
click at [408, 68] on div "Jul 03, 2025 11:40 AM" at bounding box center [425, 74] width 70 height 18
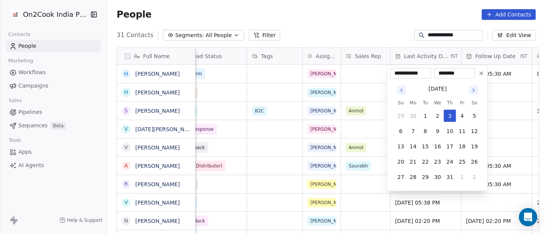
click at [474, 93] on button "Go to next month" at bounding box center [473, 90] width 9 height 9
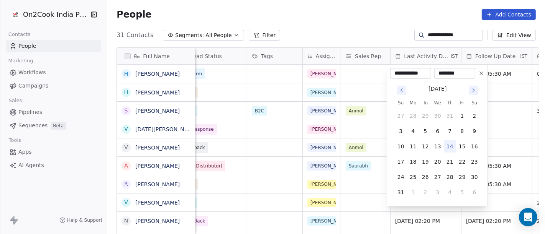
click at [448, 148] on button "14" at bounding box center [450, 147] width 12 height 12
type input "**********"
click at [317, 14] on html "**********" at bounding box center [272, 117] width 545 height 234
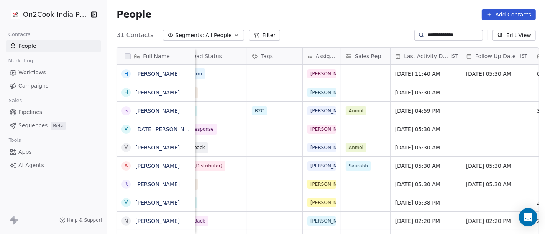
click at [317, 14] on div "People Add Contacts" at bounding box center [325, 14] width 419 height 11
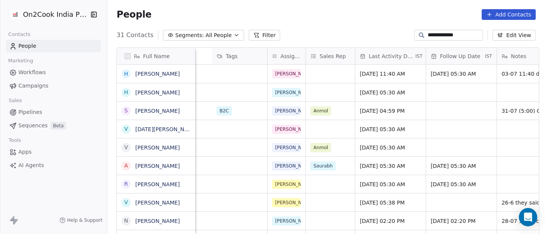
scroll to position [0, 523]
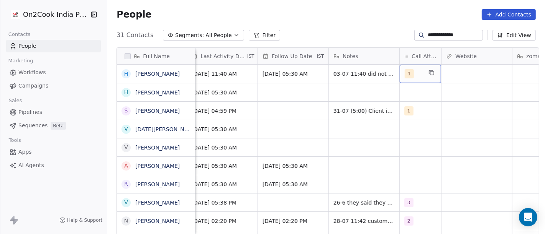
click at [408, 74] on div "1" at bounding box center [414, 73] width 18 height 9
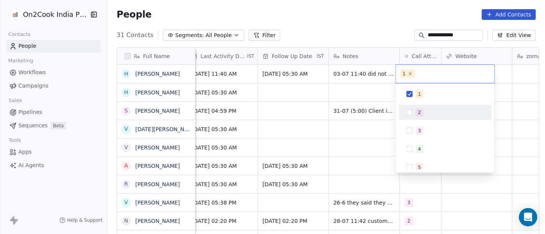
click at [414, 113] on div "2" at bounding box center [445, 112] width 87 height 12
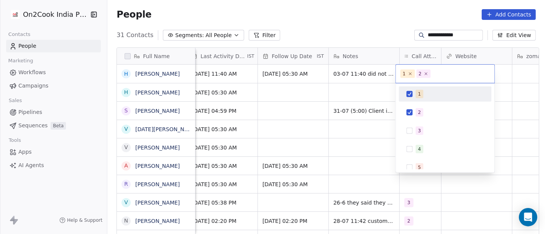
click at [413, 97] on div "1" at bounding box center [445, 94] width 87 height 12
click at [324, 24] on html "**********" at bounding box center [272, 117] width 545 height 234
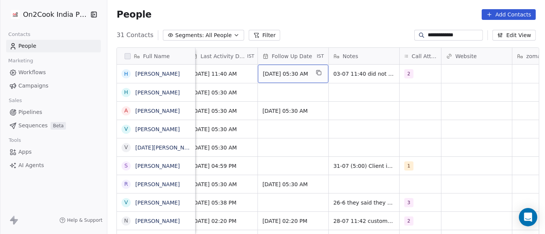
click at [285, 72] on span "10/07/2025 05:30 AM" at bounding box center [286, 74] width 47 height 8
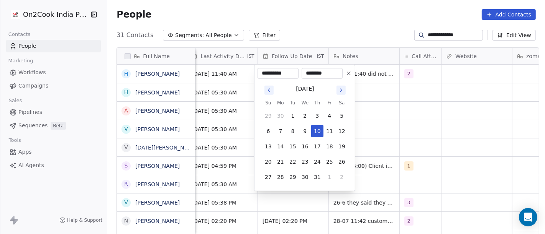
click at [339, 91] on icon "Go to next month" at bounding box center [341, 90] width 6 height 6
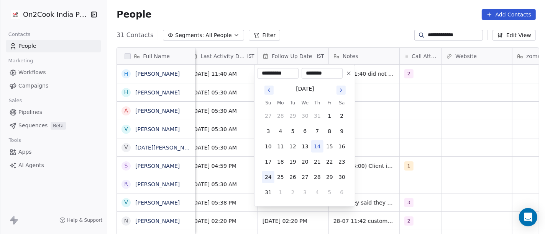
click at [267, 178] on button "24" at bounding box center [268, 177] width 12 height 12
type input "**********"
click at [352, 29] on html "**********" at bounding box center [272, 117] width 545 height 234
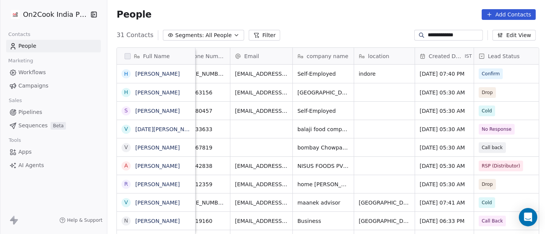
scroll to position [0, 18]
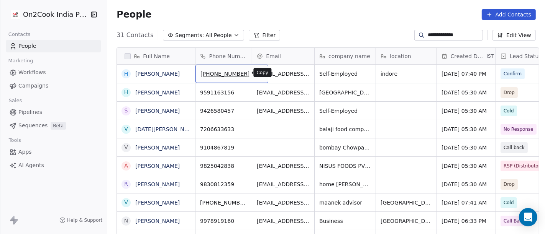
click at [256, 75] on icon "grid" at bounding box center [259, 73] width 6 height 6
click at [333, 5] on div "People Add Contacts" at bounding box center [325, 14] width 437 height 29
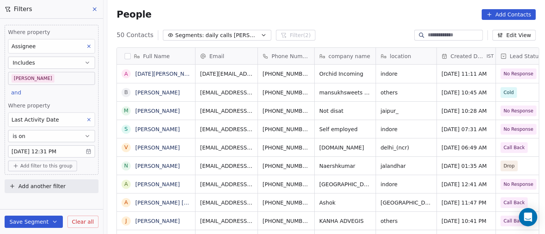
click at [322, 21] on div "People Add Contacts" at bounding box center [325, 14] width 437 height 29
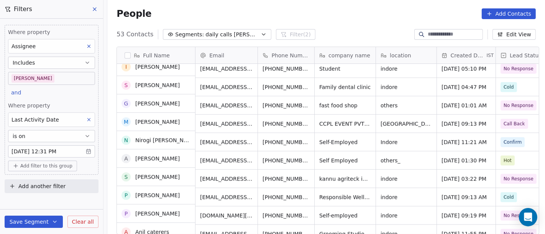
scroll to position [685, 0]
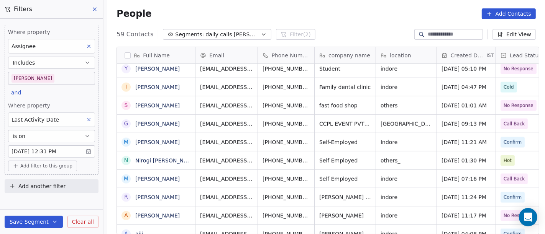
click at [277, 13] on div "People Add Contacts" at bounding box center [325, 13] width 419 height 11
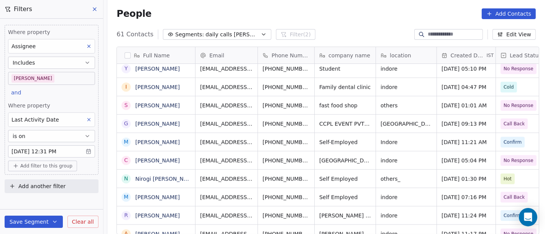
click at [302, 17] on div "People Add Contacts" at bounding box center [325, 13] width 419 height 11
click at [48, 79] on body "On2Cook India Pvt. Ltd. Contacts People Marketing Workflows Campaigns Sales Pip…" at bounding box center [272, 117] width 545 height 234
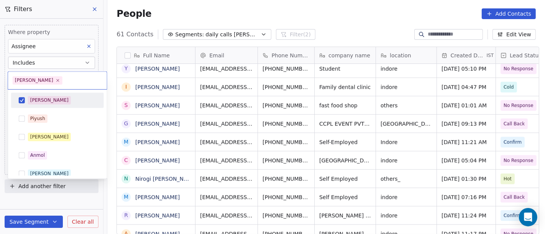
click at [51, 102] on div "[PERSON_NAME]" at bounding box center [62, 100] width 68 height 8
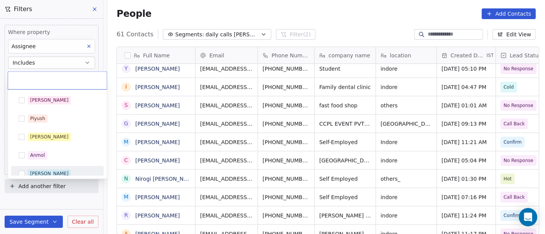
click at [44, 170] on div "[PERSON_NAME]" at bounding box center [62, 174] width 68 height 8
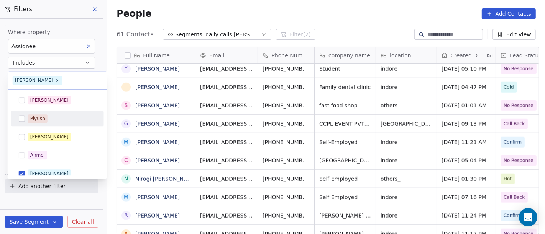
click at [242, 4] on html "On2Cook India Pvt. Ltd. Contacts People Marketing Workflows Campaigns Sales Pip…" at bounding box center [272, 117] width 545 height 234
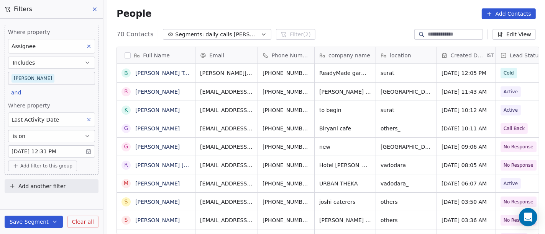
scroll to position [200, 434]
click at [52, 81] on body "On2Cook India Pvt. Ltd. Contacts People Marketing Workflows Campaigns Sales Pip…" at bounding box center [272, 117] width 545 height 234
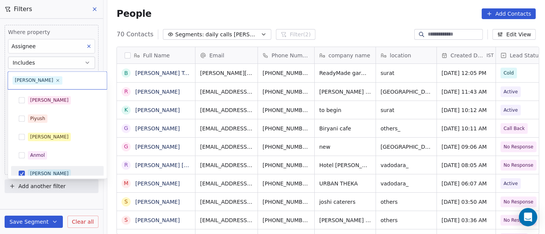
scroll to position [5, 0]
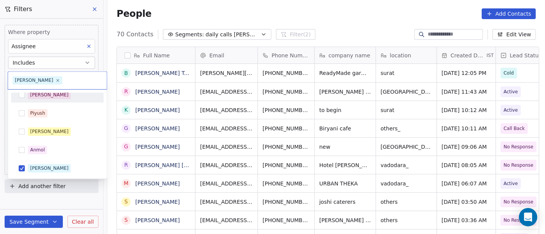
click at [47, 102] on div "[PERSON_NAME]" at bounding box center [57, 94] width 93 height 15
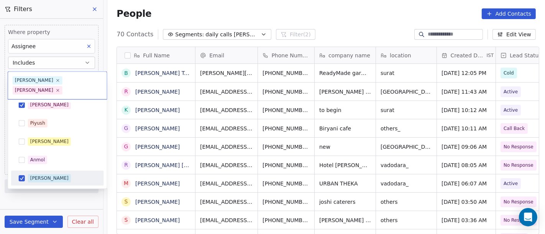
click at [50, 172] on div "[PERSON_NAME]" at bounding box center [57, 178] width 87 height 12
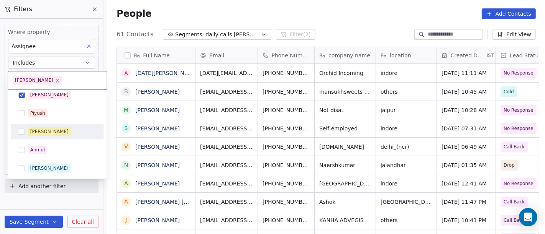
click at [288, 12] on html "On2Cook India Pvt. Ltd. Contacts People Marketing Workflows Campaigns Sales Pip…" at bounding box center [272, 117] width 545 height 234
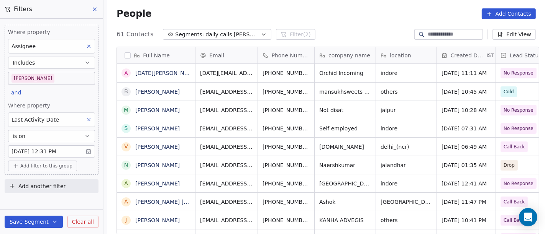
click at [318, 5] on div "People Add Contacts" at bounding box center [325, 13] width 437 height 29
click at [332, 20] on div "People Add Contacts" at bounding box center [325, 13] width 437 height 29
click at [318, 15] on div "People Add Contacts" at bounding box center [325, 13] width 419 height 11
click at [331, 23] on div "People Add Contacts" at bounding box center [325, 13] width 437 height 29
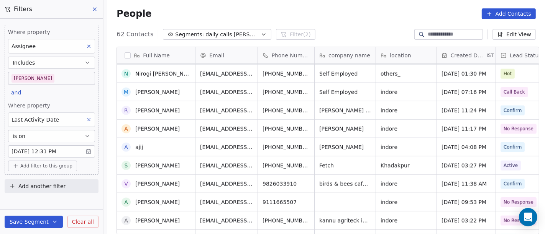
scroll to position [969, 0]
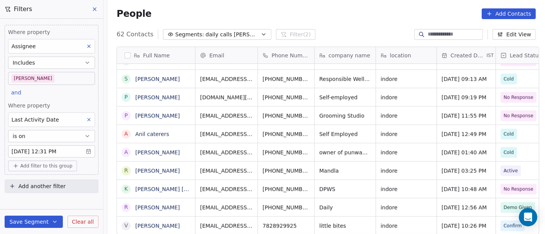
click at [323, 22] on div "People Add Contacts" at bounding box center [325, 13] width 437 height 29
click at [323, 23] on div "People Add Contacts" at bounding box center [325, 13] width 437 height 29
click at [44, 164] on span "Add filter to this group" at bounding box center [46, 166] width 52 height 6
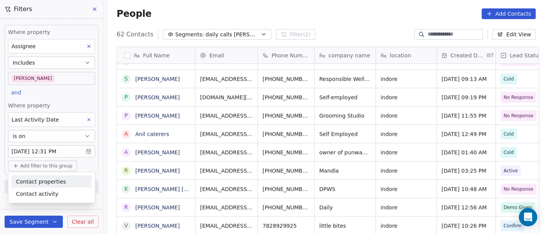
click at [43, 177] on div "Contact properties" at bounding box center [51, 182] width 80 height 12
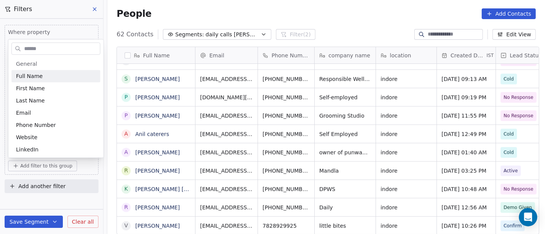
click at [32, 53] on input "text" at bounding box center [61, 48] width 77 height 11
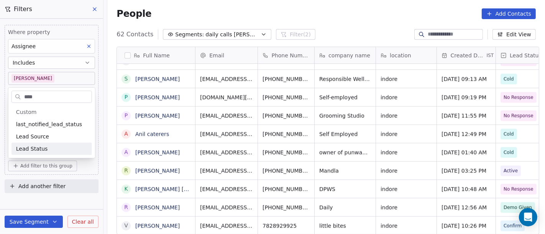
type input "****"
click at [49, 151] on div "Lead Status" at bounding box center [51, 149] width 71 height 8
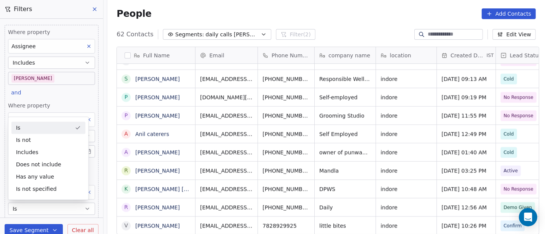
click at [52, 129] on div "Is" at bounding box center [48, 128] width 74 height 12
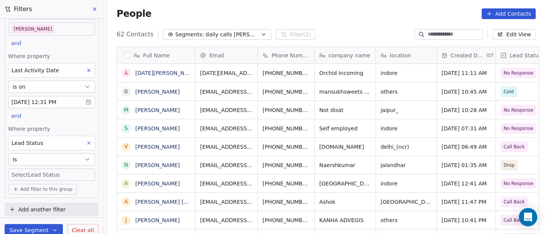
scroll to position [200, 434]
click at [50, 174] on body "On2Cook India Pvt. Ltd. Contacts People Marketing Workflows Campaigns Sales Pip…" at bounding box center [272, 117] width 545 height 234
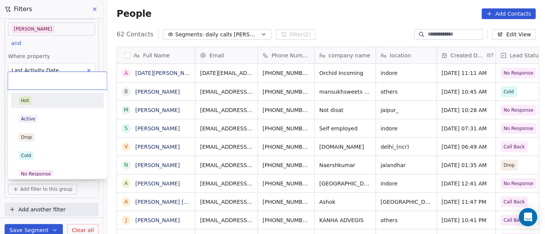
click at [63, 93] on div "Hot" at bounding box center [57, 100] width 93 height 15
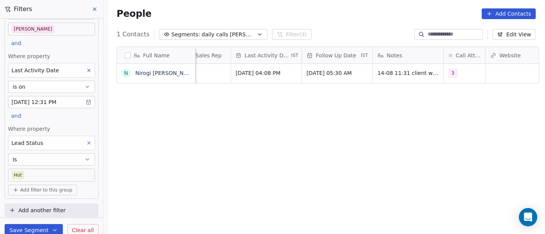
scroll to position [0, 479]
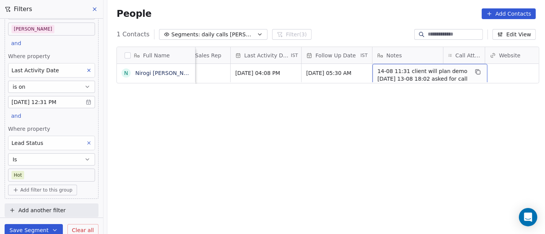
click at [325, 143] on div "Full Name N Nirogi Sivaram Murty Lead Status Tags Assignee Sales Rep Last Activ…" at bounding box center [325, 144] width 437 height 206
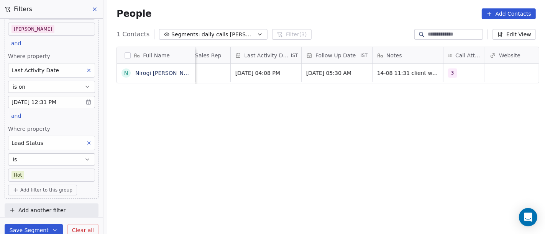
click at [62, 175] on body "On2Cook India Pvt. Ltd. Contacts People Marketing Workflows Campaigns Sales Pip…" at bounding box center [272, 117] width 545 height 234
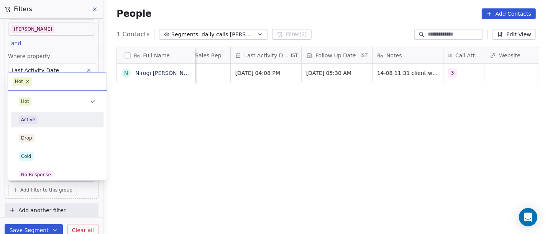
click at [64, 119] on div "Active" at bounding box center [57, 120] width 77 height 8
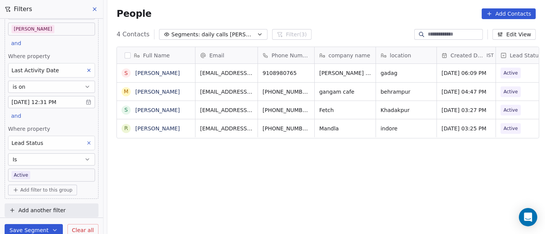
scroll to position [200, 434]
click at [44, 172] on body "On2Cook India Pvt. Ltd. Contacts People Marketing Workflows Campaigns Sales Pip…" at bounding box center [272, 117] width 545 height 234
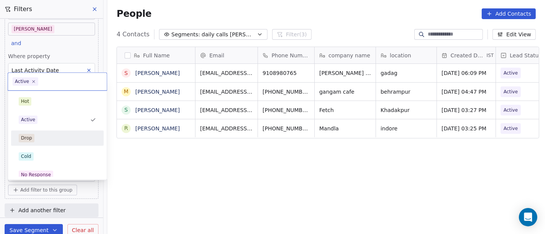
click at [59, 141] on div "Drop" at bounding box center [57, 138] width 77 height 8
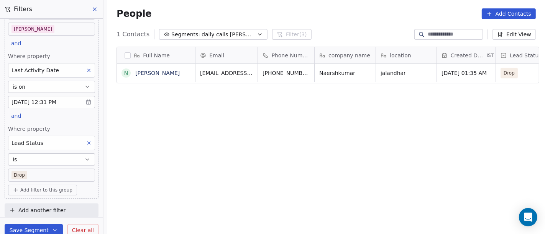
click at [23, 179] on body "On2Cook India Pvt. Ltd. Contacts People Marketing Workflows Campaigns Sales Pip…" at bounding box center [272, 117] width 545 height 234
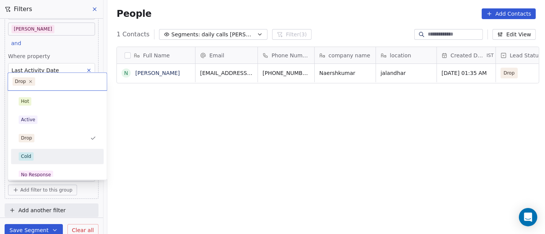
click at [53, 159] on div "Cold" at bounding box center [57, 156] width 77 height 8
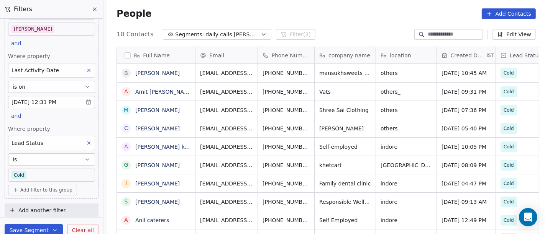
click at [61, 174] on body "On2Cook India Pvt. Ltd. Contacts People Marketing Workflows Campaigns Sales Pip…" at bounding box center [272, 117] width 545 height 234
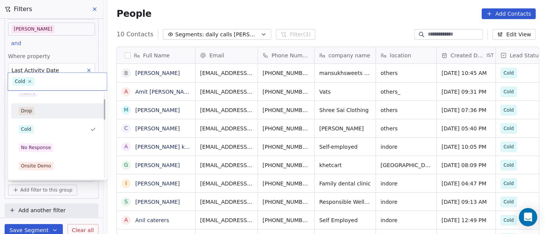
scroll to position [43, 0]
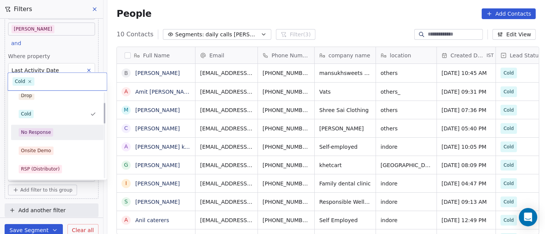
click at [52, 135] on div "No Response" at bounding box center [57, 132] width 77 height 8
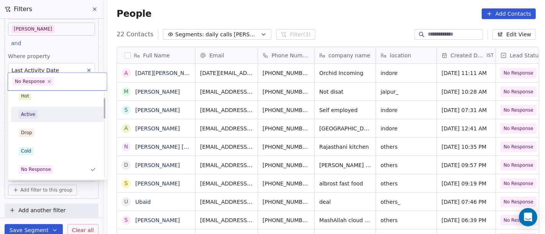
scroll to position [48, 0]
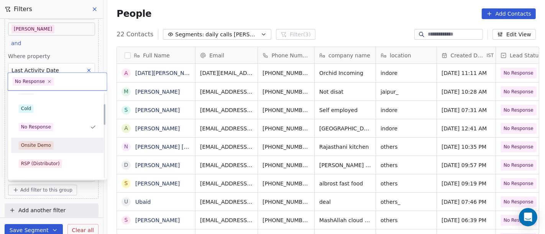
click at [51, 147] on span "Onsite Demo" at bounding box center [36, 145] width 35 height 8
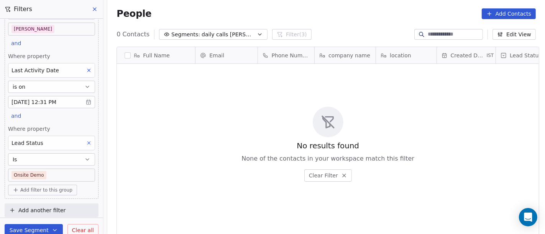
scroll to position [200, 434]
click at [61, 179] on body "On2Cook India Pvt. Ltd. Contacts People Marketing Workflows Campaigns Sales Pip…" at bounding box center [272, 117] width 545 height 234
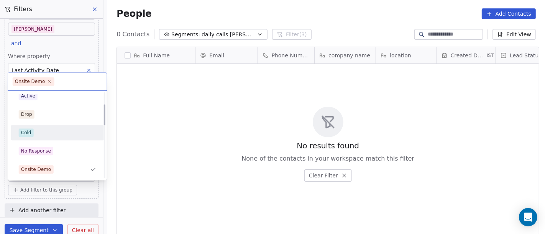
scroll to position [67, 0]
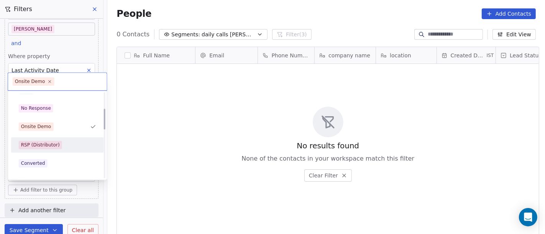
click at [69, 141] on div "RSP (Distributor)" at bounding box center [57, 145] width 77 height 8
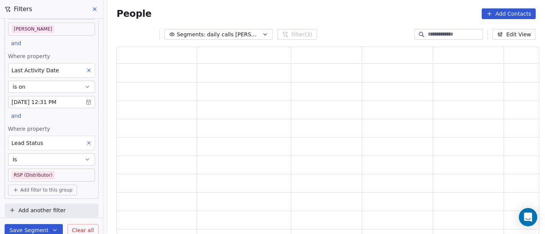
scroll to position [0, 0]
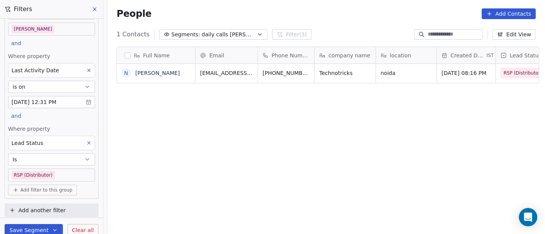
click at [53, 175] on body "On2Cook India Pvt. Ltd. Contacts People Marketing Workflows Campaigns Sales Pip…" at bounding box center [272, 117] width 545 height 234
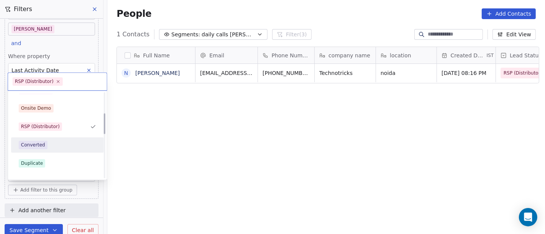
click at [62, 147] on div "Converted" at bounding box center [57, 145] width 77 height 8
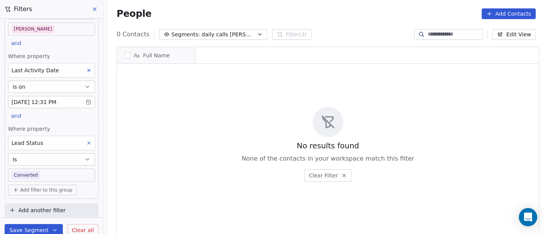
click at [61, 174] on body "On2Cook India Pvt. Ltd. Contacts People Marketing Workflows Campaigns Sales Pip…" at bounding box center [272, 117] width 545 height 234
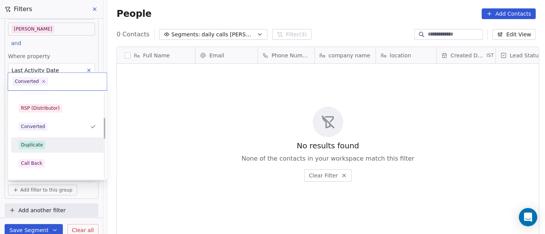
click at [56, 145] on div "Duplicate" at bounding box center [57, 145] width 77 height 8
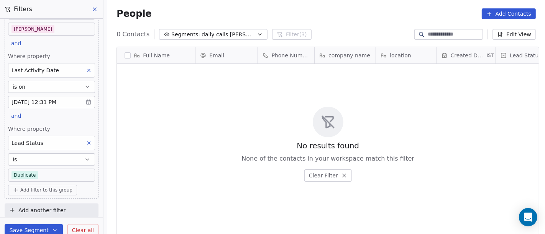
click at [56, 173] on body "On2Cook India Pvt. Ltd. Contacts People Marketing Workflows Campaigns Sales Pip…" at bounding box center [272, 117] width 545 height 234
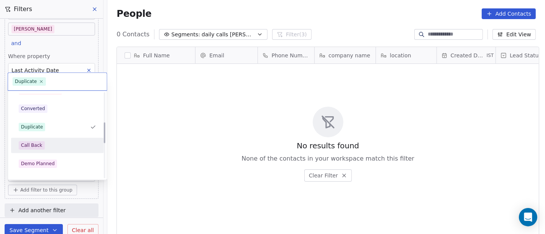
click at [55, 148] on div "Call Back" at bounding box center [57, 145] width 77 height 8
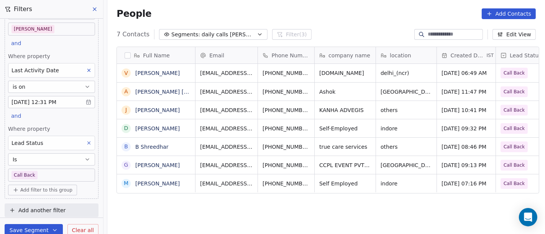
click at [74, 172] on body "On2Cook India Pvt. Ltd. Contacts People Marketing Workflows Campaigns Sales Pip…" at bounding box center [272, 117] width 545 height 234
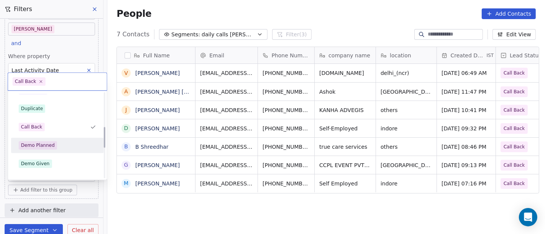
click at [47, 148] on div "Demo Planned" at bounding box center [38, 145] width 34 height 7
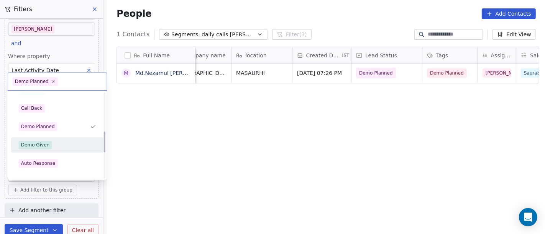
click at [70, 146] on div "Demo Given" at bounding box center [57, 145] width 77 height 8
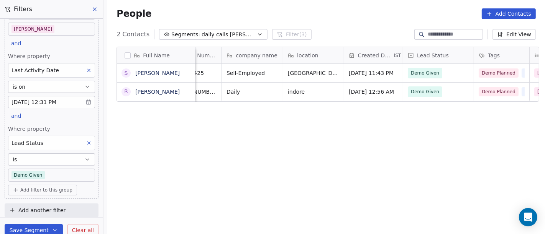
click at [70, 175] on body "On2Cook India Pvt. Ltd. Contacts People Marketing Workflows Campaigns Sales Pip…" at bounding box center [272, 117] width 545 height 234
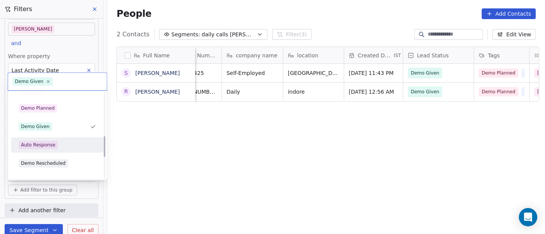
click at [64, 149] on div "Auto Response" at bounding box center [57, 145] width 87 height 12
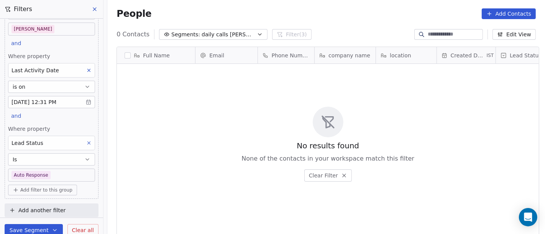
click at [65, 172] on body "On2Cook India Pvt. Ltd. Contacts People Marketing Workflows Campaigns Sales Pip…" at bounding box center [272, 117] width 545 height 234
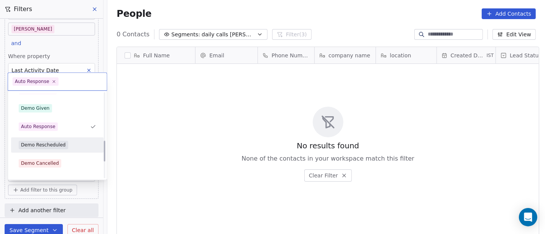
click at [74, 142] on div "Demo Rescheduled" at bounding box center [57, 145] width 77 height 8
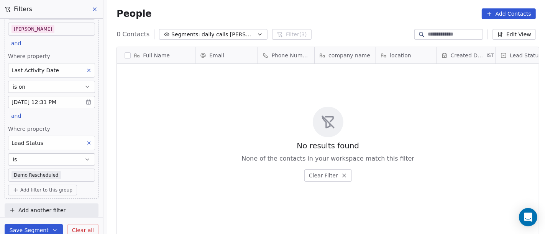
click at [68, 172] on body "On2Cook India Pvt. Ltd. Contacts People Marketing Workflows Campaigns Sales Pip…" at bounding box center [272, 117] width 545 height 234
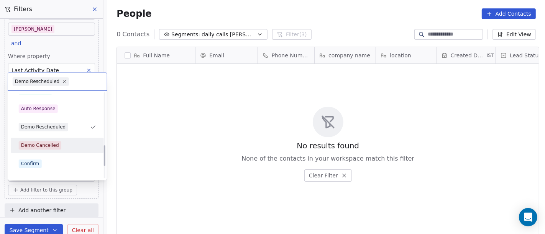
click at [62, 146] on div "Demo Cancelled" at bounding box center [57, 145] width 77 height 8
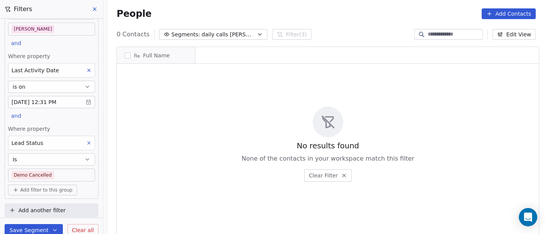
click at [62, 178] on body "On2Cook India Pvt. Ltd. Contacts People Marketing Workflows Campaigns Sales Pip…" at bounding box center [272, 117] width 545 height 234
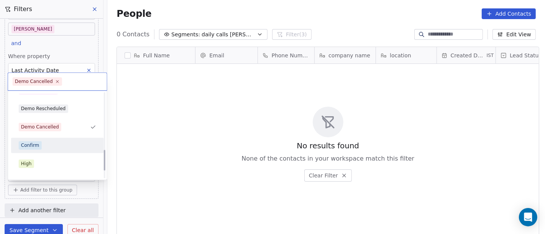
click at [46, 146] on div "Confirm" at bounding box center [57, 145] width 77 height 8
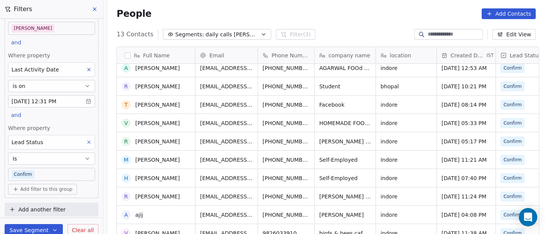
scroll to position [43, 0]
drag, startPoint x: 277, startPoint y: 178, endPoint x: 282, endPoint y: 179, distance: 5.8
click at [277, 178] on span "[PHONE_NUMBER]" at bounding box center [285, 178] width 47 height 8
click at [281, 176] on span "[PHONE_NUMBER]" at bounding box center [285, 178] width 47 height 8
click at [265, 175] on span "[PHONE_NUMBER]" at bounding box center [285, 178] width 47 height 8
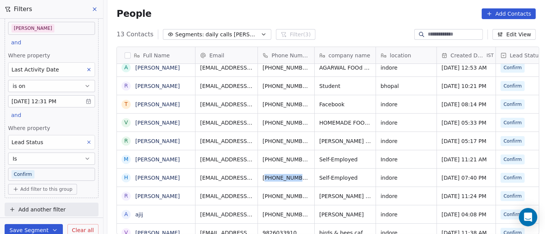
click at [265, 175] on span "[PHONE_NUMBER]" at bounding box center [285, 178] width 47 height 8
click at [315, 10] on div "People Add Contacts" at bounding box center [325, 13] width 419 height 11
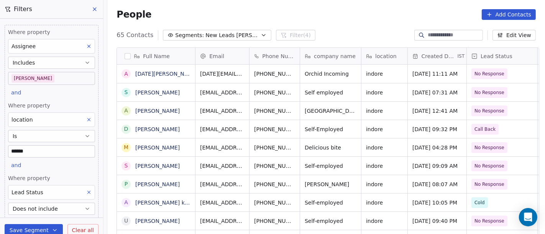
scroll to position [200, 434]
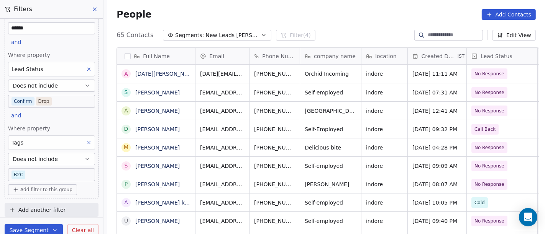
click at [38, 192] on button "Add filter to this group" at bounding box center [42, 190] width 69 height 11
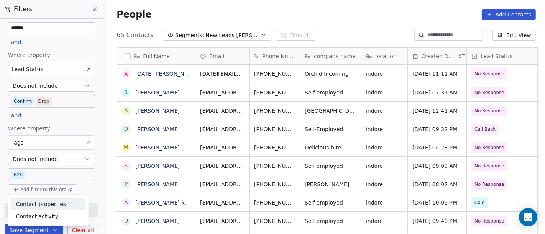
click at [44, 204] on span "Contact properties" at bounding box center [41, 204] width 50 height 8
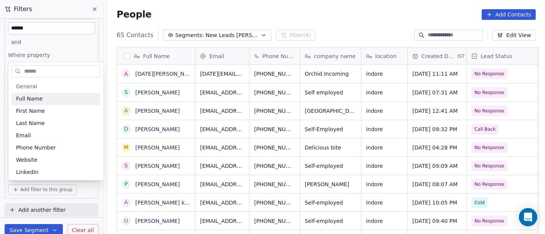
click at [36, 67] on input "text" at bounding box center [61, 71] width 77 height 11
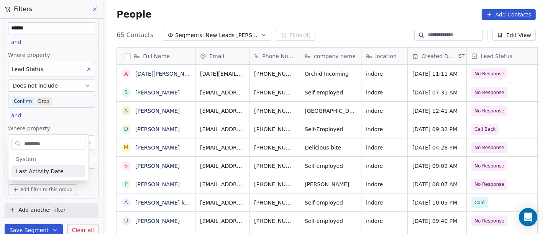
type input "********"
click at [39, 172] on span "Last Activity Date" at bounding box center [40, 172] width 48 height 8
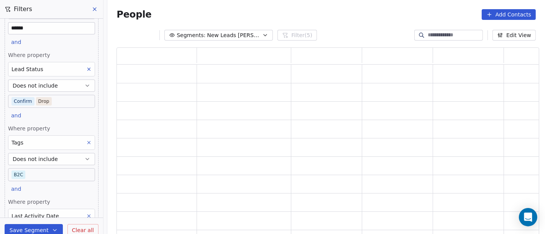
scroll to position [196, 0]
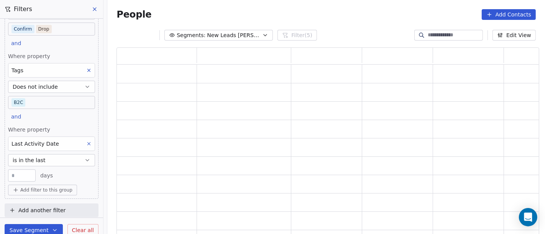
click at [43, 158] on button "is in the last" at bounding box center [51, 160] width 87 height 12
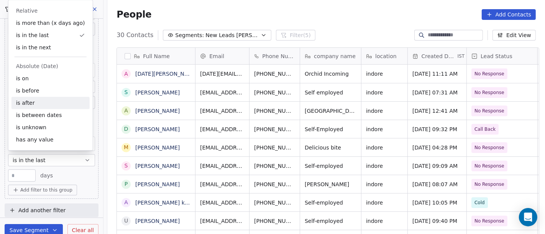
scroll to position [200, 434]
click at [42, 91] on div "is before" at bounding box center [50, 91] width 78 height 12
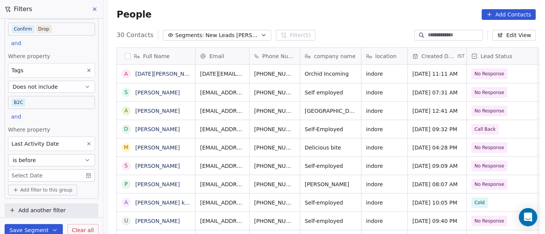
click at [24, 175] on body "On2Cook India Pvt. Ltd. Contacts People Marketing Workflows Campaigns Sales Pip…" at bounding box center [272, 117] width 545 height 234
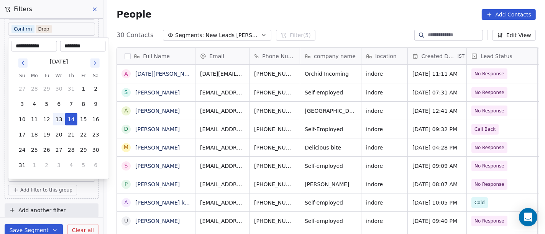
click at [59, 119] on button "13" at bounding box center [59, 119] width 12 height 12
type input "**********"
click at [278, 7] on html "On2Cook India Pvt. Ltd. Contacts People Marketing Workflows Campaigns Sales Pip…" at bounding box center [272, 117] width 545 height 234
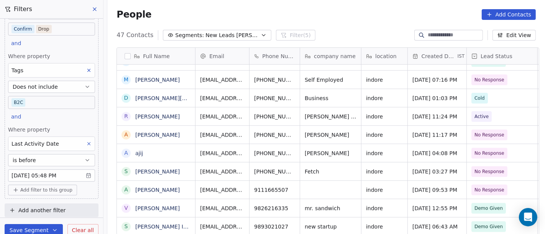
scroll to position [7, 0]
click at [154, 189] on link "[PERSON_NAME]" at bounding box center [157, 190] width 44 height 6
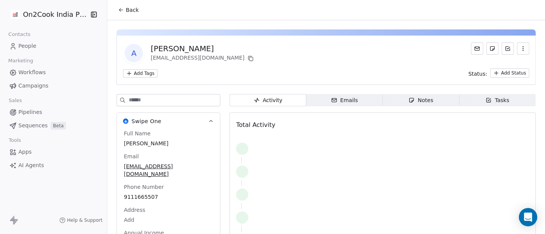
click at [128, 6] on span "Back" at bounding box center [132, 10] width 13 height 8
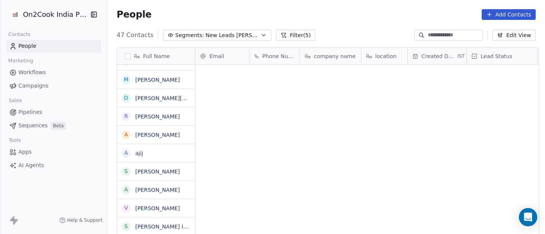
scroll to position [200, 434]
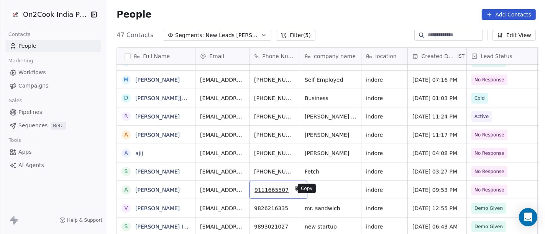
click at [293, 187] on button "grid" at bounding box center [297, 189] width 9 height 9
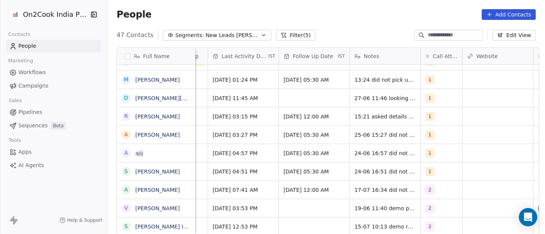
scroll to position [0, 473]
click at [435, 191] on div "2" at bounding box center [434, 190] width 18 height 9
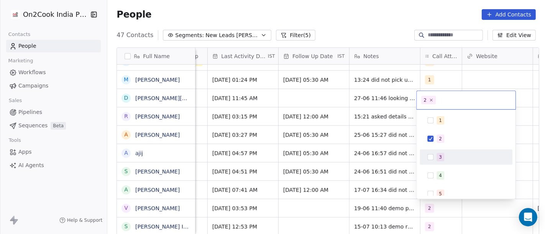
click at [446, 150] on div "3" at bounding box center [465, 157] width 93 height 15
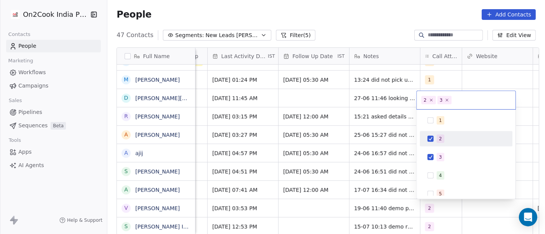
click at [442, 142] on span "2" at bounding box center [440, 139] width 8 height 8
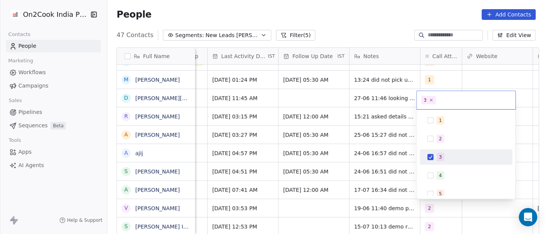
click at [365, 190] on html "On2Cook India Pvt. Ltd. Contacts People Marketing Workflows Campaigns Sales Pip…" at bounding box center [272, 117] width 545 height 234
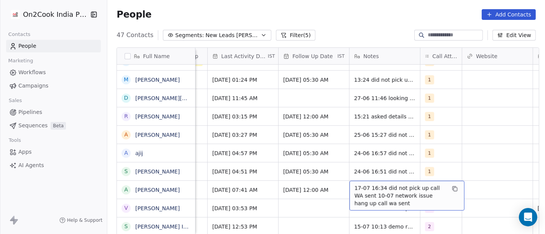
click at [366, 189] on span "17-07 16:34 did not pick up call WA sent 10-07 network issue hang up call wa se…" at bounding box center [399, 196] width 91 height 23
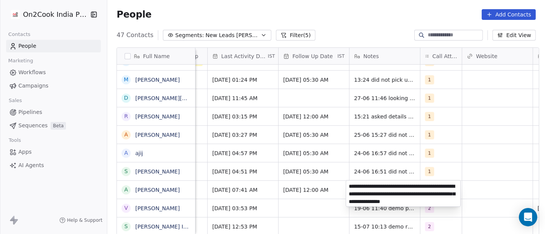
type textarea "**********"
click at [312, 182] on html "On2Cook India Pvt. Ltd. Contacts People Marketing Workflows Campaigns Sales Pip…" at bounding box center [272, 117] width 545 height 234
click at [311, 189] on html "On2Cook India Pvt. Ltd. Contacts People Marketing Workflows Campaigns Sales Pip…" at bounding box center [272, 117] width 545 height 234
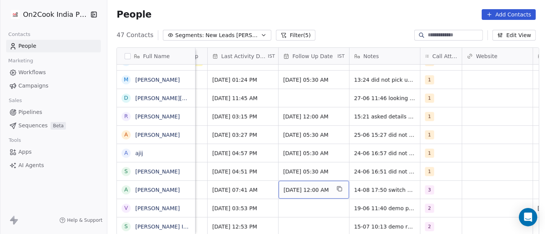
click at [284, 187] on span "[DATE] 12:00 AM" at bounding box center [306, 191] width 47 height 8
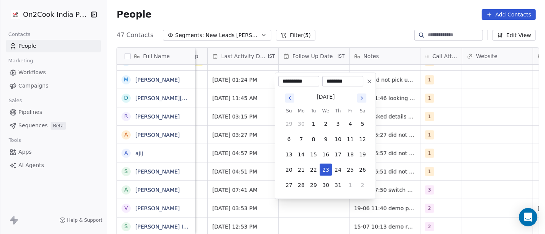
click at [362, 99] on icon "Go to next month" at bounding box center [362, 98] width 6 height 6
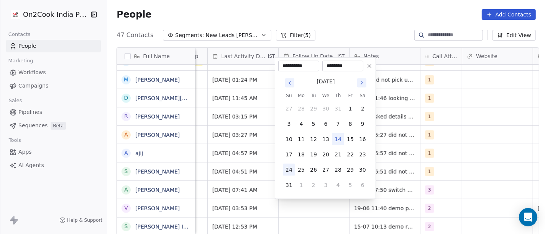
click at [288, 167] on button "24" at bounding box center [289, 170] width 12 height 12
type input "**********"
click at [471, 185] on html "On2Cook India Pvt. Ltd. Contacts People Marketing Workflows Campaigns Sales Pip…" at bounding box center [272, 117] width 545 height 234
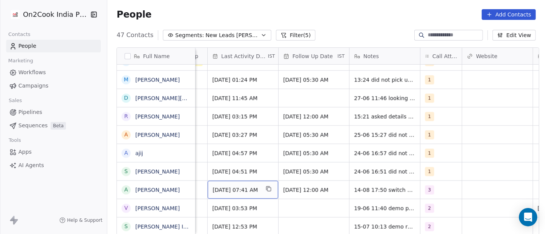
click at [233, 192] on span "[DATE] 07:41 AM" at bounding box center [236, 191] width 47 height 8
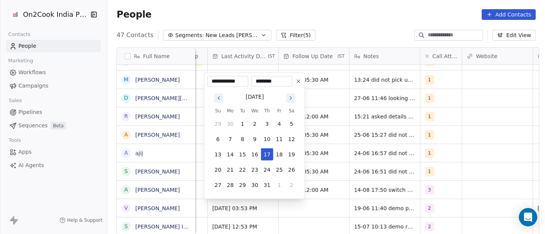
click at [293, 100] on button "Go to next month" at bounding box center [290, 98] width 9 height 9
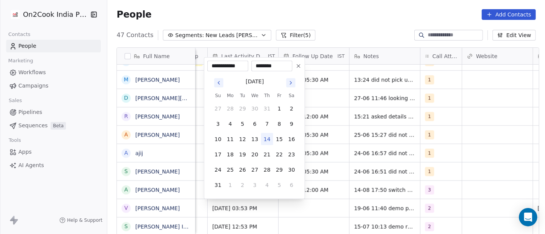
click at [268, 137] on button "14" at bounding box center [267, 139] width 12 height 12
type input "**********"
click at [370, 180] on html "On2Cook India Pvt. Ltd. Contacts People Marketing Workflows Campaigns Sales Pip…" at bounding box center [272, 117] width 545 height 234
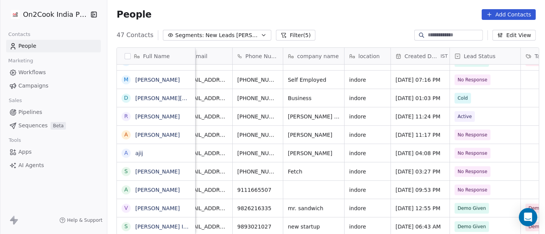
scroll to position [0, 16]
click at [293, 170] on icon "grid" at bounding box center [296, 171] width 6 height 6
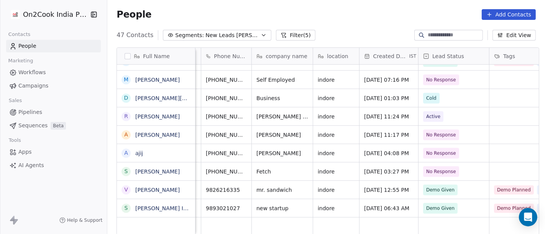
scroll to position [0, 45]
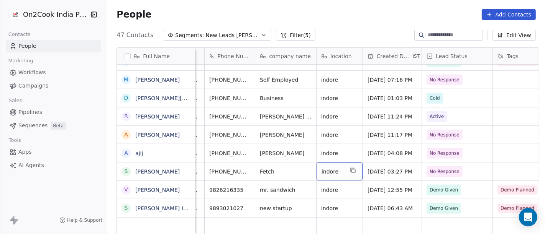
click at [336, 169] on span "indore" at bounding box center [332, 172] width 22 height 8
click at [336, 169] on textarea "******" at bounding box center [335, 174] width 45 height 24
type textarea "*"
type textarea "*********"
click at [279, 162] on html "On2Cook India Pvt. Ltd. Contacts People Marketing Workflows Campaigns Sales Pip…" at bounding box center [272, 117] width 545 height 234
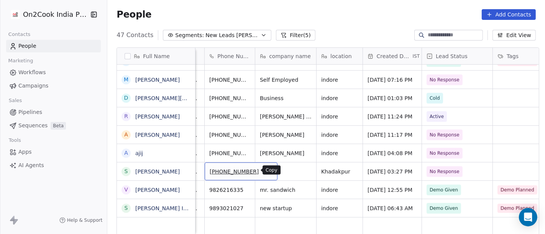
click at [263, 172] on button "grid" at bounding box center [267, 170] width 9 height 9
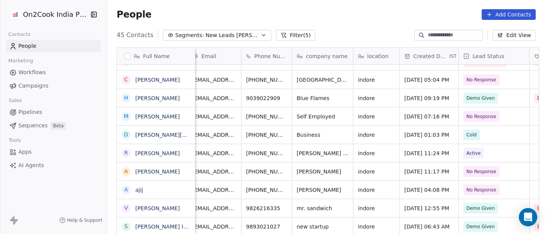
scroll to position [7, 7]
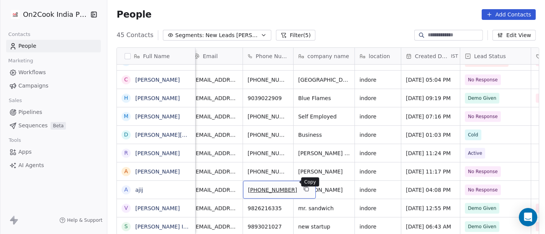
click at [303, 186] on icon "grid" at bounding box center [306, 189] width 6 height 6
click at [138, 192] on link "ajij" at bounding box center [139, 190] width 8 height 6
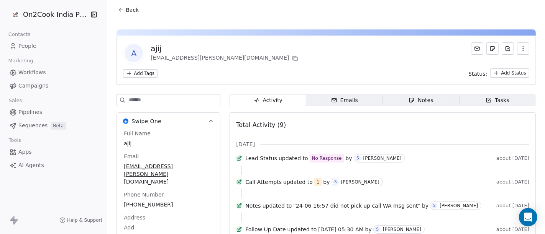
click at [126, 12] on span "Back" at bounding box center [132, 10] width 13 height 8
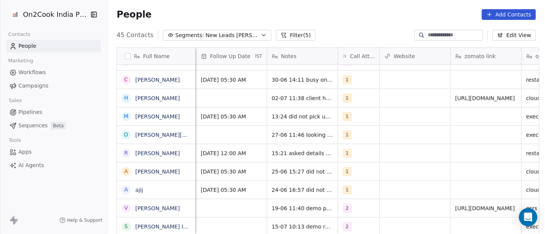
scroll to position [0, 554]
click at [356, 190] on div "1" at bounding box center [353, 190] width 18 height 9
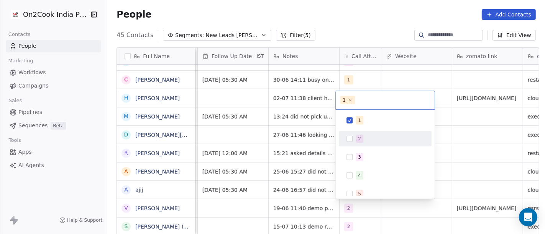
click at [365, 129] on div "1 2 3 4 5 6 7 8 9 10" at bounding box center [385, 203] width 93 height 181
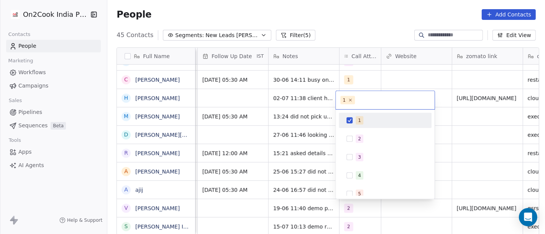
click at [359, 121] on div "1" at bounding box center [359, 120] width 3 height 7
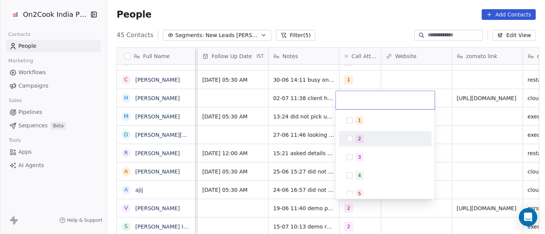
click at [355, 135] on div "2" at bounding box center [385, 139] width 87 height 12
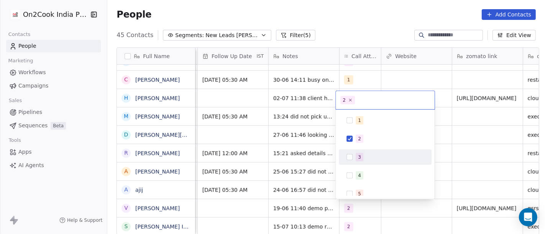
drag, startPoint x: 313, startPoint y: 196, endPoint x: 298, endPoint y: 190, distance: 16.0
click at [313, 196] on html "On2Cook India Pvt. Ltd. Contacts People Marketing Workflows Campaigns Sales Pip…" at bounding box center [272, 117] width 545 height 234
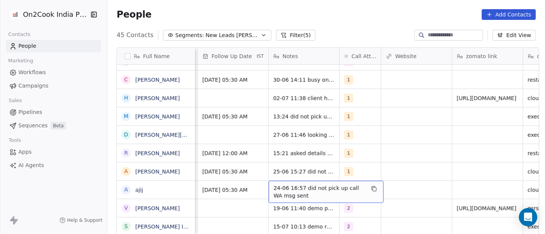
click at [298, 190] on span "24-06 16:57 did not pick up call WA msg sent" at bounding box center [319, 192] width 91 height 15
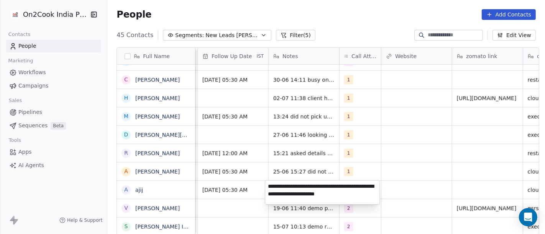
type textarea "**********"
click at [222, 191] on html "On2Cook India Pvt. Ltd. Contacts People Marketing Workflows Campaigns Sales Pip…" at bounding box center [272, 117] width 545 height 234
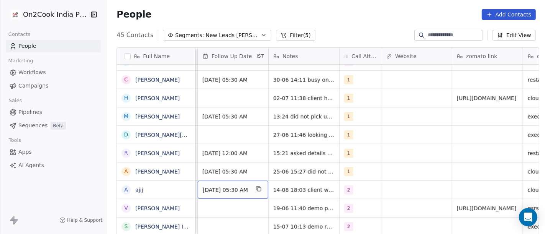
click at [226, 191] on span "[DATE] 05:30 AM" at bounding box center [226, 191] width 47 height 8
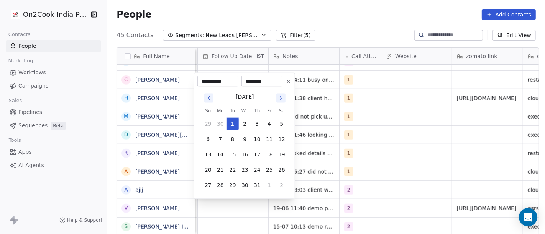
click at [284, 102] on button "Go to next month" at bounding box center [280, 98] width 9 height 9
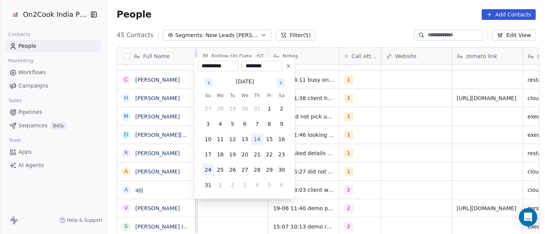
click at [210, 166] on button "24" at bounding box center [208, 170] width 12 height 12
type input "**********"
click at [339, 162] on html "On2Cook India Pvt. Ltd. Contacts People Marketing Workflows Campaigns Sales Pip…" at bounding box center [272, 117] width 545 height 234
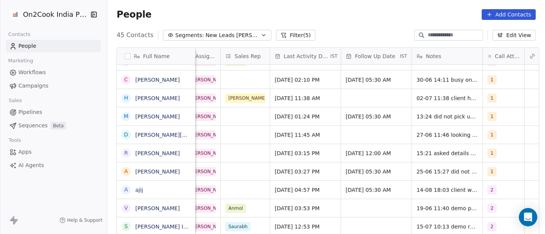
scroll to position [0, 410]
click at [293, 191] on span "[DATE] 04:57 PM" at bounding box center [298, 191] width 47 height 8
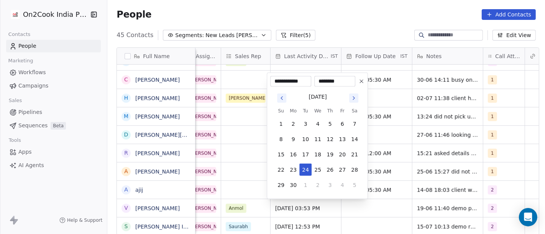
click at [352, 102] on button "Go to next month" at bounding box center [353, 98] width 9 height 9
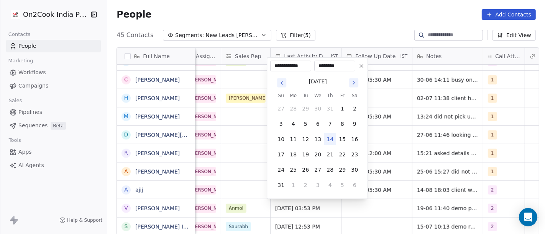
click at [331, 138] on button "14" at bounding box center [330, 139] width 12 height 12
type input "**********"
drag, startPoint x: 402, startPoint y: 181, endPoint x: 350, endPoint y: 185, distance: 52.3
click at [402, 181] on html "On2Cook India Pvt. Ltd. Contacts People Marketing Workflows Campaigns Sales Pip…" at bounding box center [272, 117] width 545 height 234
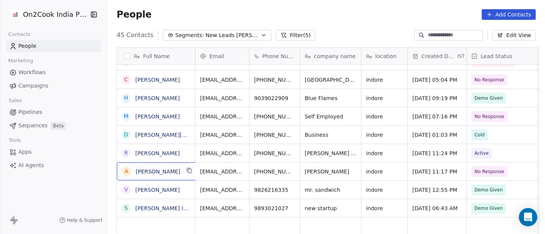
scroll to position [1, 0]
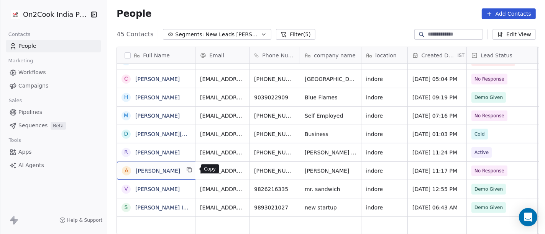
click at [190, 169] on icon "grid" at bounding box center [190, 170] width 6 height 6
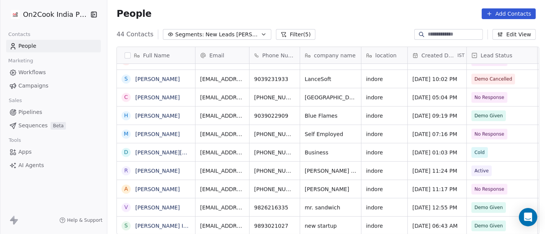
scroll to position [638, 0]
click at [310, 188] on icon "grid" at bounding box center [313, 188] width 6 height 6
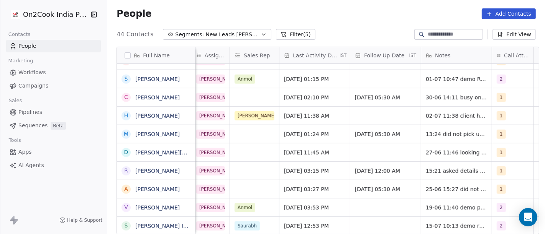
scroll to position [0, 406]
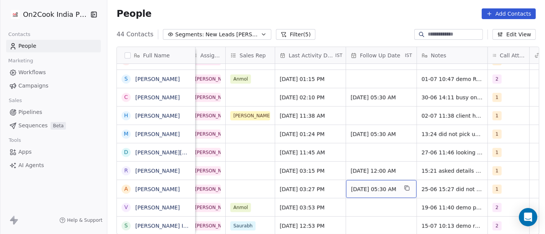
click at [365, 192] on span "[DATE] 05:30 AM" at bounding box center [374, 190] width 47 height 8
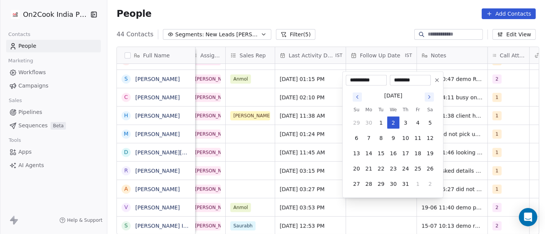
click at [430, 100] on icon "Go to next month" at bounding box center [429, 97] width 6 height 6
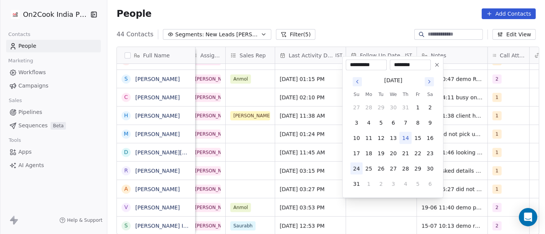
click at [354, 170] on button "24" at bounding box center [356, 169] width 12 height 12
type input "**********"
click at [311, 194] on html "On2Cook India Pvt. Ltd. Contacts People Marketing Workflows Campaigns Sales Pip…" at bounding box center [272, 117] width 545 height 234
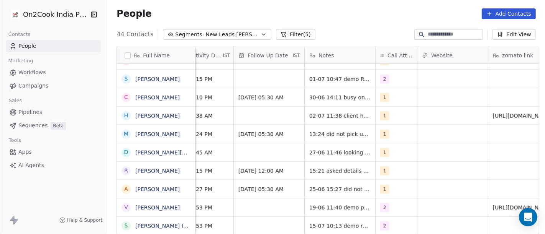
scroll to position [0, 519]
click at [394, 190] on div "1" at bounding box center [395, 189] width 41 height 18
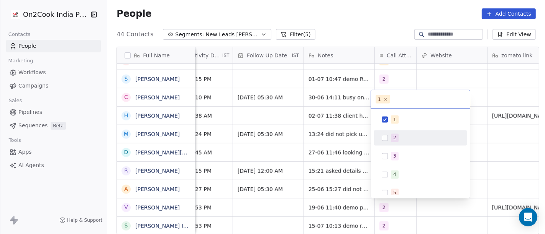
click at [396, 134] on span "2" at bounding box center [395, 138] width 8 height 8
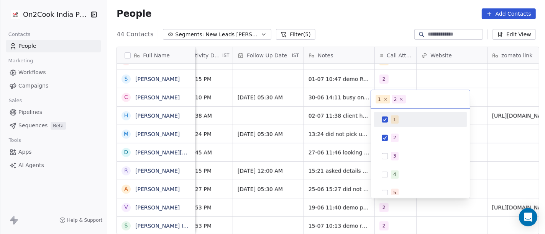
click at [398, 119] on div "1" at bounding box center [425, 120] width 68 height 8
click at [355, 29] on html "On2Cook India Pvt. Ltd. Contacts People Marketing Workflows Campaigns Sales Pip…" at bounding box center [272, 117] width 545 height 234
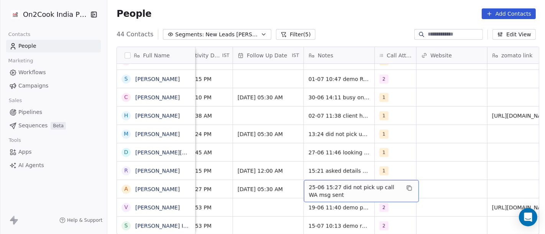
click at [325, 185] on span "25-06 15:27 did not pick up call WA msg sent" at bounding box center [354, 191] width 91 height 15
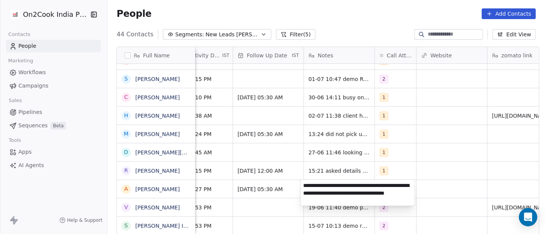
type textarea "**********"
click at [459, 163] on html "On2Cook India Pvt. Ltd. Contacts People Marketing Workflows Campaigns Sales Pip…" at bounding box center [272, 117] width 545 height 234
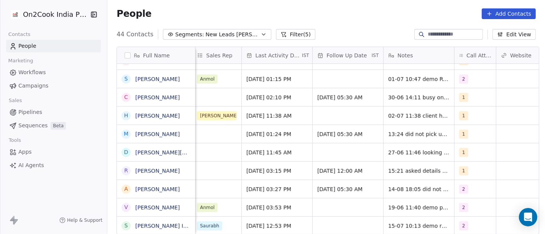
scroll to position [0, 435]
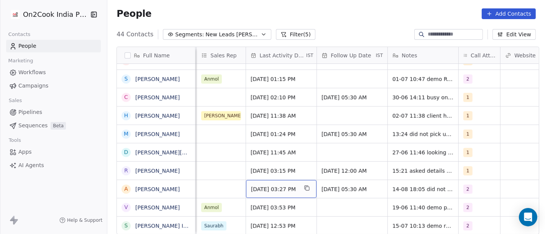
click at [268, 193] on div "[DATE] 03:27 PM" at bounding box center [281, 189] width 70 height 18
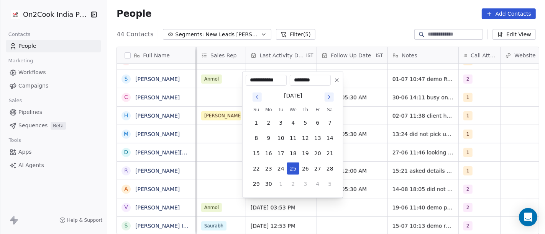
click at [327, 100] on icon "Go to next month" at bounding box center [329, 97] width 6 height 6
click at [328, 95] on icon "Go to next month" at bounding box center [329, 97] width 6 height 6
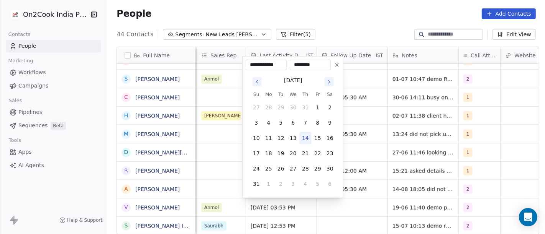
click at [306, 138] on button "14" at bounding box center [305, 138] width 12 height 12
type input "**********"
click at [347, 14] on html "On2Cook India Pvt. Ltd. Contacts People Marketing Workflows Campaigns Sales Pip…" at bounding box center [272, 117] width 545 height 234
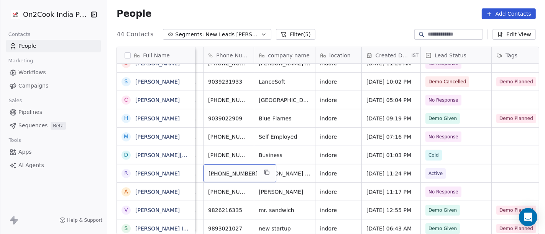
scroll to position [0, 45]
click at [265, 171] on icon "grid" at bounding box center [268, 173] width 6 height 6
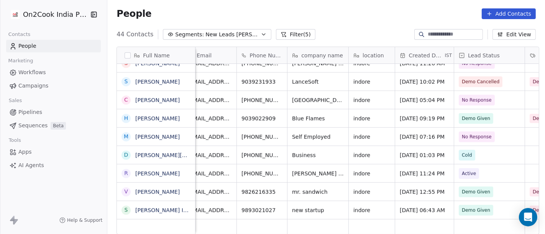
scroll to position [0, 0]
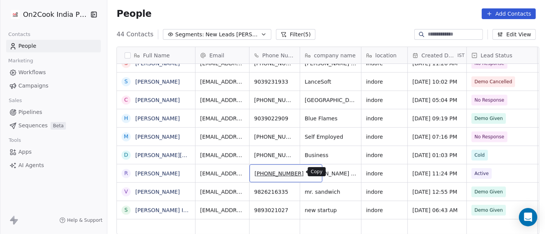
click at [311, 172] on icon "grid" at bounding box center [312, 173] width 3 height 3
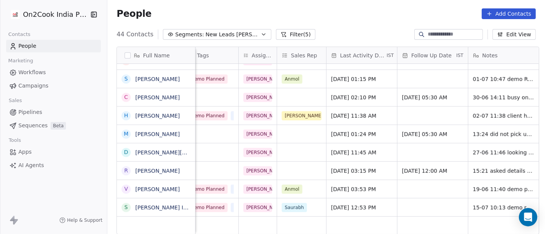
scroll to position [0, 354]
click at [186, 171] on button "grid" at bounding box center [189, 169] width 9 height 9
click at [168, 173] on textarea "**********" at bounding box center [152, 174] width 77 height 24
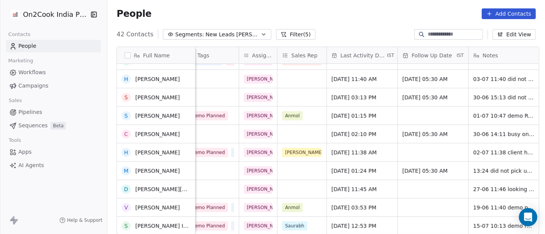
scroll to position [601, 0]
click at [334, 31] on html "On2Cook India Pvt. Ltd. Contacts People Marketing Workflows Campaigns Sales Pip…" at bounding box center [272, 117] width 545 height 234
click at [318, 23] on div "People Add Contacts" at bounding box center [325, 13] width 437 height 29
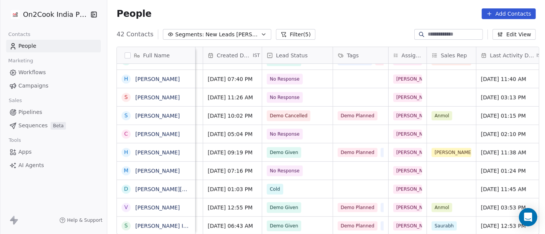
scroll to position [0, 206]
click at [341, 186] on div "grid" at bounding box center [359, 189] width 55 height 18
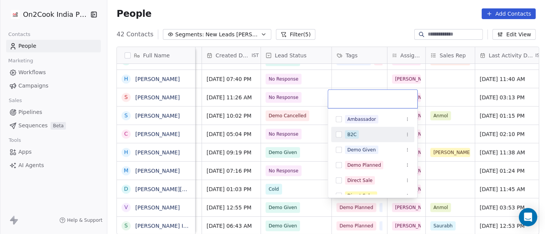
click at [363, 139] on div "B2C" at bounding box center [372, 135] width 83 height 12
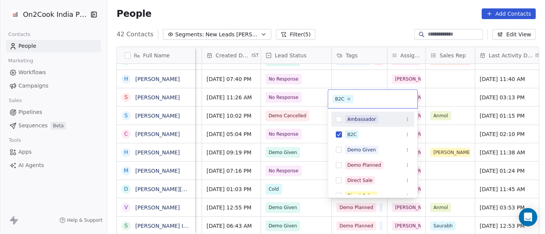
click at [364, 26] on html "On2Cook India Pvt. Ltd. Contacts People Marketing Workflows Campaigns Sales Pip…" at bounding box center [272, 117] width 545 height 234
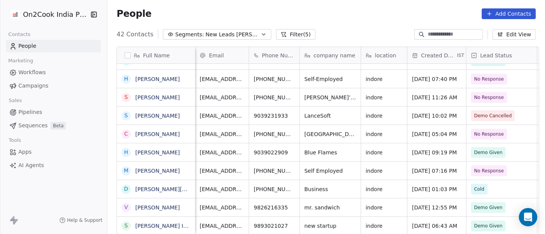
scroll to position [0, 0]
click at [187, 170] on icon "grid" at bounding box center [190, 170] width 6 height 6
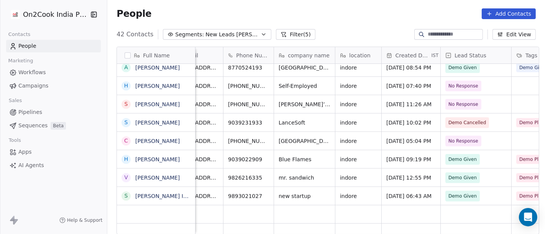
scroll to position [0, 25]
click at [283, 138] on button "grid" at bounding box center [287, 140] width 9 height 9
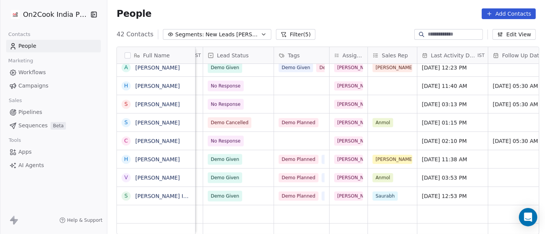
scroll to position [0, 264]
click at [188, 142] on icon "grid" at bounding box center [189, 140] width 3 height 3
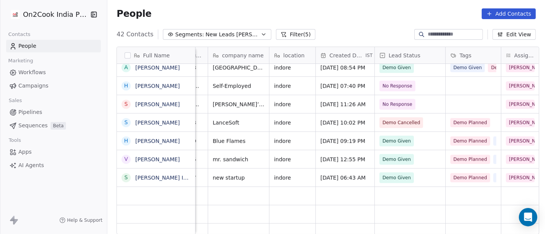
scroll to position [0, 0]
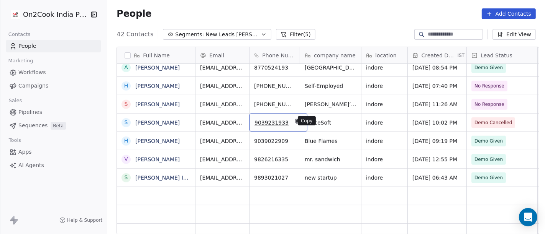
click at [295, 120] on icon "grid" at bounding box center [298, 122] width 6 height 6
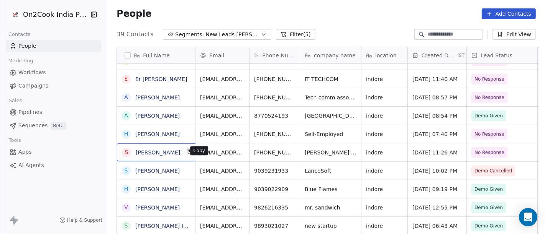
click at [187, 154] on icon "grid" at bounding box center [190, 152] width 6 height 6
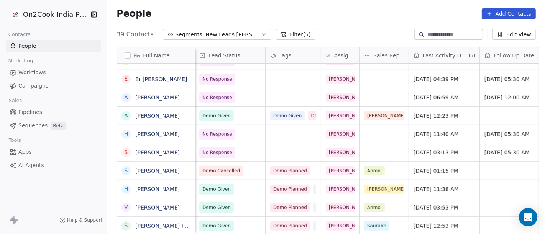
scroll to position [0, 272]
click at [434, 151] on span "[DATE] 03:13 PM" at bounding box center [436, 153] width 47 height 8
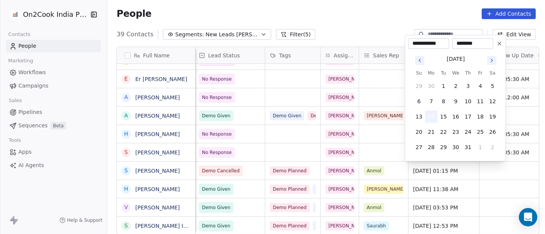
click at [430, 117] on button "14" at bounding box center [431, 117] width 12 height 12
click at [332, 9] on html "On2Cook India Pvt. Ltd. Contacts People Marketing Workflows Campaigns Sales Pip…" at bounding box center [272, 117] width 545 height 234
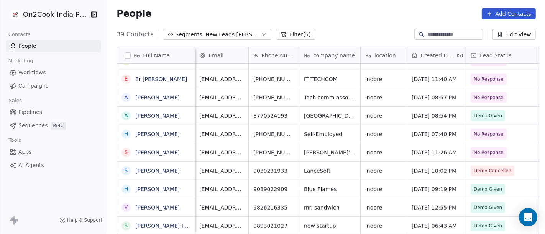
scroll to position [0, 0]
click at [187, 132] on icon "grid" at bounding box center [190, 133] width 6 height 6
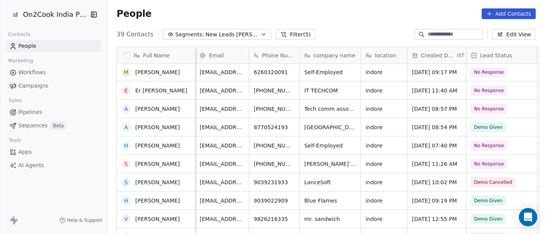
scroll to position [533, 0]
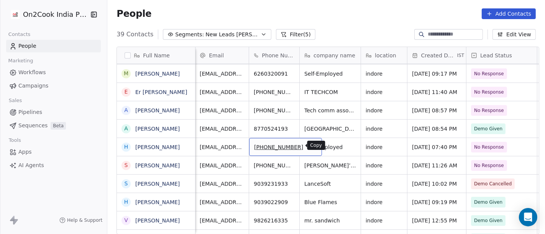
click at [309, 145] on icon "grid" at bounding box center [312, 146] width 6 height 6
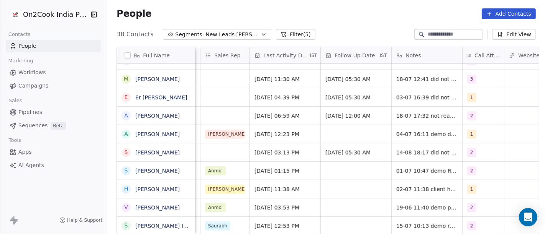
scroll to position [7, 431]
click at [349, 17] on div "People Add Contacts" at bounding box center [325, 13] width 419 height 11
